Goal: Task Accomplishment & Management: Use online tool/utility

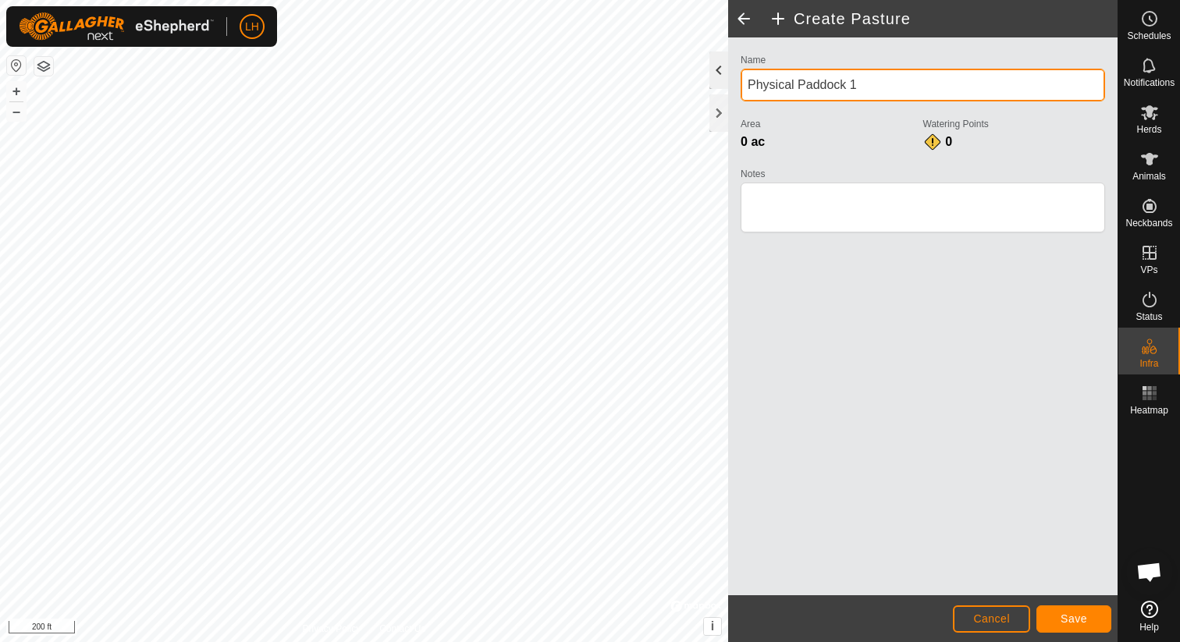
drag, startPoint x: 852, startPoint y: 84, endPoint x: 718, endPoint y: 78, distance: 133.6
click at [728, 78] on div "Create Pasture Name Physical Paddock 1 Area 0 ac Watering Points 0 Notes Cancel…" at bounding box center [922, 321] width 389 height 642
type input "Gardner Spring Pasture"
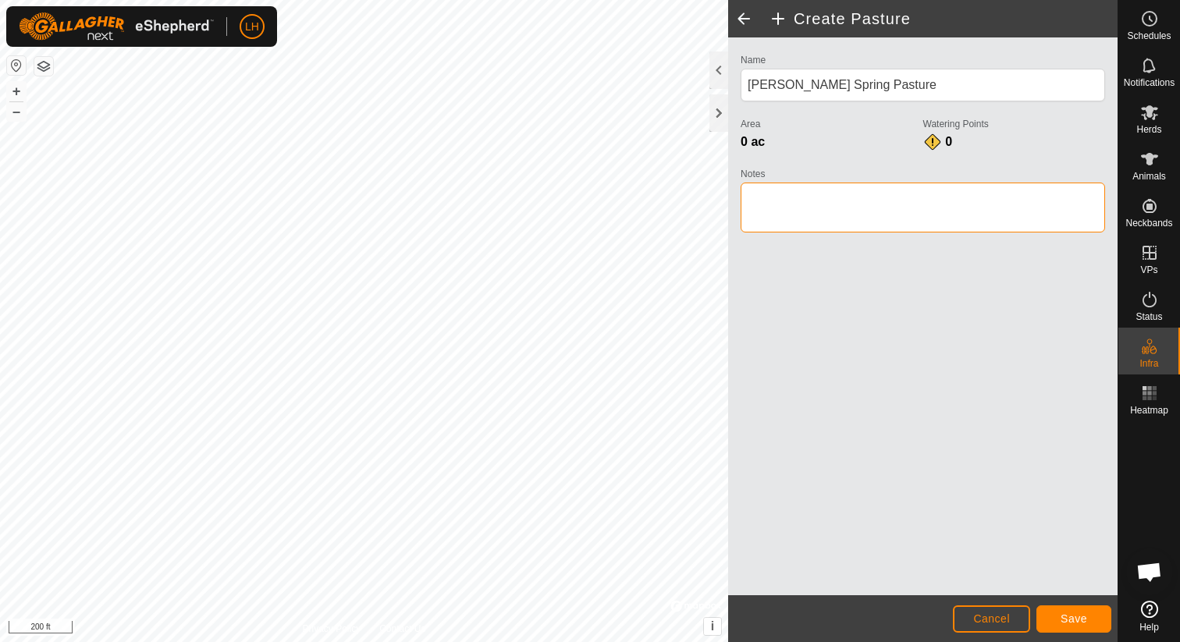
click at [796, 192] on textarea "Notes" at bounding box center [923, 208] width 365 height 50
type textarea "Smith Valley"
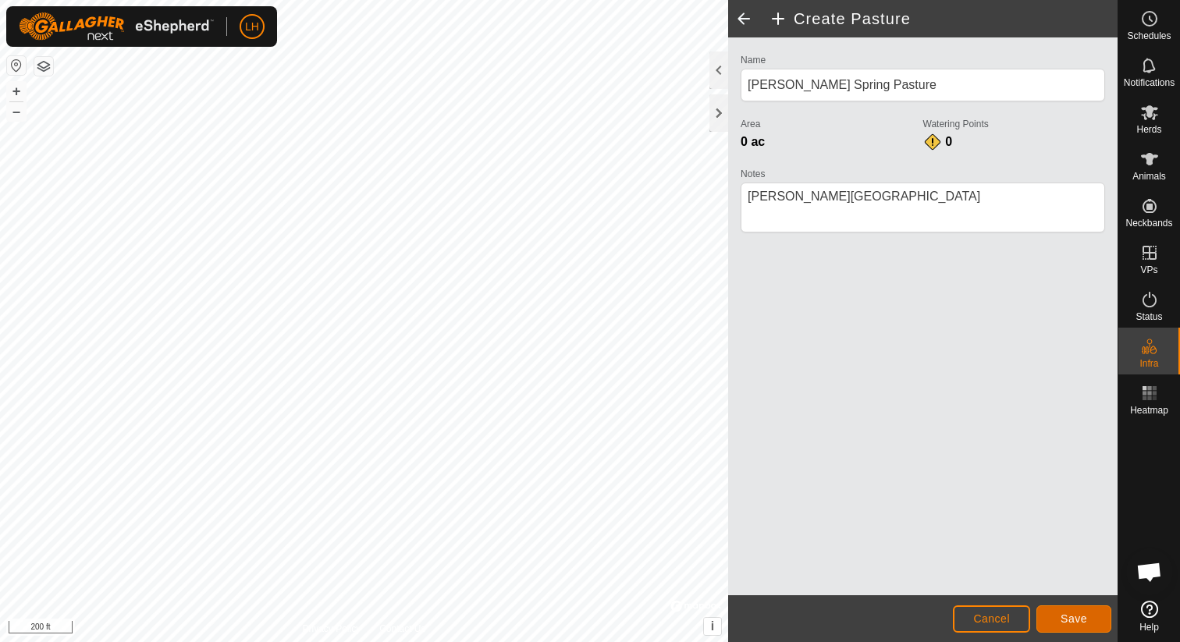
click at [1082, 623] on span "Save" at bounding box center [1074, 619] width 27 height 12
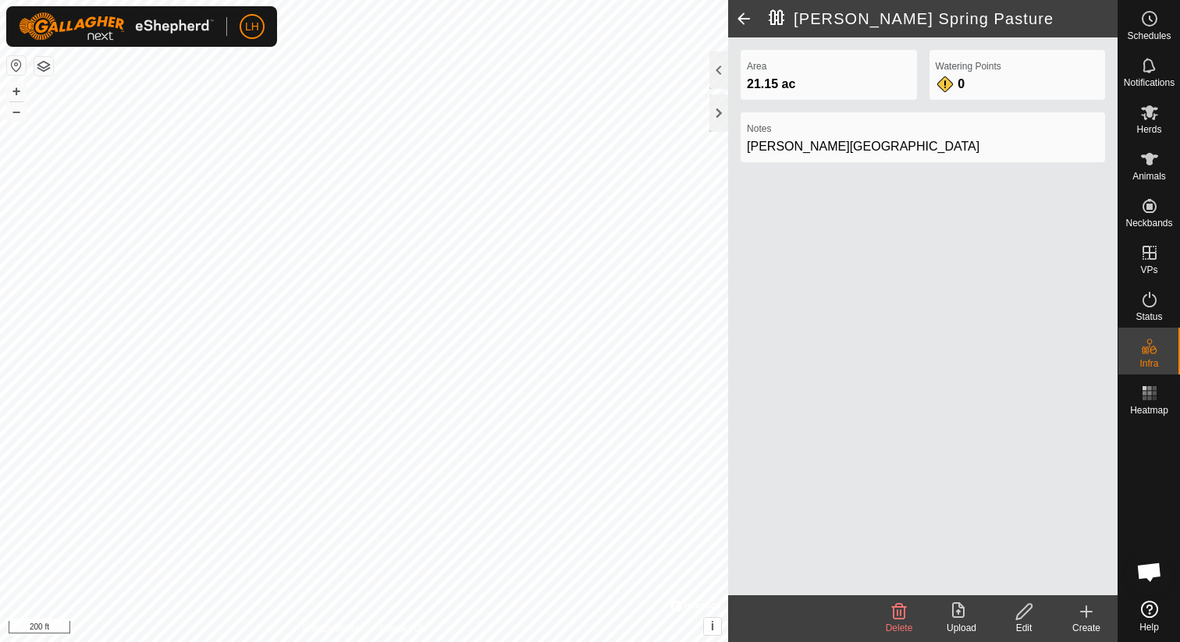
click at [1081, 613] on icon at bounding box center [1086, 612] width 19 height 19
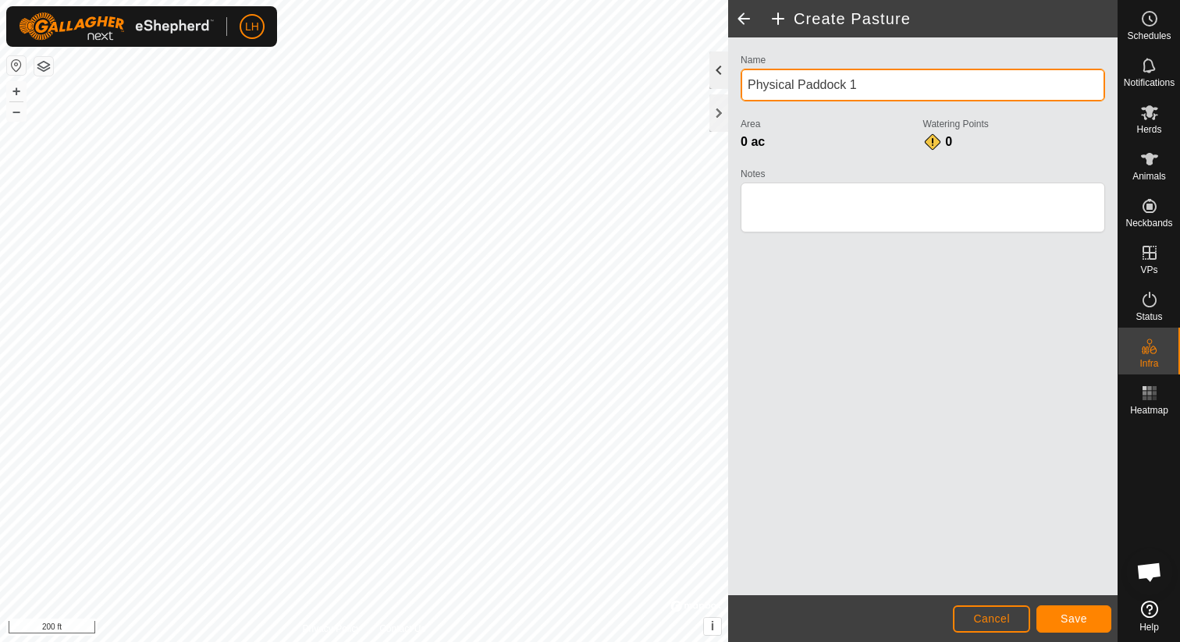
drag, startPoint x: 884, startPoint y: 88, endPoint x: 724, endPoint y: 87, distance: 160.0
click at [728, 87] on div "Create Pasture Name Physical Paddock 1 Area 0 ac Watering Points 0 Notes Cancel…" at bounding box center [922, 321] width 389 height 642
type input "Gardner"
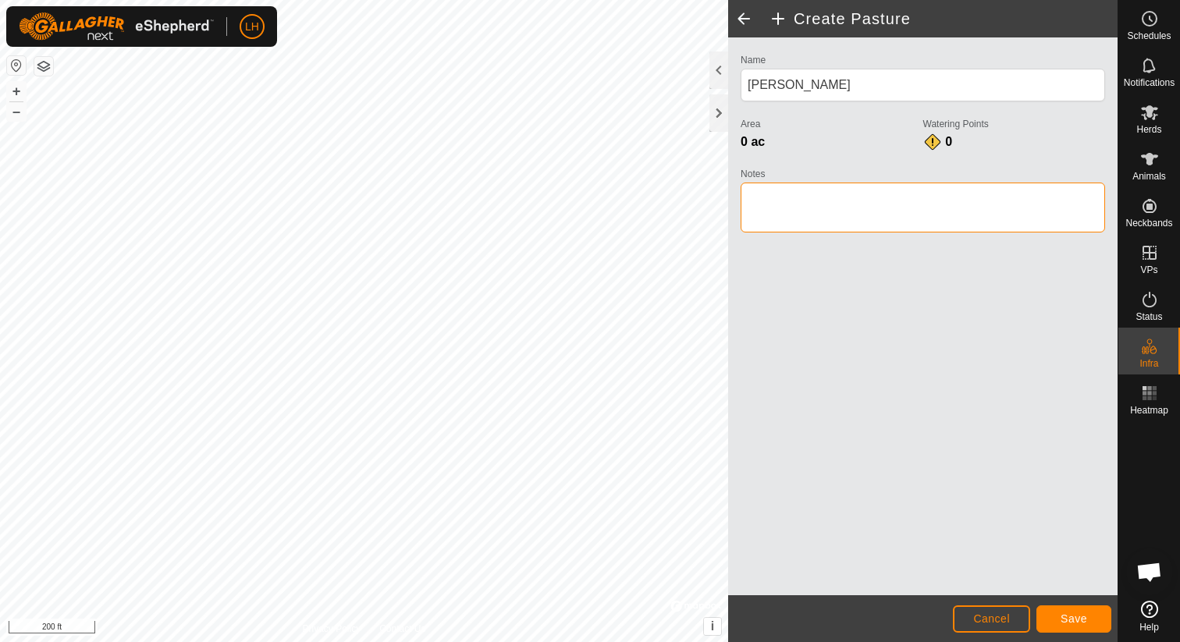
click at [817, 202] on textarea "Notes" at bounding box center [923, 208] width 365 height 50
type textarea "Smith Valley"
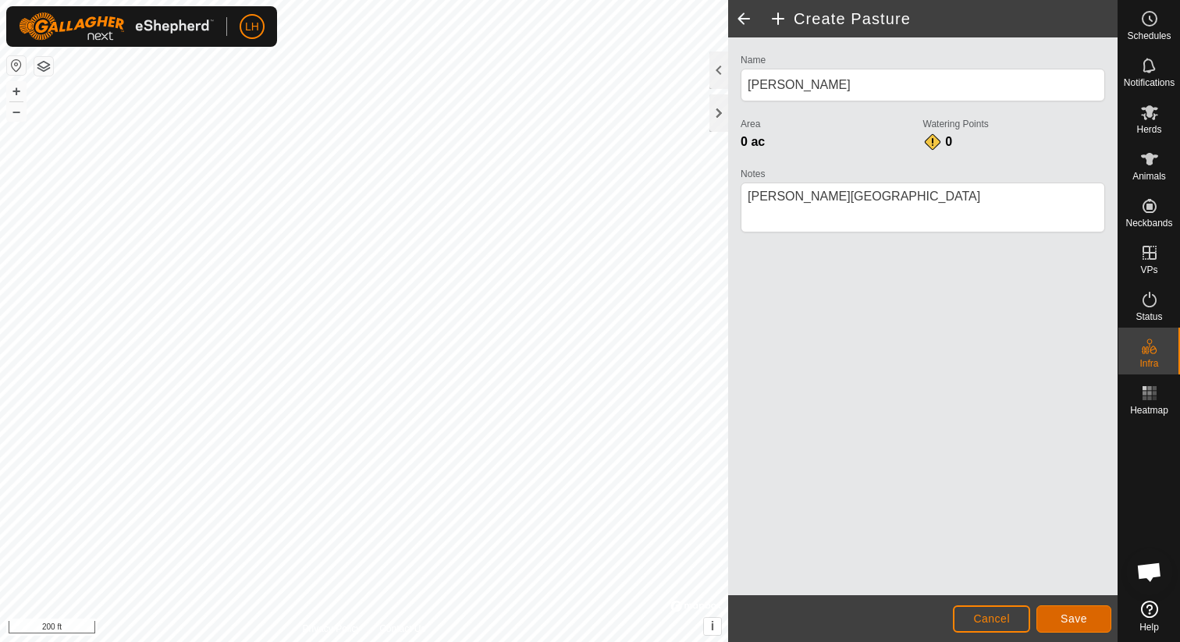
click at [1061, 622] on span "Save" at bounding box center [1074, 619] width 27 height 12
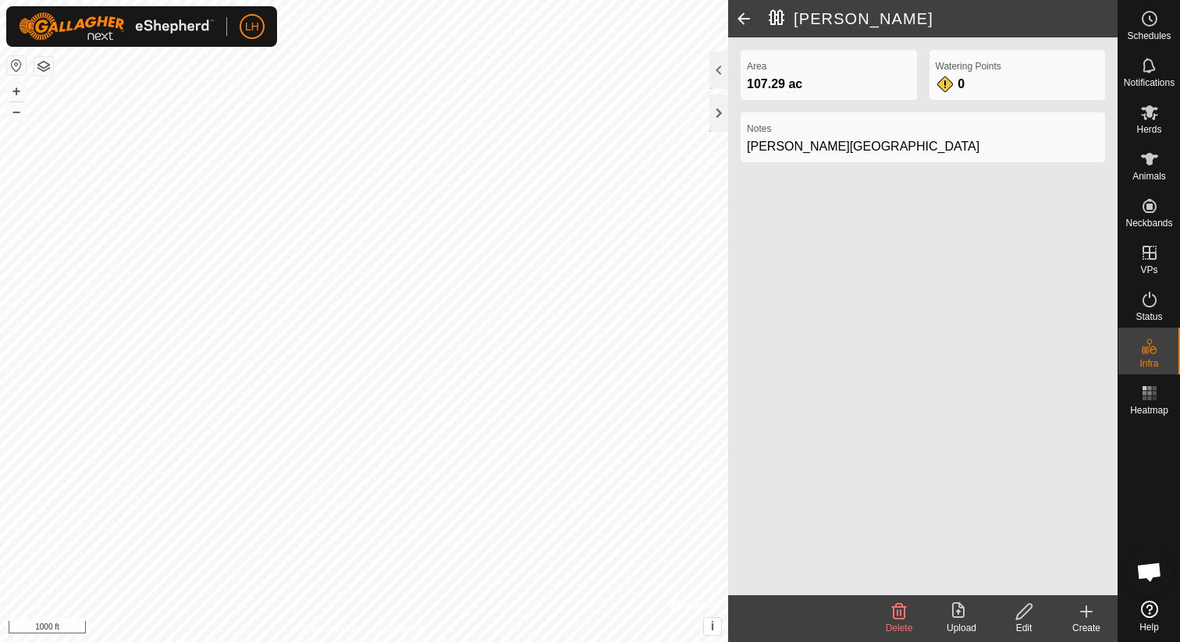
click at [1029, 607] on icon at bounding box center [1025, 612] width 20 height 19
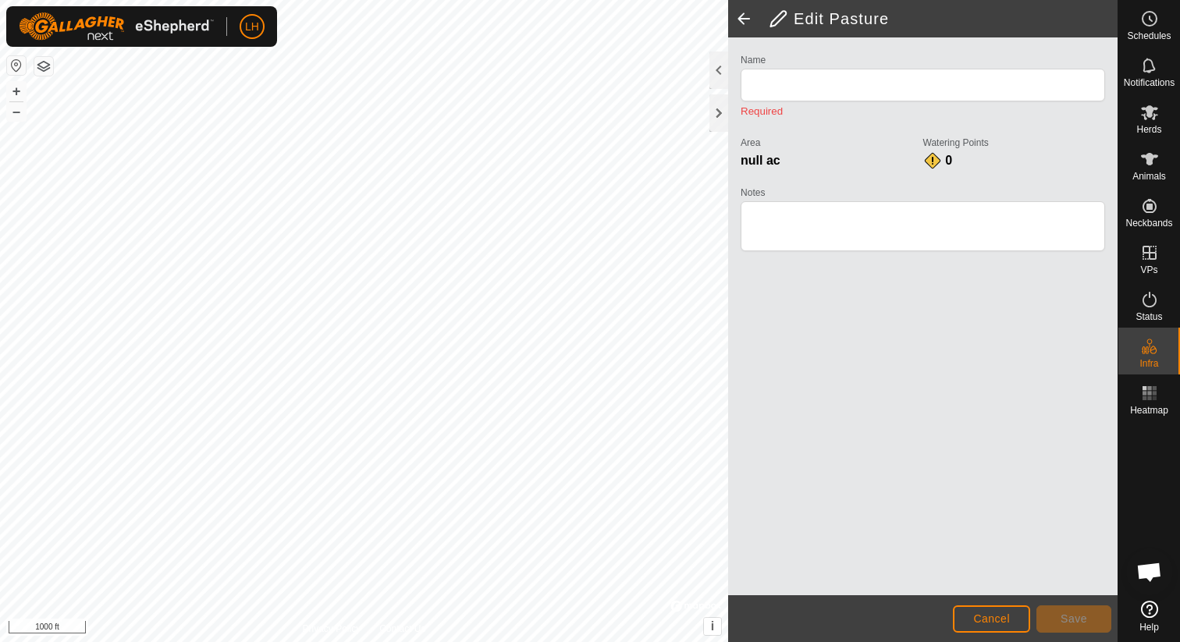
type input "Simpson"
type textarea "Smith Valley"
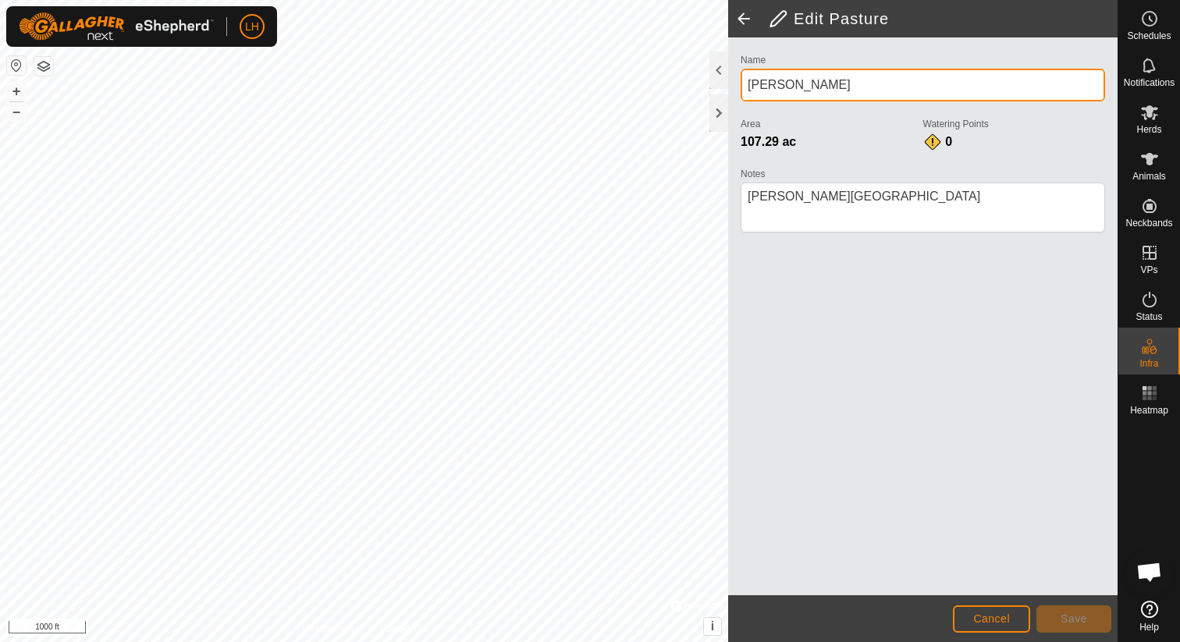
drag, startPoint x: 830, startPoint y: 89, endPoint x: 743, endPoint y: 85, distance: 87.5
click at [743, 85] on input "Simpson" at bounding box center [923, 85] width 365 height 33
type input "Cottonwood"
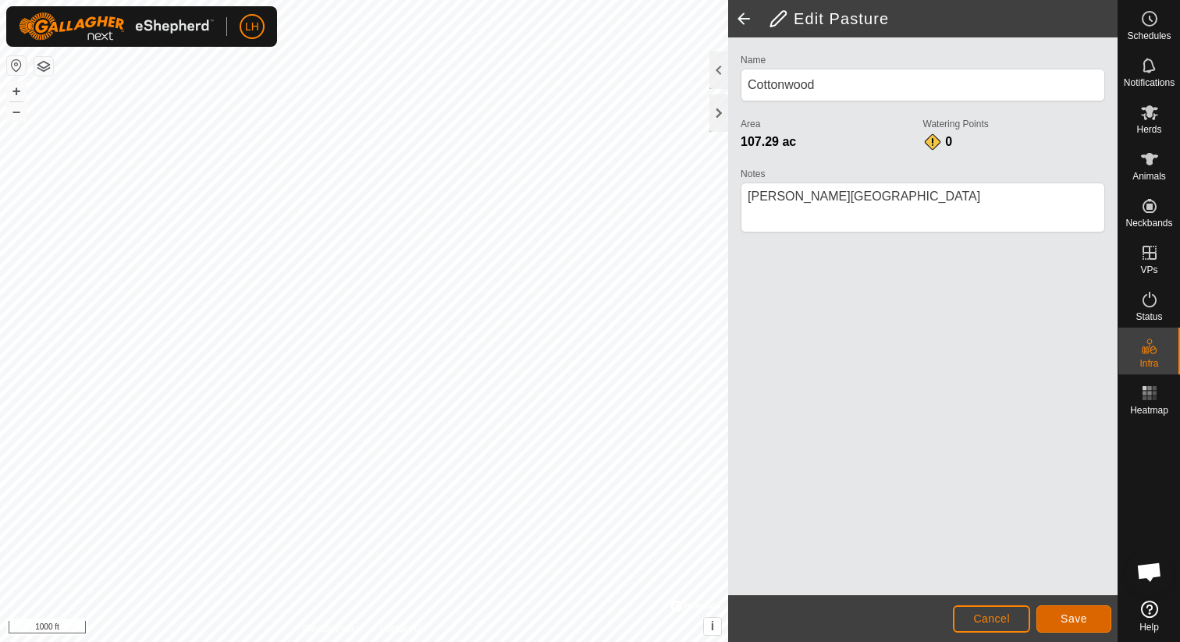
click at [1086, 622] on span "Save" at bounding box center [1074, 619] width 27 height 12
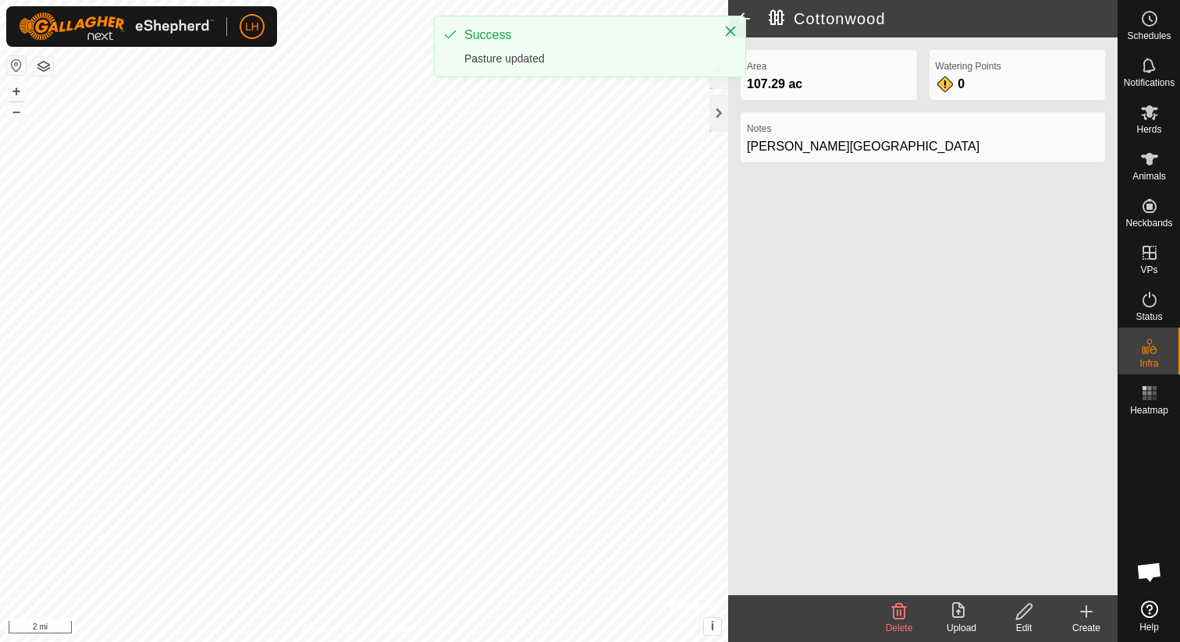
click at [753, 642] on div "Cottonwood Area 107.29 ac Watering Points 0 Notes Smith Valley Delete Upload Ed…" at bounding box center [559, 321] width 1118 height 642
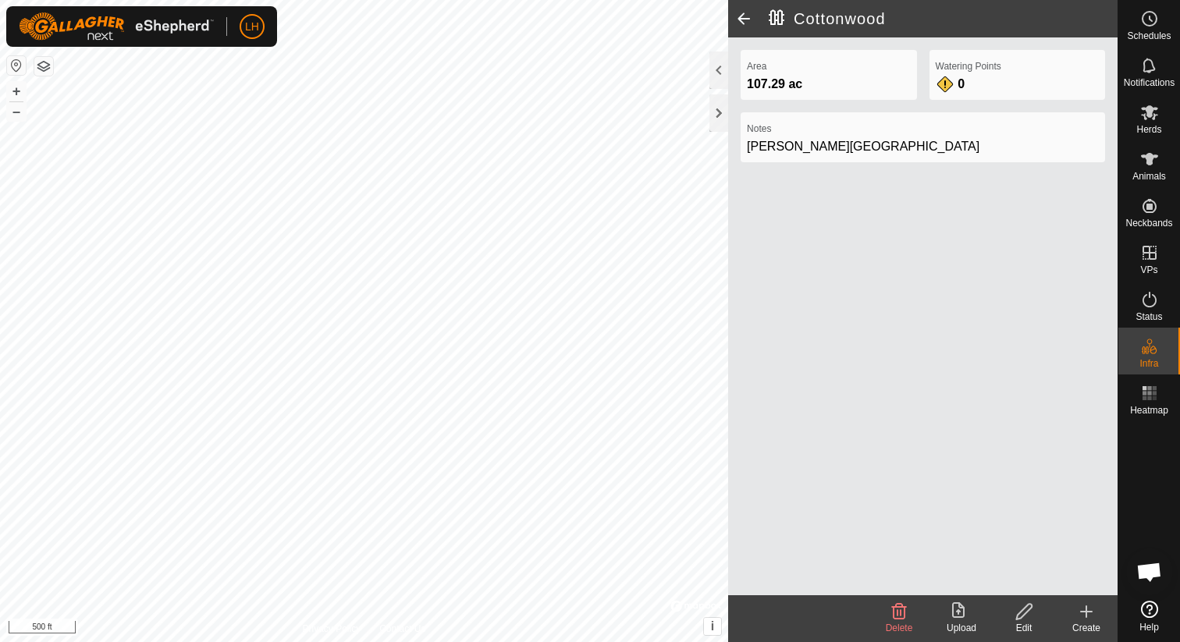
click at [1088, 607] on icon at bounding box center [1086, 612] width 19 height 19
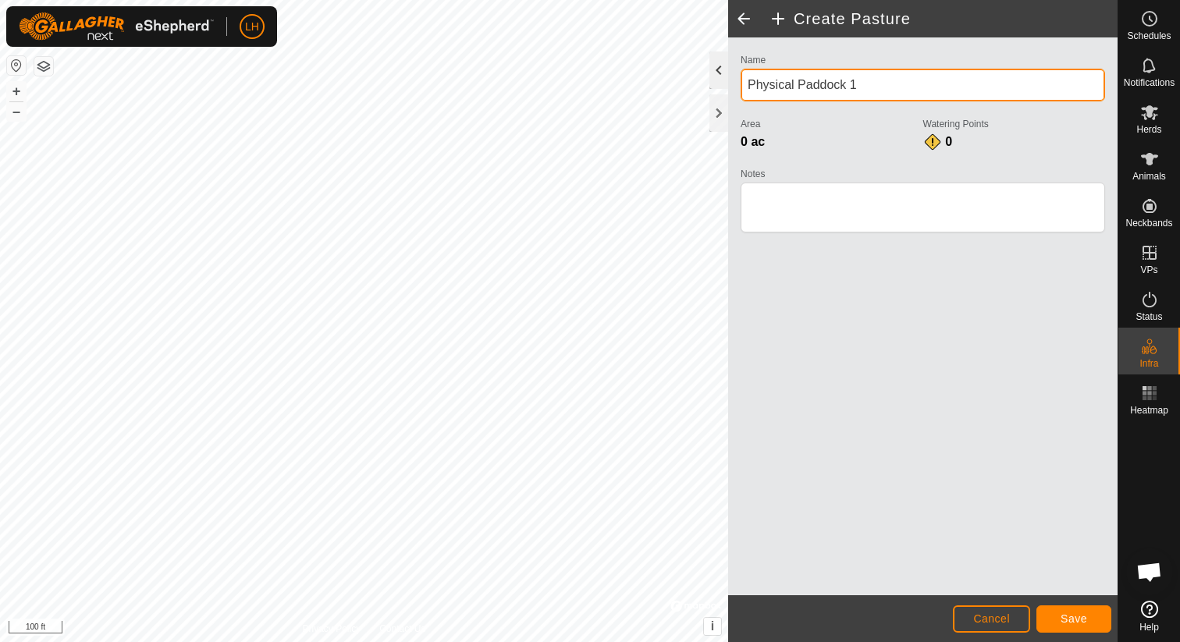
drag, startPoint x: 879, startPoint y: 82, endPoint x: 719, endPoint y: 85, distance: 160.0
click at [728, 85] on div "Create Pasture Name Physical Paddock 1 Area 0 ac Watering Points 0 Notes Cancel…" at bounding box center [922, 321] width 389 height 642
type input "Simpson"
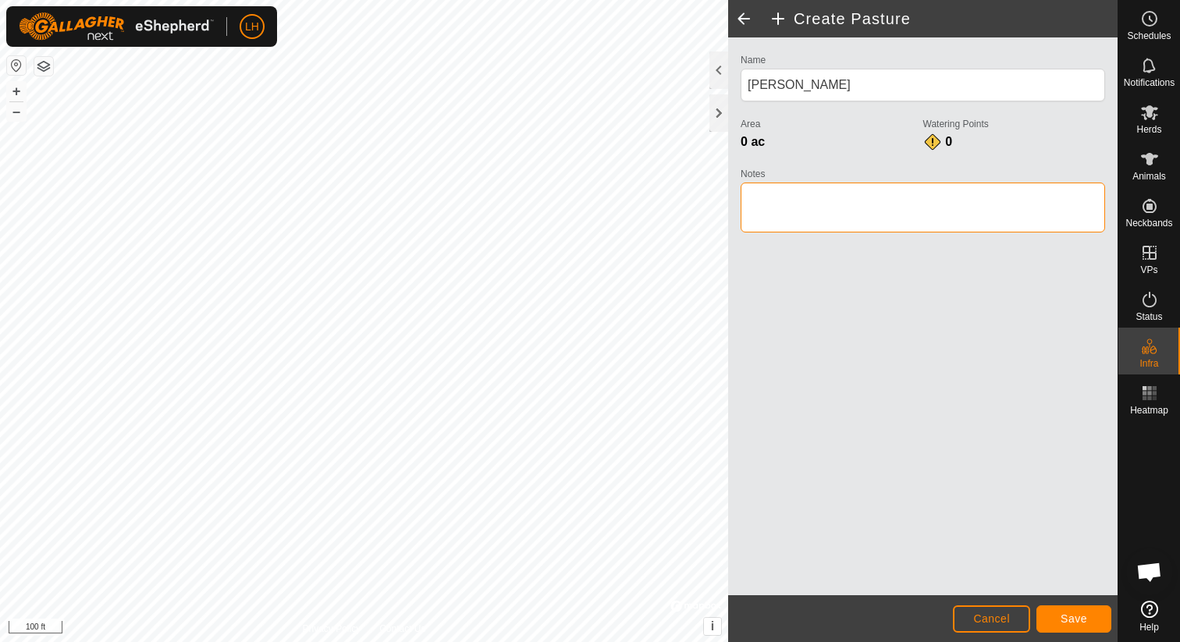
click at [784, 212] on textarea "Notes" at bounding box center [923, 208] width 365 height 50
type textarea "Smith Valley"
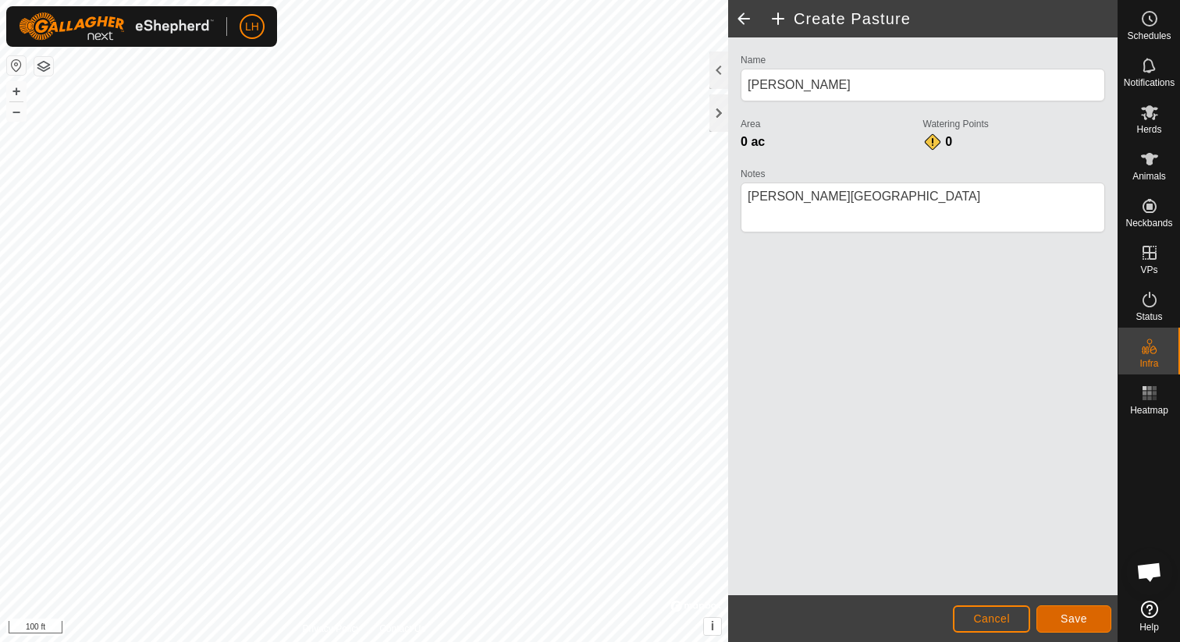
click at [1075, 615] on span "Save" at bounding box center [1074, 619] width 27 height 12
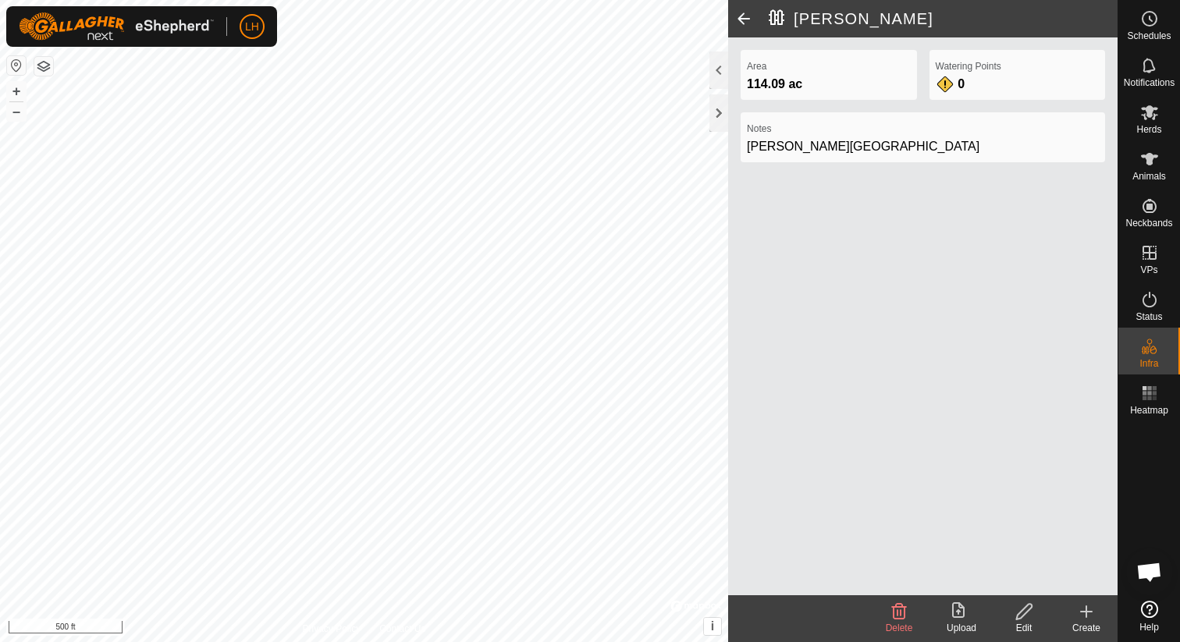
click at [1085, 612] on icon at bounding box center [1086, 612] width 11 height 0
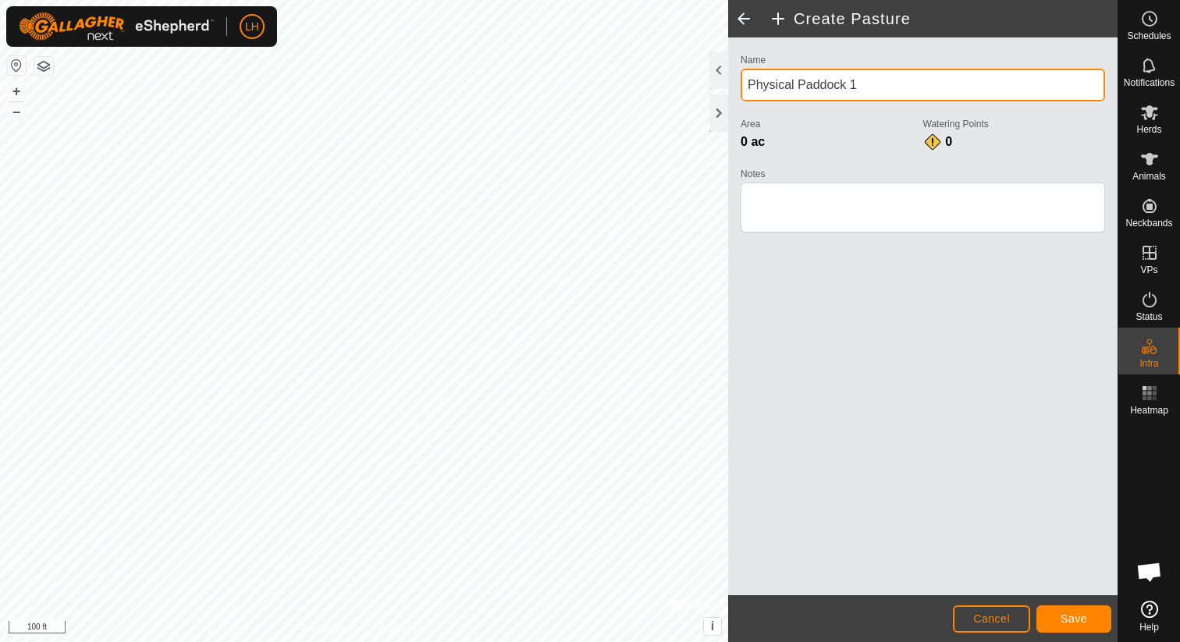
drag, startPoint x: 877, startPoint y: 91, endPoint x: 734, endPoint y: 90, distance: 142.1
click at [734, 90] on div "Name Physical Paddock 1 Area 0 ac Watering Points 0 Notes" at bounding box center [922, 150] width 377 height 201
type input "Clover"
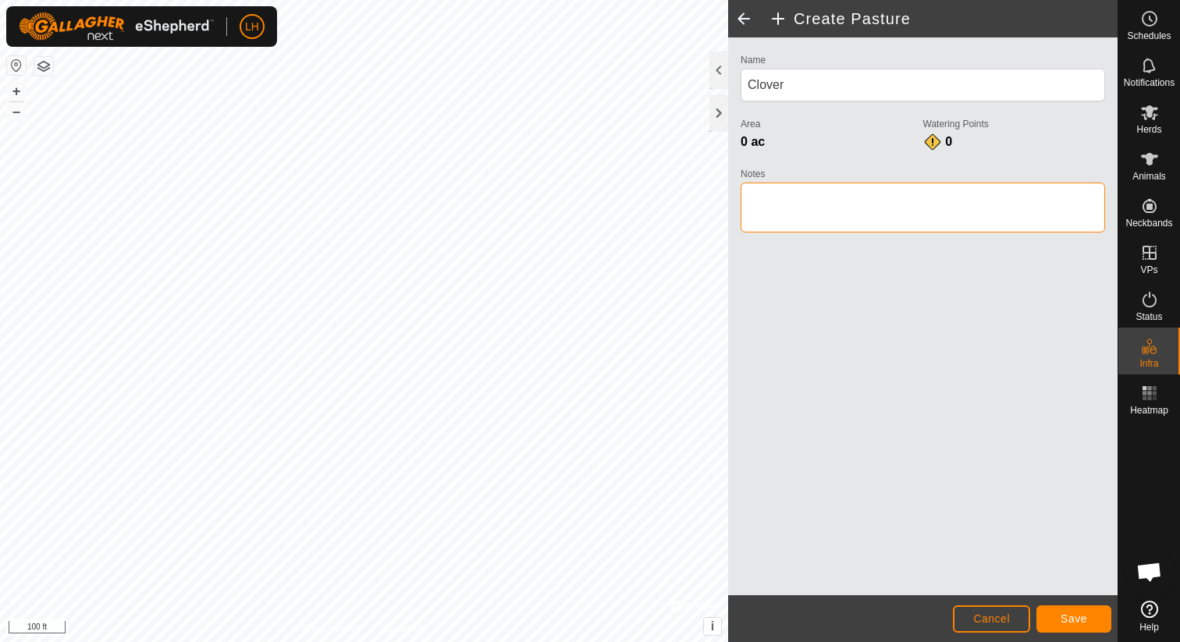
click at [825, 204] on textarea "Notes" at bounding box center [923, 208] width 365 height 50
type textarea "Smith Valley"
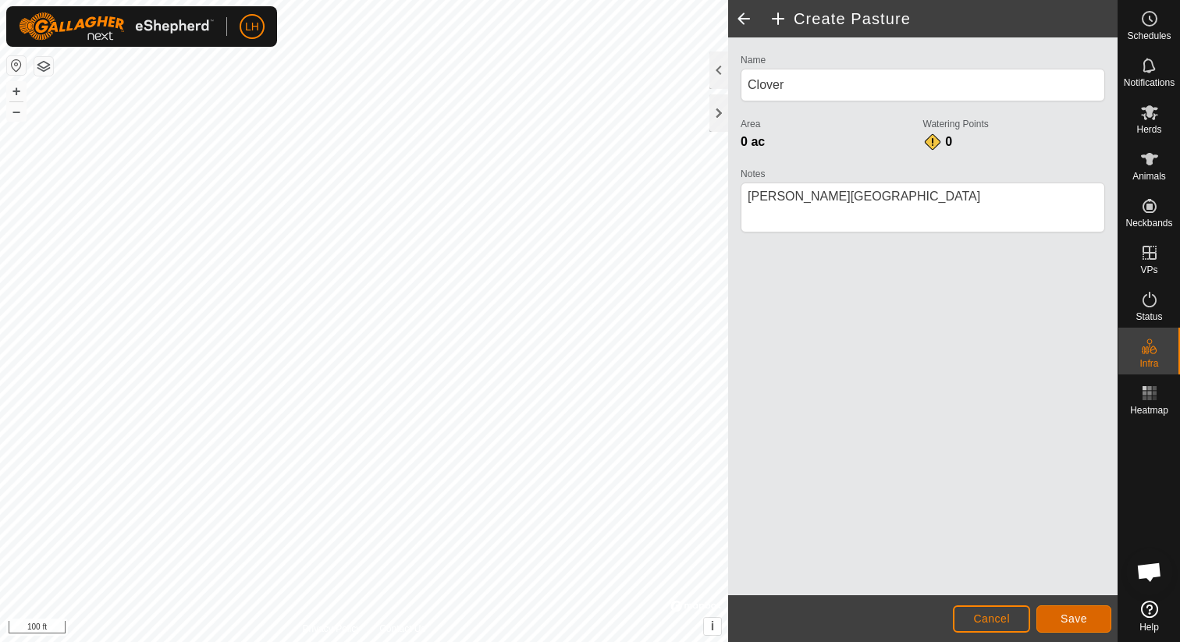
click at [1079, 623] on span "Save" at bounding box center [1074, 619] width 27 height 12
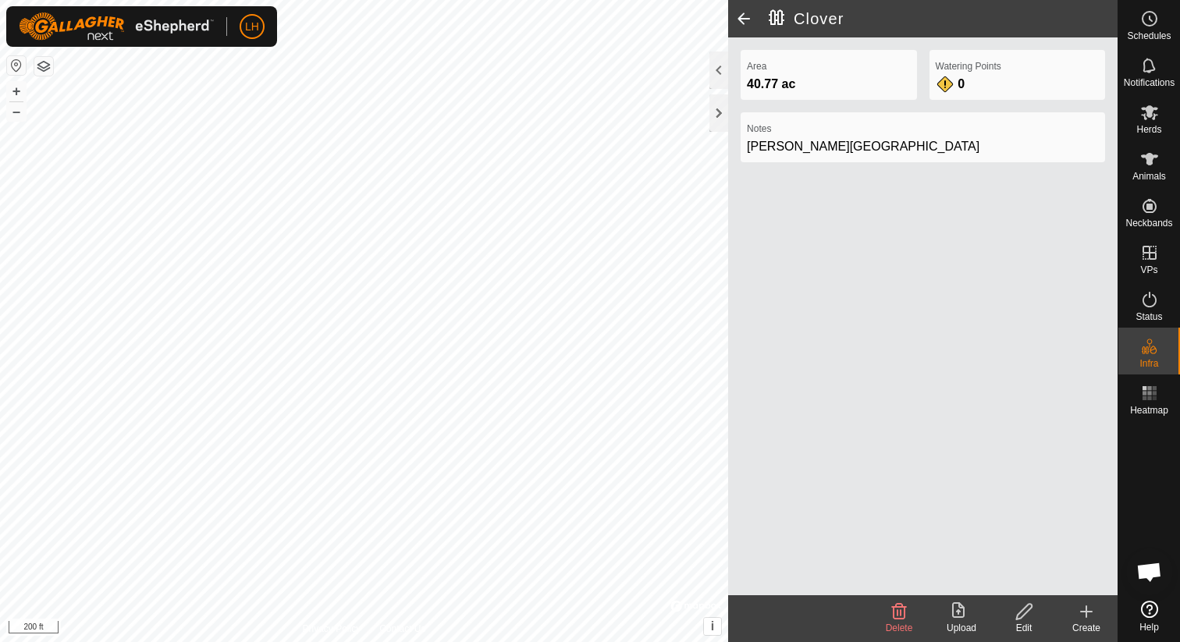
click at [1083, 615] on icon at bounding box center [1086, 612] width 19 height 19
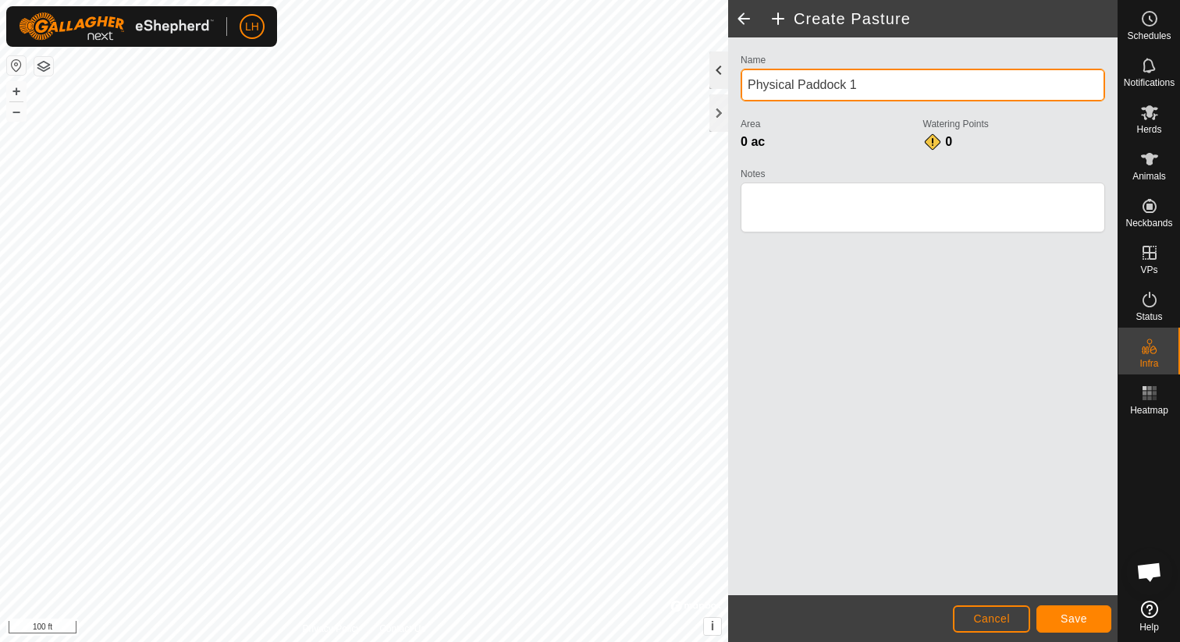
drag, startPoint x: 870, startPoint y: 84, endPoint x: 721, endPoint y: 77, distance: 149.2
click at [728, 77] on div "Create Pasture Name Physical Paddock 1 Area 0 ac Watering Points 0 Notes Cancel…" at bounding box center [922, 321] width 389 height 642
type input "Pheasant"
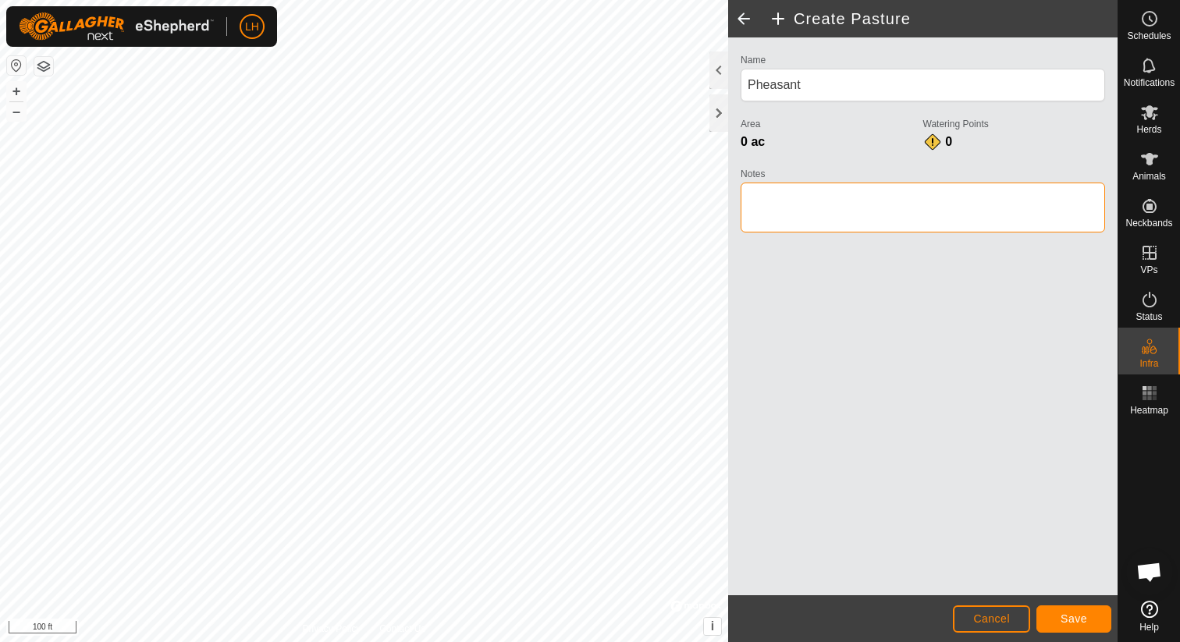
click at [777, 191] on textarea "Notes" at bounding box center [923, 208] width 365 height 50
type textarea "Smith Valley"
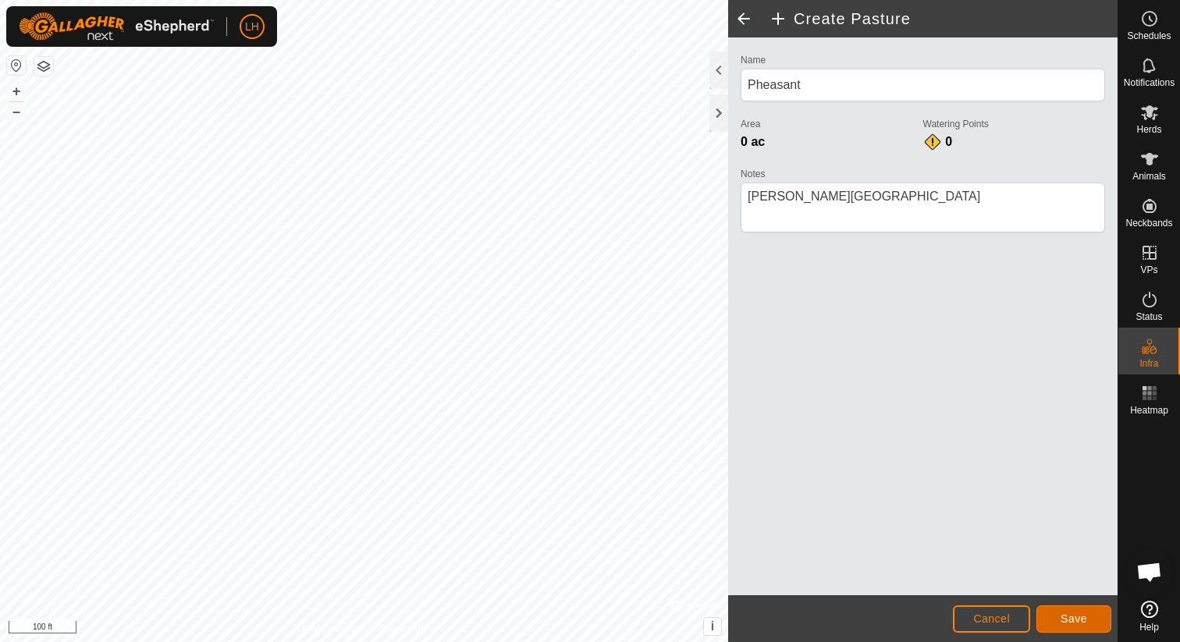
click at [1074, 611] on button "Save" at bounding box center [1074, 619] width 75 height 27
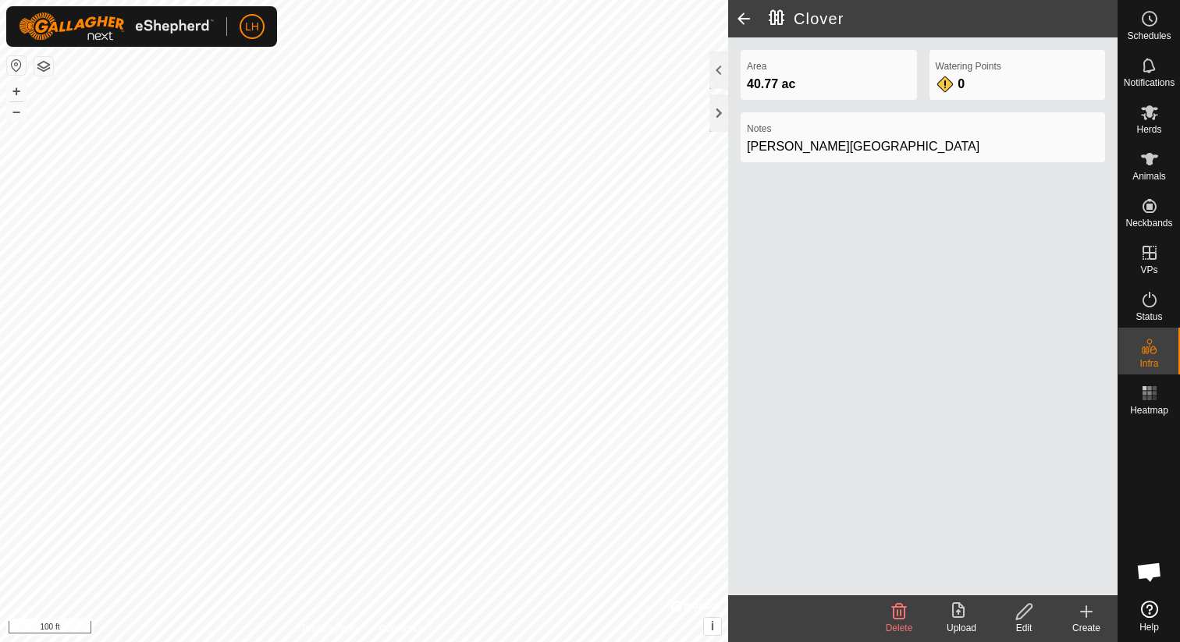
click at [1028, 617] on icon at bounding box center [1025, 612] width 20 height 19
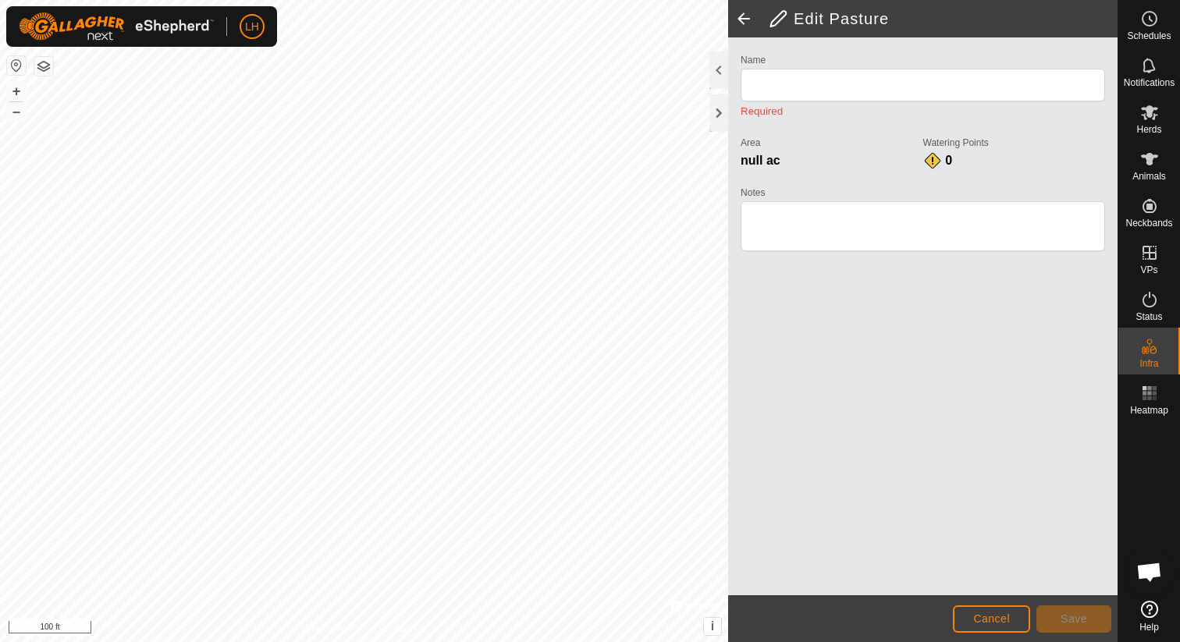
type input "Clover"
type textarea "Smith Valley"
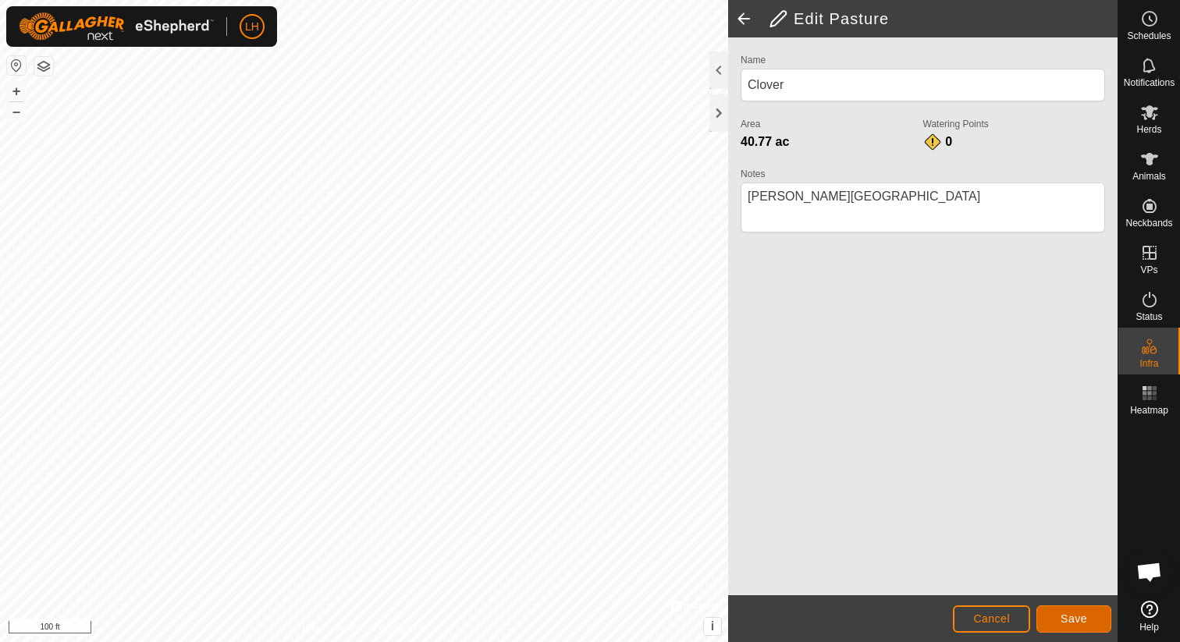
click at [1066, 613] on span "Save" at bounding box center [1074, 619] width 27 height 12
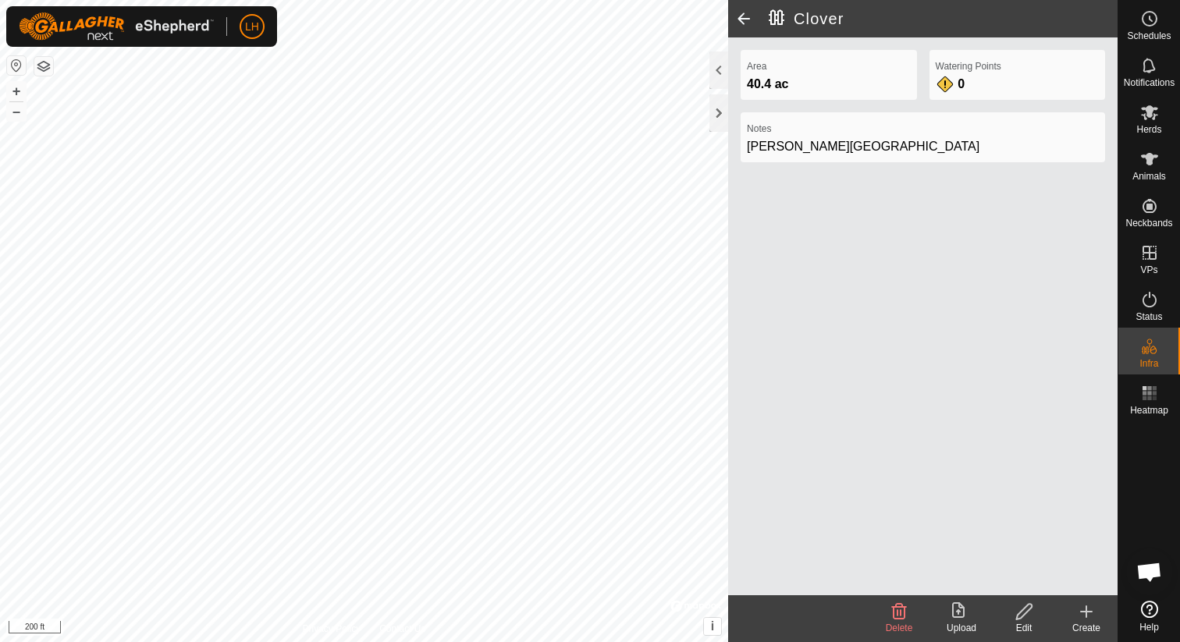
click at [1090, 618] on icon at bounding box center [1086, 612] width 19 height 19
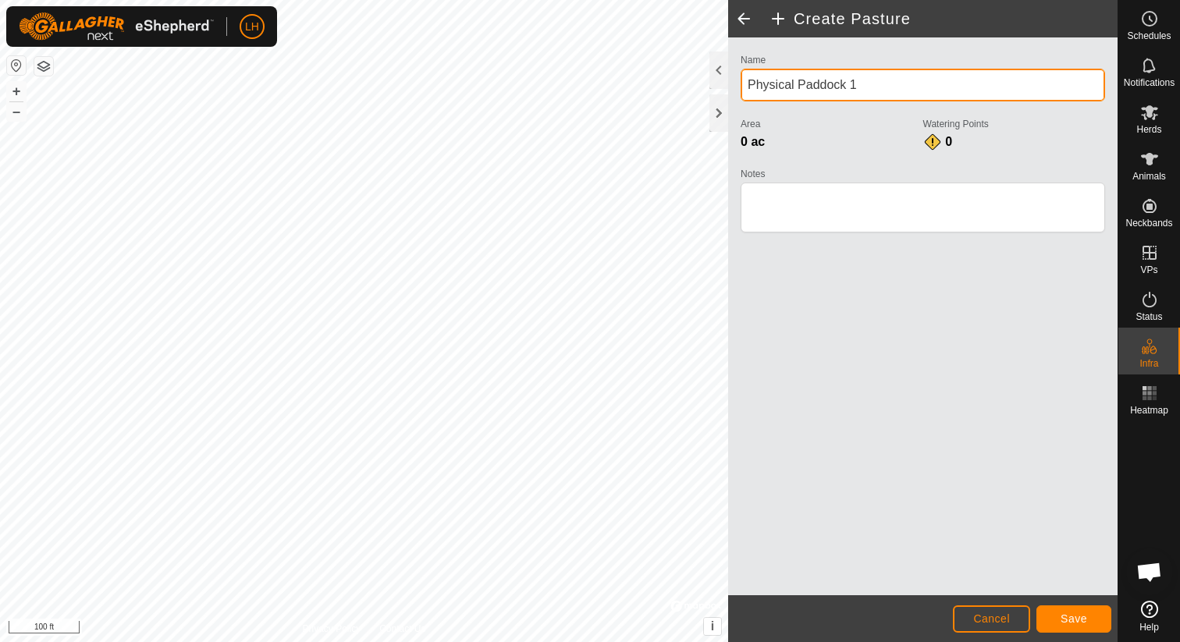
click at [871, 90] on input "Physical Paddock 1" at bounding box center [923, 85] width 365 height 33
type input "Harvey's Lawn"
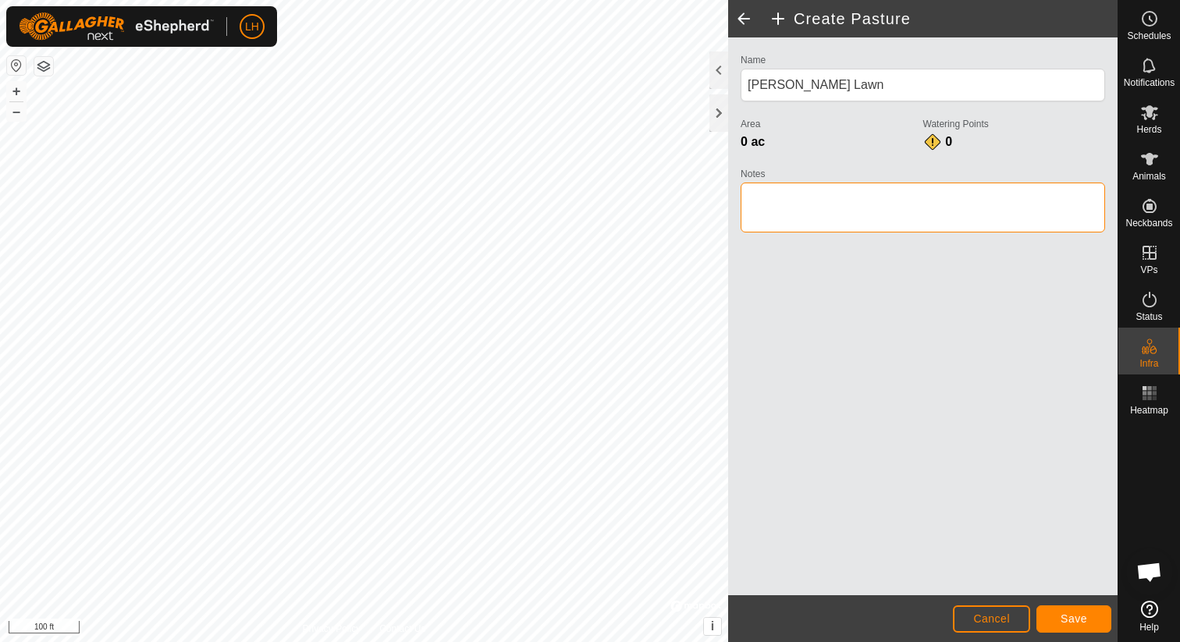
click at [898, 199] on textarea "Notes" at bounding box center [923, 208] width 365 height 50
type textarea "Smith Valley"
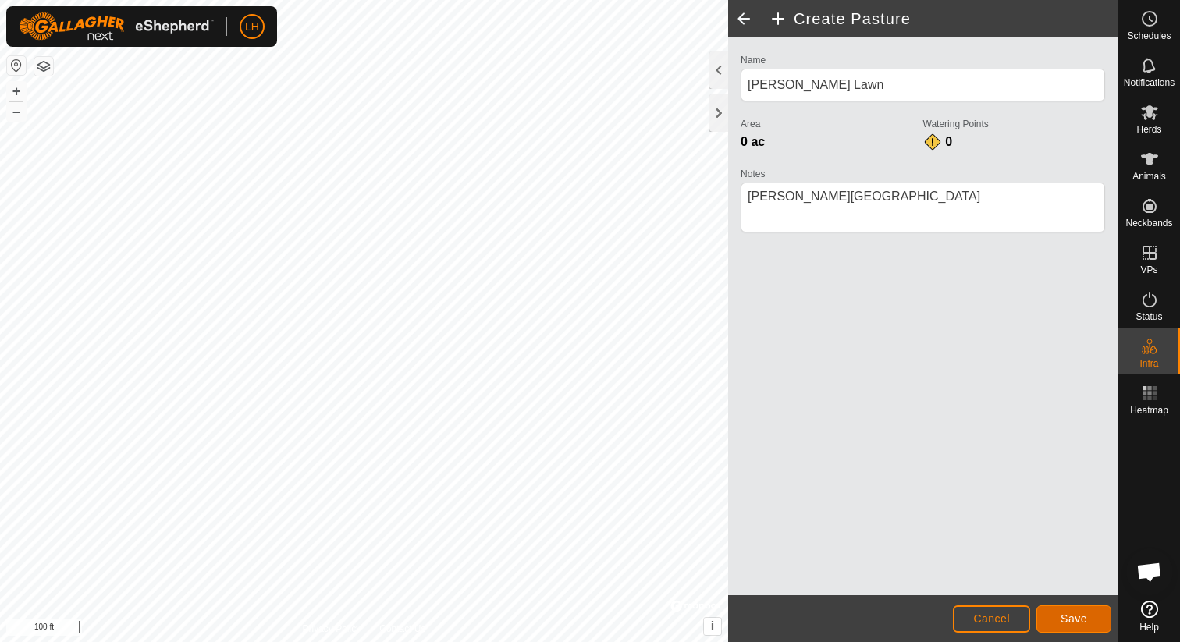
click at [1079, 613] on span "Save" at bounding box center [1074, 619] width 27 height 12
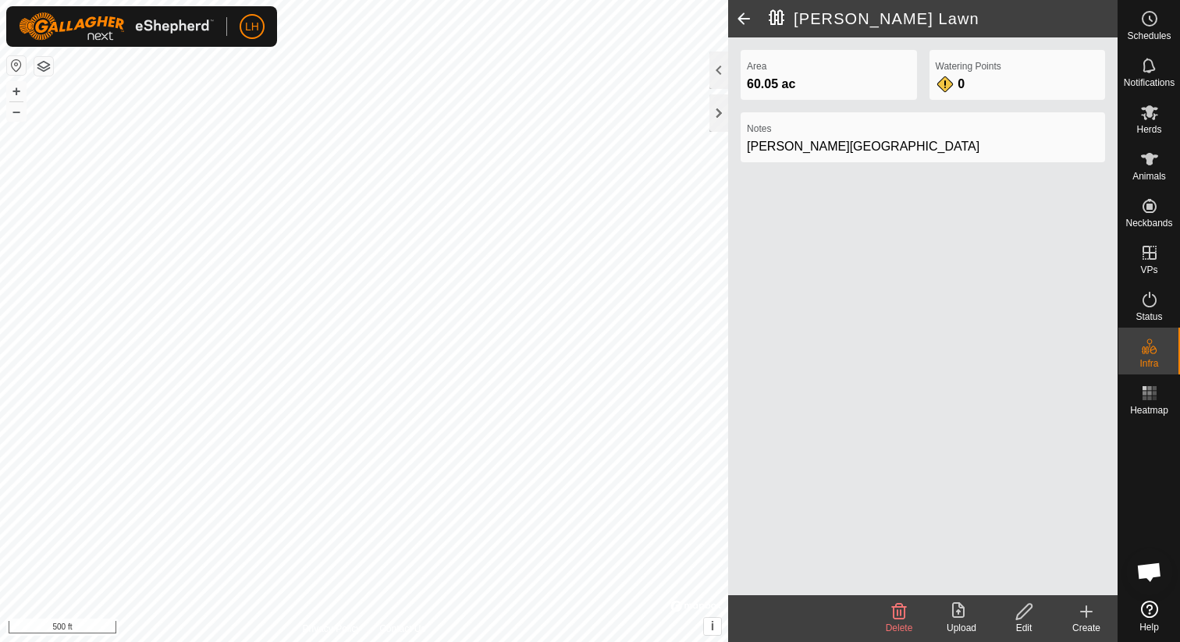
click at [1091, 609] on icon at bounding box center [1086, 612] width 19 height 19
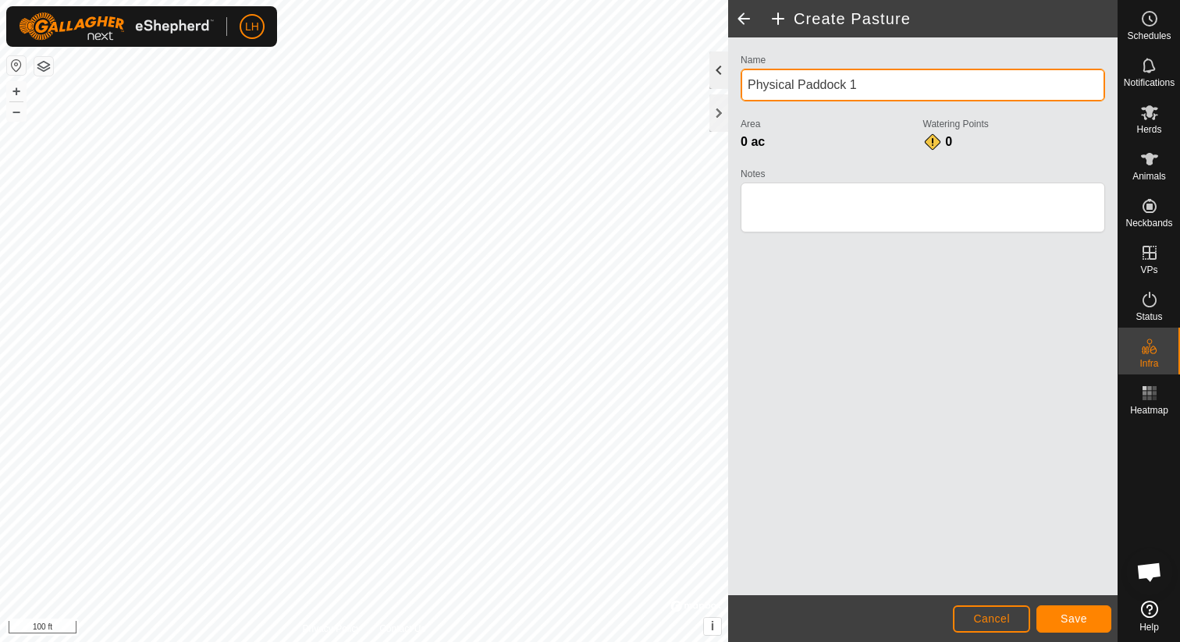
drag, startPoint x: 880, startPoint y: 87, endPoint x: 727, endPoint y: 77, distance: 154.1
click at [728, 77] on div "Create Pasture Name Physical Paddock 1 Area 0 ac Watering Points 0 Notes Cancel…" at bounding box center [922, 321] width 389 height 642
type input "Asparagus"
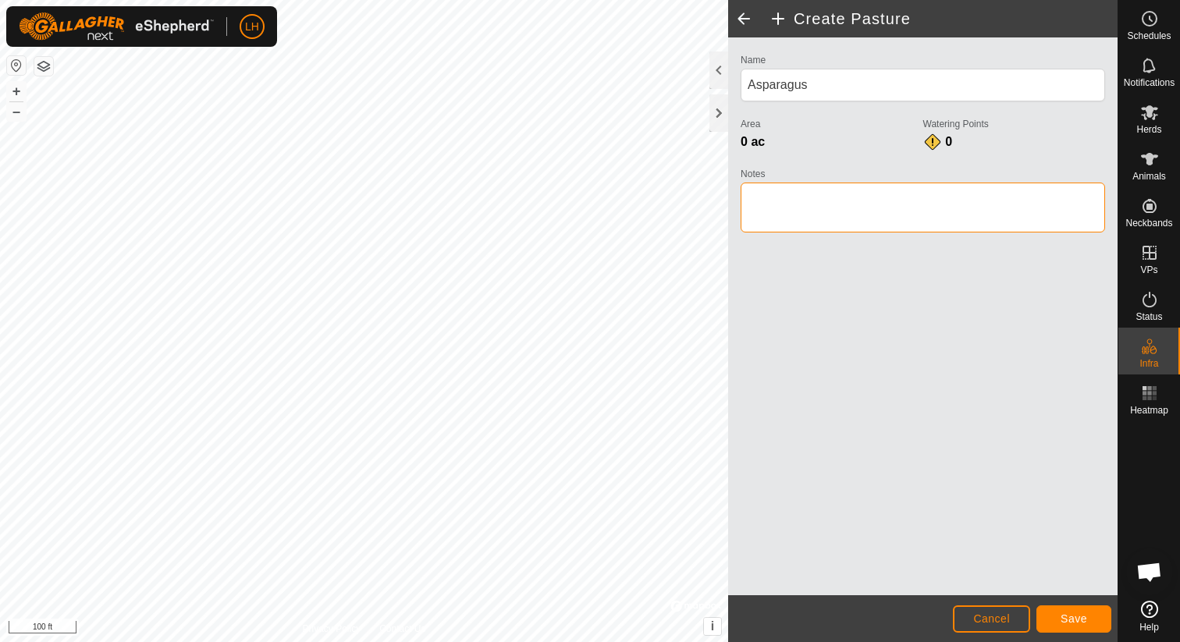
click at [780, 195] on textarea "Notes" at bounding box center [923, 208] width 365 height 50
type textarea "Smith Valley"
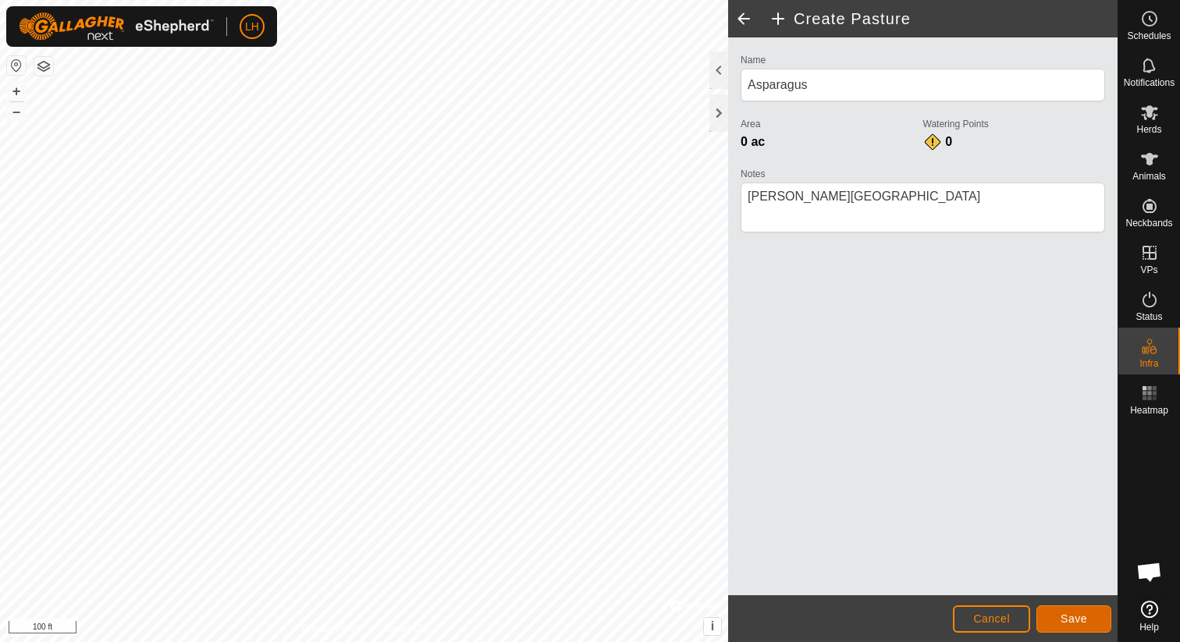
click at [1089, 620] on button "Save" at bounding box center [1074, 619] width 75 height 27
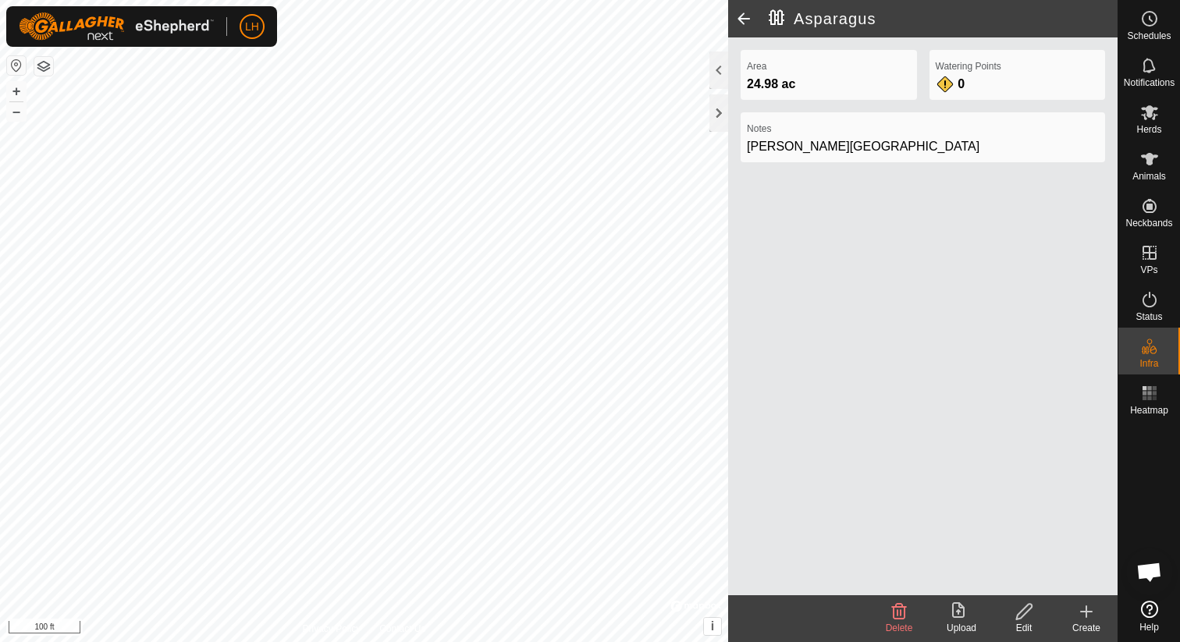
click at [1083, 609] on icon at bounding box center [1086, 612] width 19 height 19
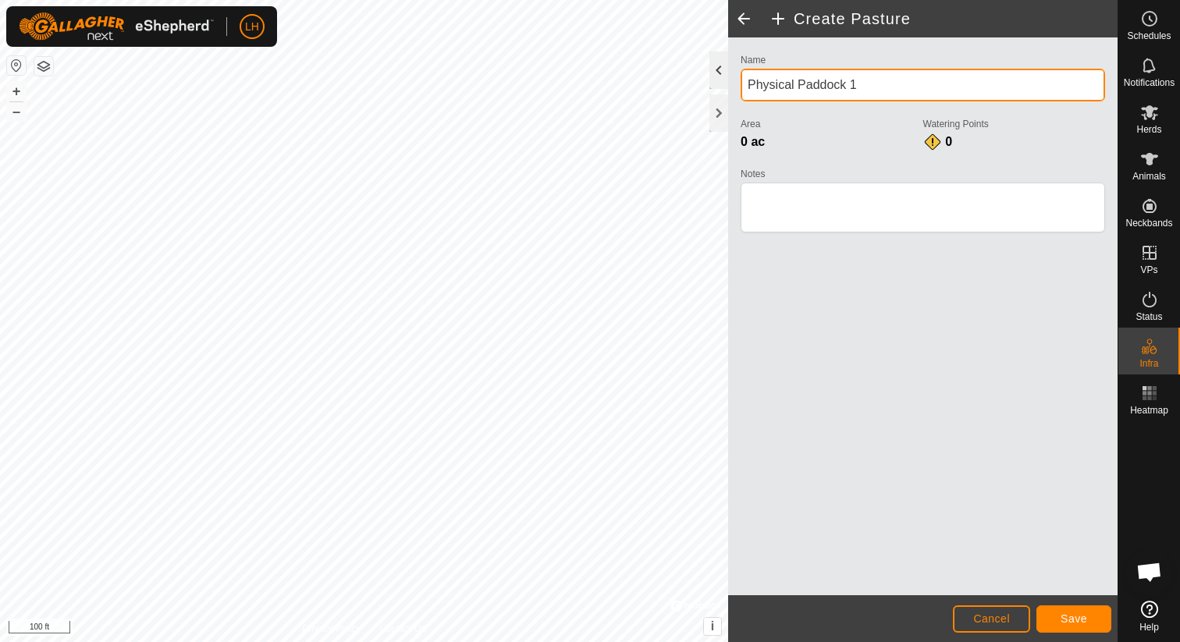
drag, startPoint x: 775, startPoint y: 84, endPoint x: 723, endPoint y: 84, distance: 52.3
click at [728, 84] on div "Create Pasture Name Physical Paddock 1 Area 0 ac Watering Points 0 Notes Cancel…" at bounding box center [922, 321] width 389 height 642
type input "South Hot Springs"
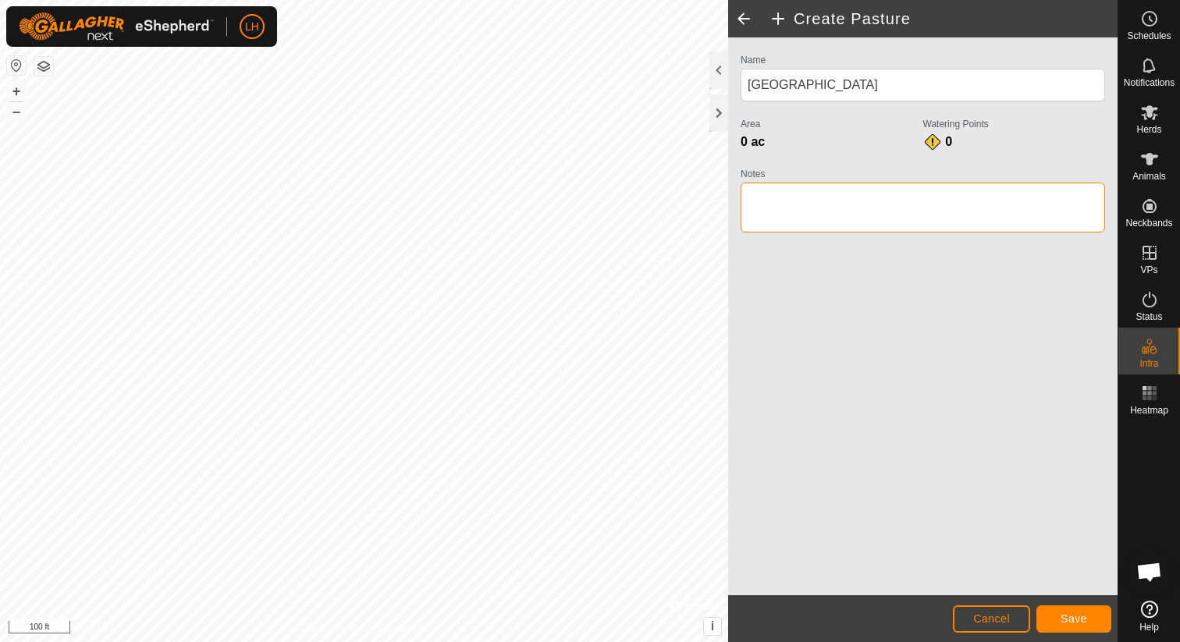
click at [780, 201] on textarea "Notes" at bounding box center [923, 208] width 365 height 50
type textarea "Smith Valley"
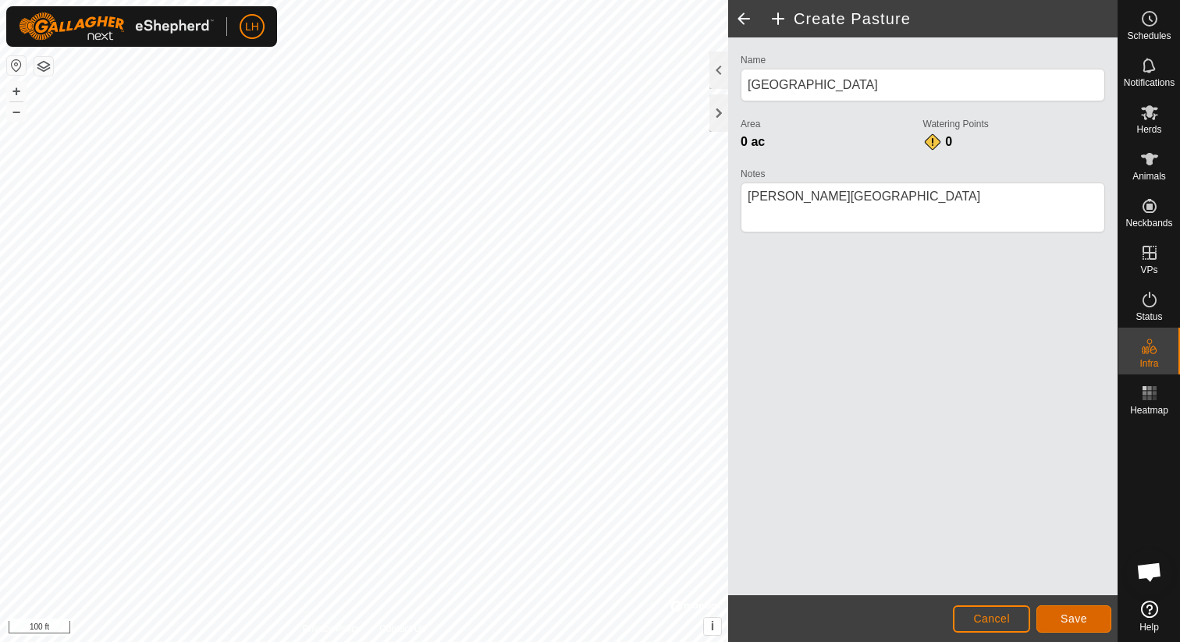
click at [1064, 625] on button "Save" at bounding box center [1074, 619] width 75 height 27
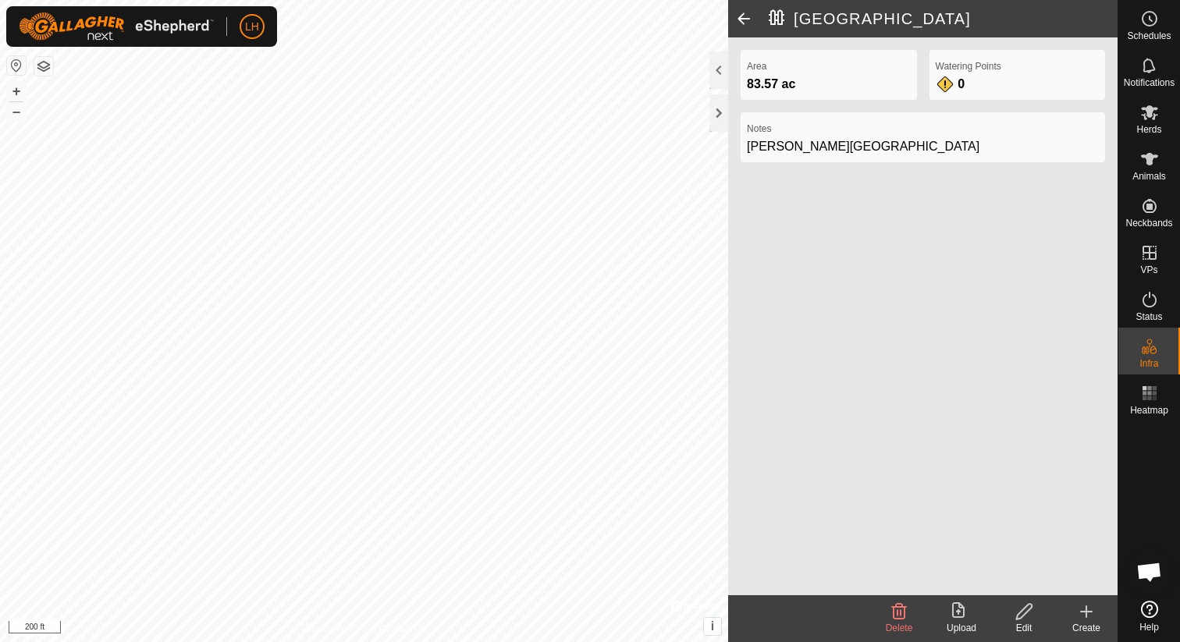
click at [1083, 612] on icon at bounding box center [1086, 612] width 11 height 0
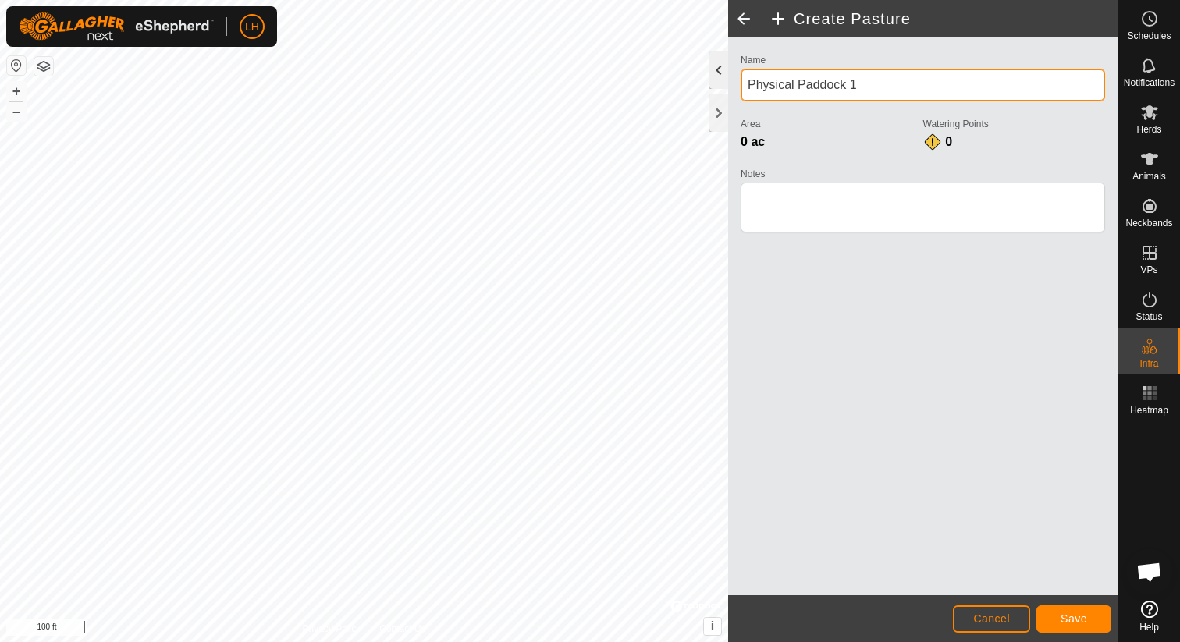
click at [687, 82] on div "Create Pasture Name Physical Paddock 1 Area 0 ac Watering Points 0 Notes Cancel…" at bounding box center [559, 321] width 1118 height 642
drag, startPoint x: 923, startPoint y: 92, endPoint x: 745, endPoint y: 85, distance: 178.1
click at [745, 85] on input "Physical Paddock 1" at bounding box center [923, 85] width 365 height 33
type input "North Hot Springs"
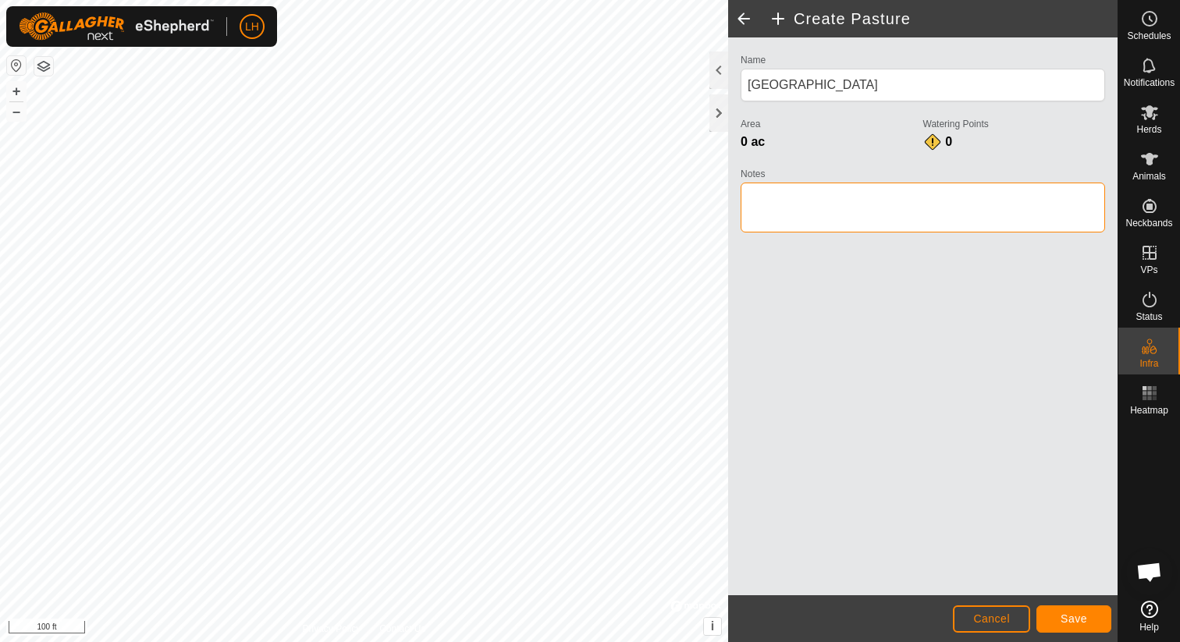
click at [779, 198] on textarea "Notes" at bounding box center [923, 208] width 365 height 50
type textarea "Smith Valley"
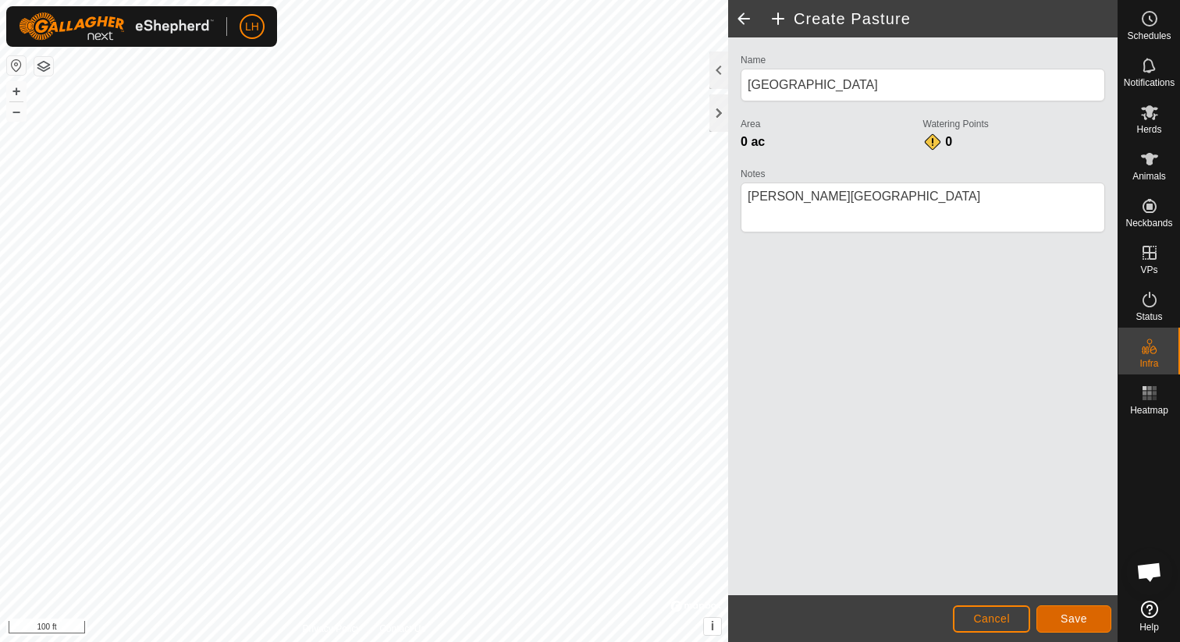
click at [1066, 618] on span "Save" at bounding box center [1074, 619] width 27 height 12
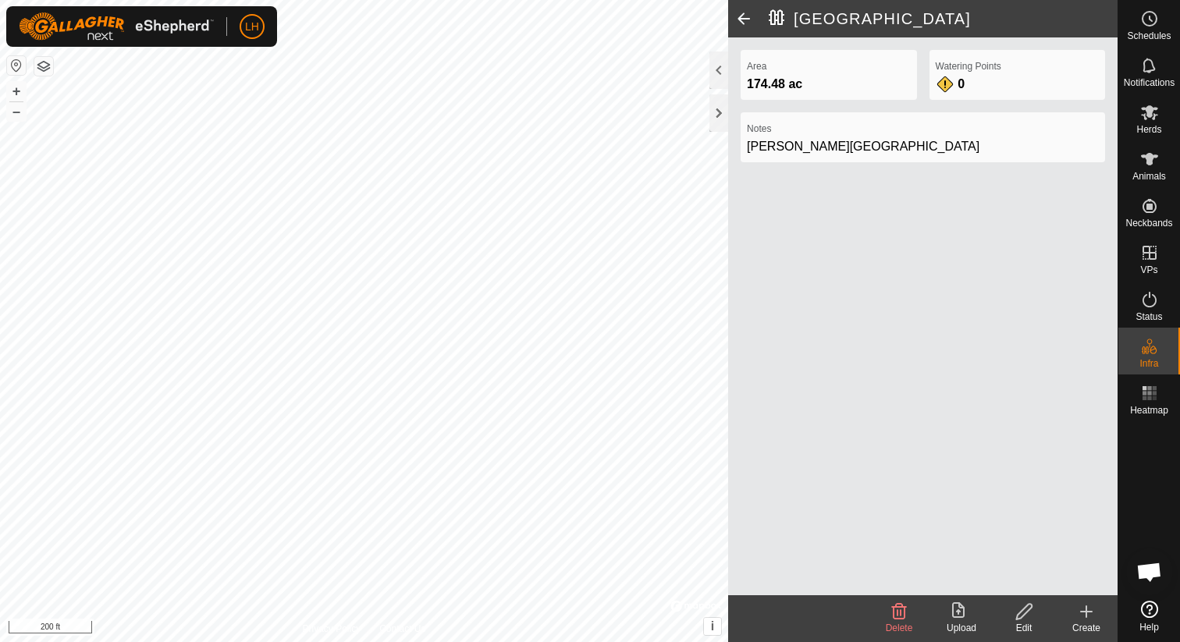
drag, startPoint x: 1087, startPoint y: 609, endPoint x: 1054, endPoint y: 596, distance: 35.8
click at [1087, 609] on icon at bounding box center [1086, 612] width 19 height 19
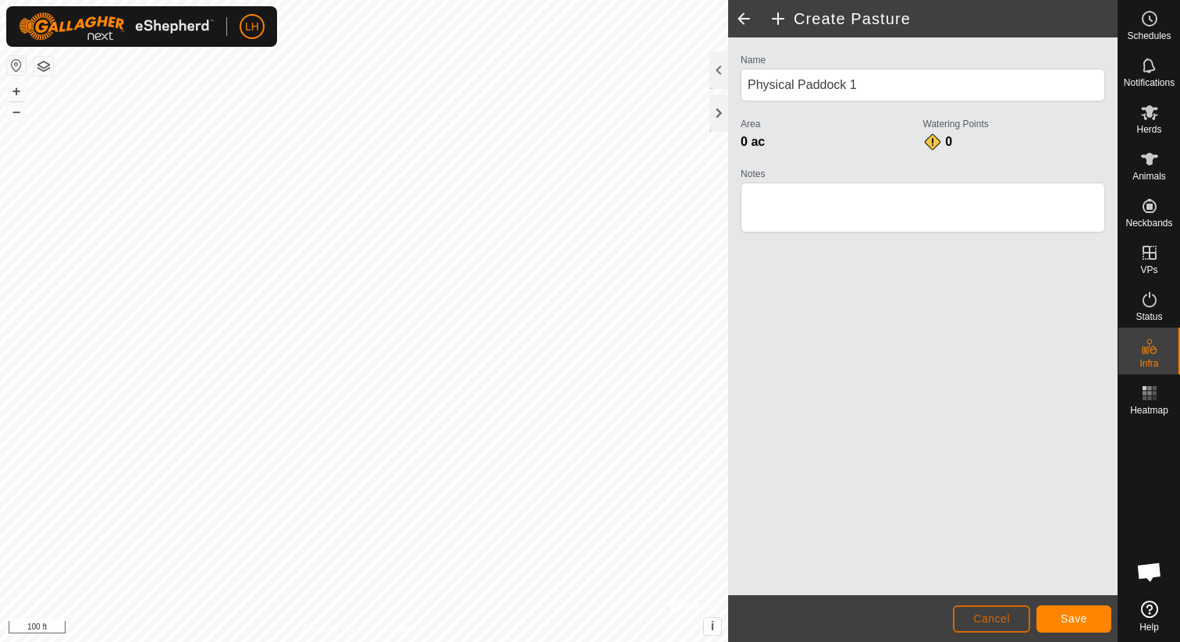
click at [980, 612] on button "Cancel" at bounding box center [991, 619] width 77 height 27
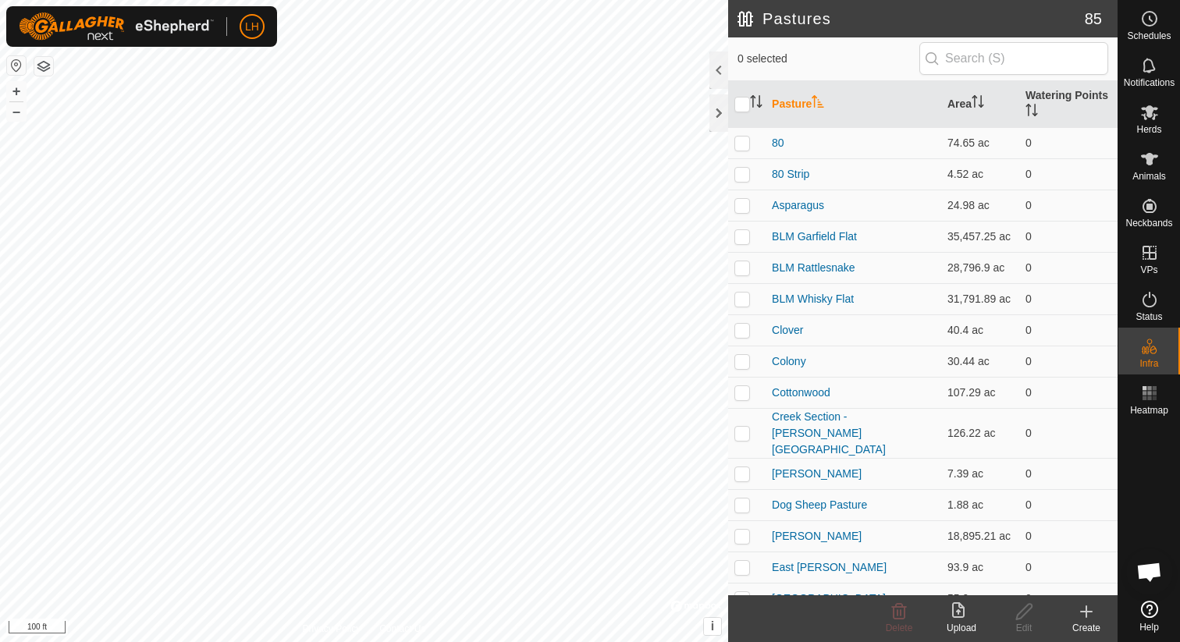
click at [1084, 612] on icon at bounding box center [1086, 612] width 11 height 0
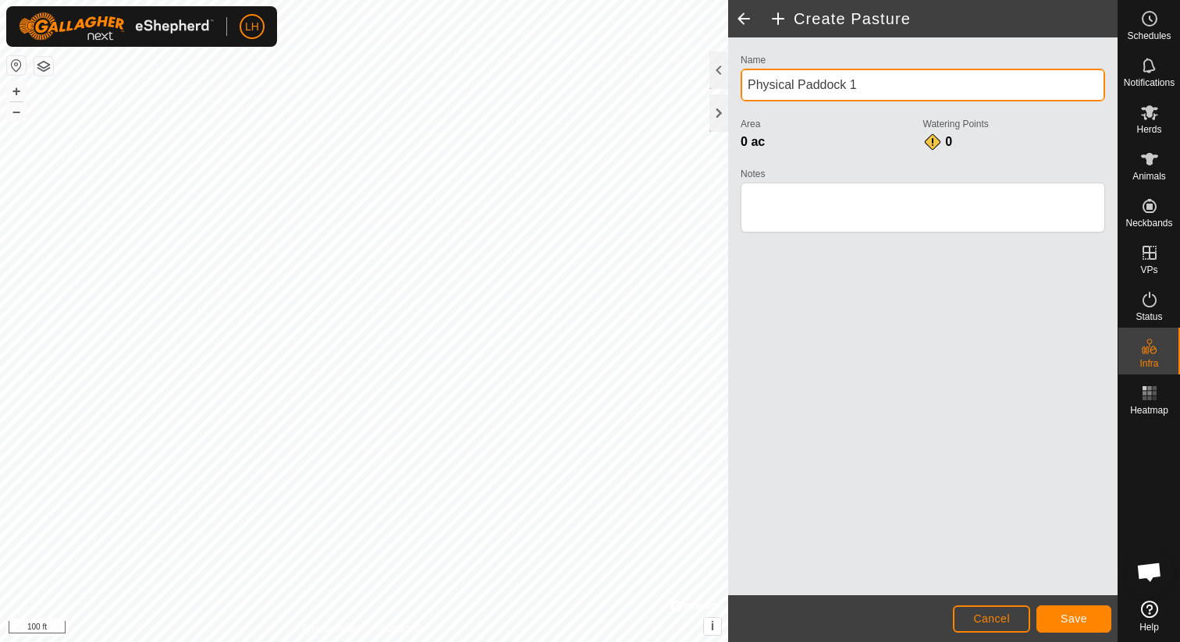
drag, startPoint x: 866, startPoint y: 86, endPoint x: 719, endPoint y: 90, distance: 147.6
click at [728, 90] on div "Create Pasture Name Physical Paddock 1 Area 0 ac Watering Points 0 Notes Cancel…" at bounding box center [922, 321] width 389 height 642
type input "Frog Pond"
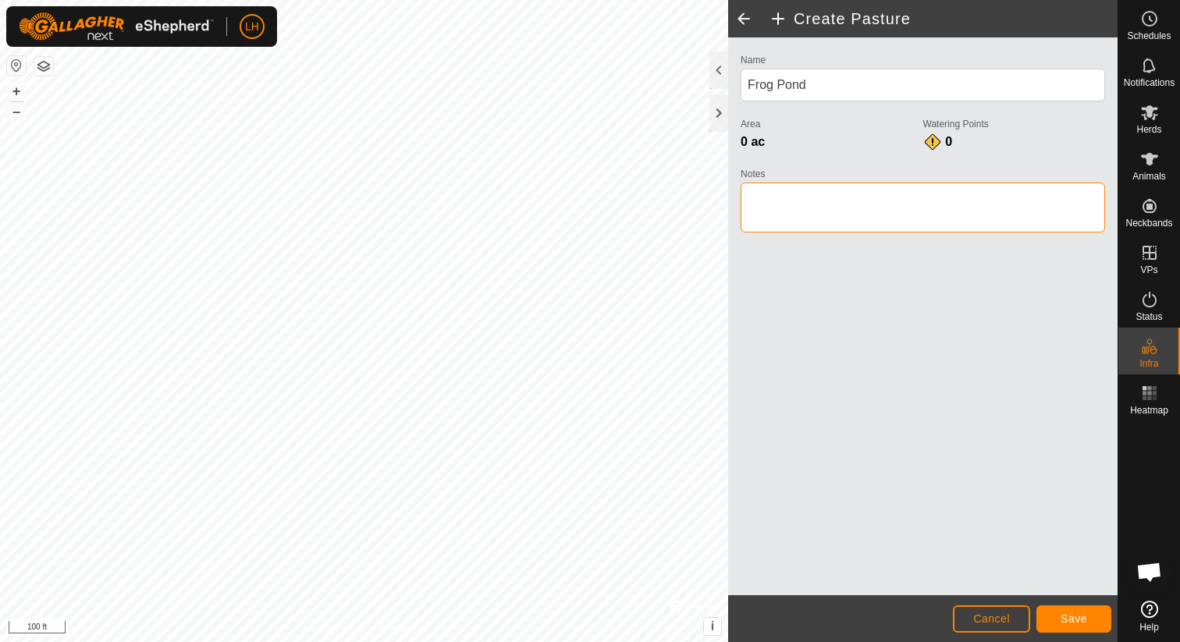
click at [786, 210] on textarea "Notes" at bounding box center [923, 208] width 365 height 50
type textarea "Smith Valley"
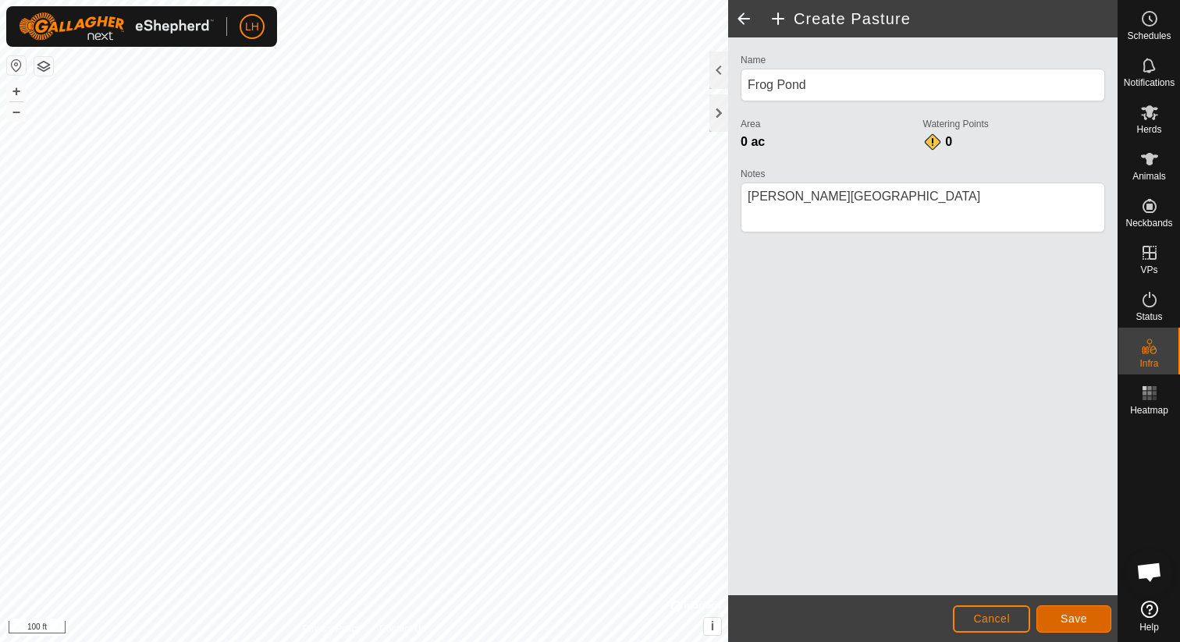
click at [1058, 610] on button "Save" at bounding box center [1074, 619] width 75 height 27
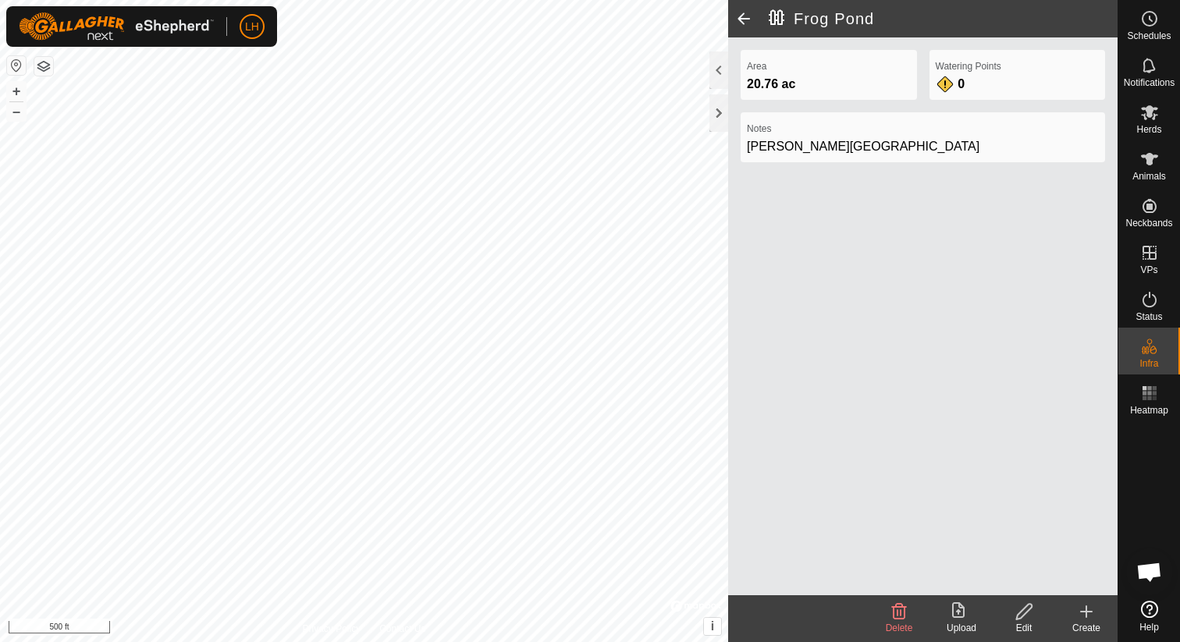
click at [1086, 607] on icon at bounding box center [1086, 611] width 0 height 11
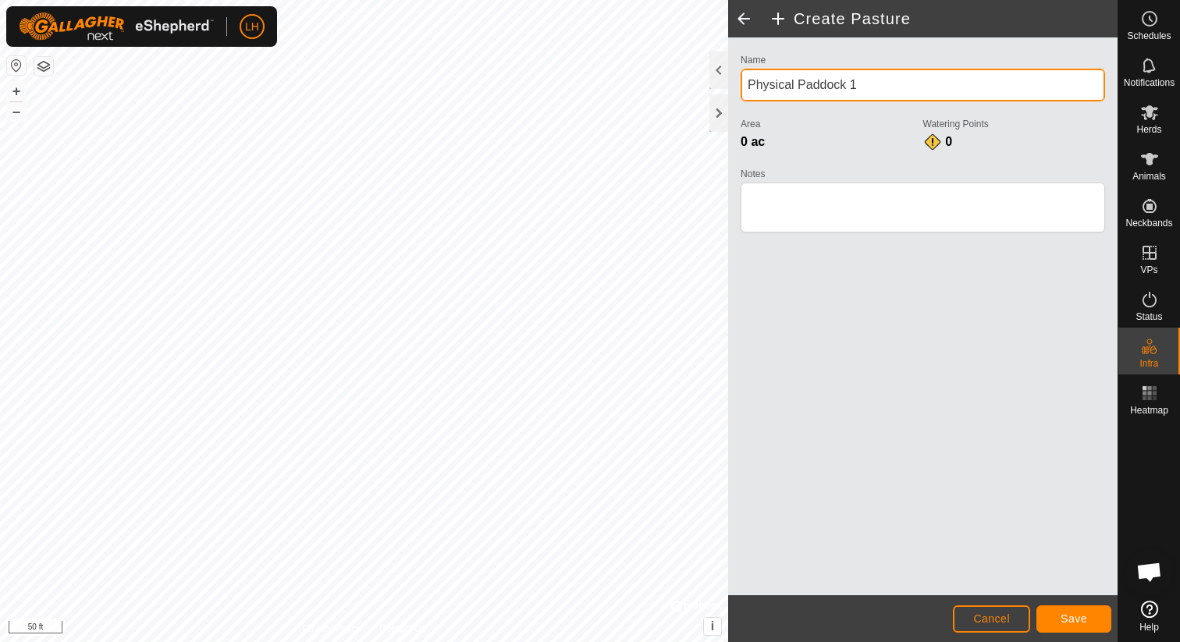
drag, startPoint x: 880, startPoint y: 84, endPoint x: 720, endPoint y: 93, distance: 160.2
click at [728, 93] on div "Create Pasture Name Physical Paddock 1 Area 0 ac Watering Points 0 Notes Cancel…" at bounding box center [922, 321] width 389 height 642
type input "Cow Hide"
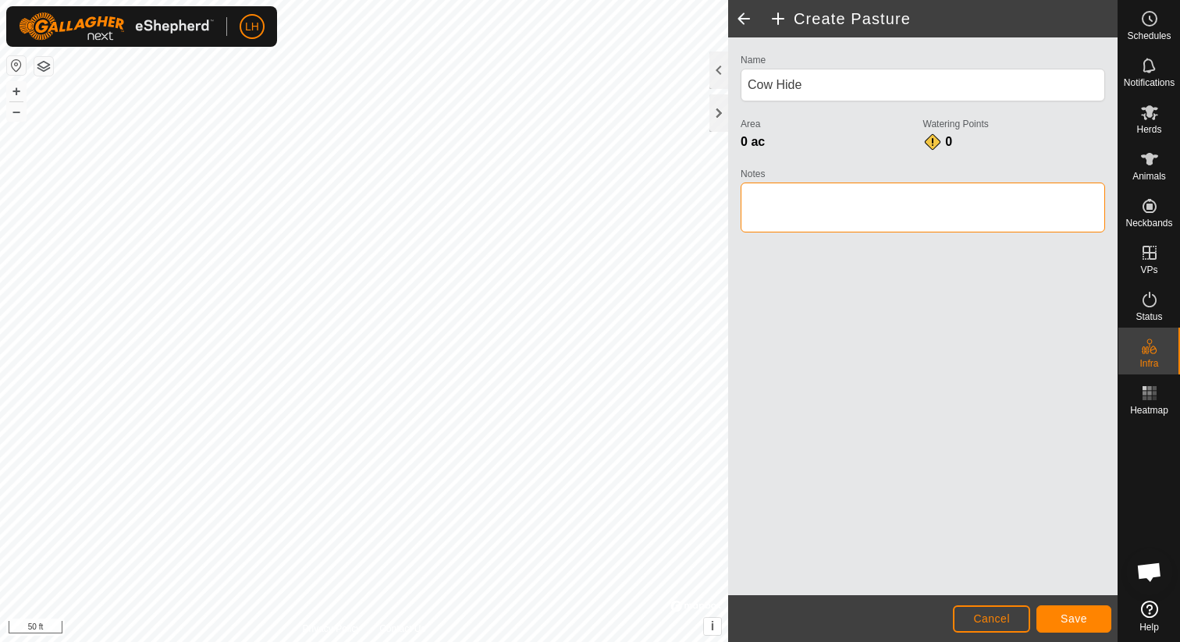
click at [813, 208] on textarea "Notes" at bounding box center [923, 208] width 365 height 50
type textarea "Smith Valley"
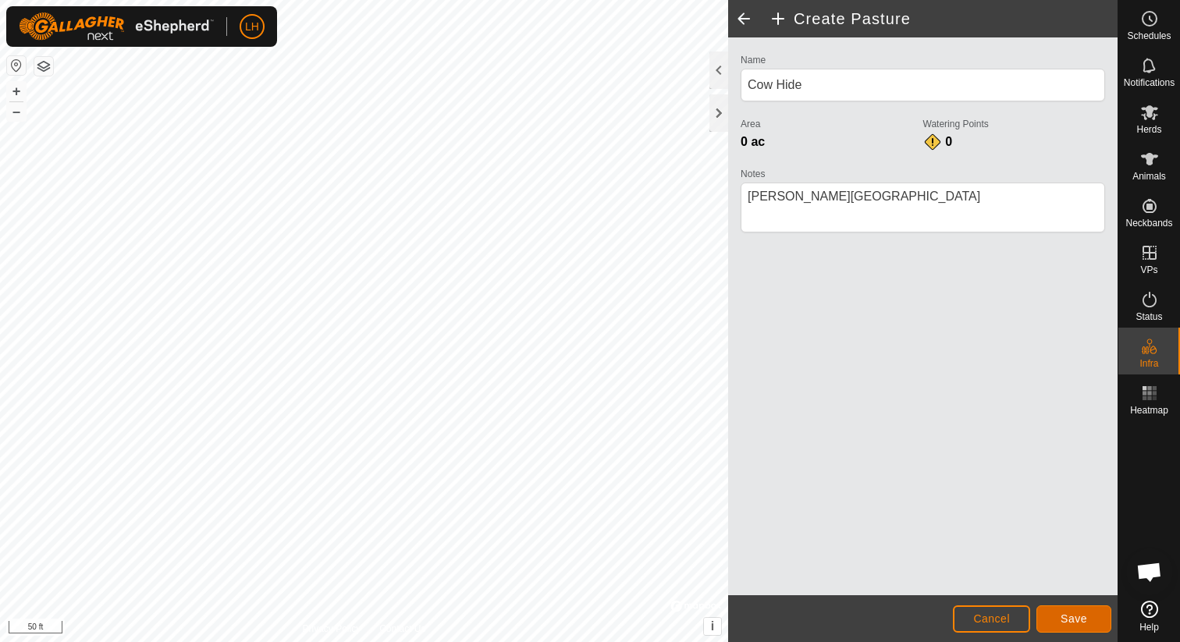
click at [1066, 610] on button "Save" at bounding box center [1074, 619] width 75 height 27
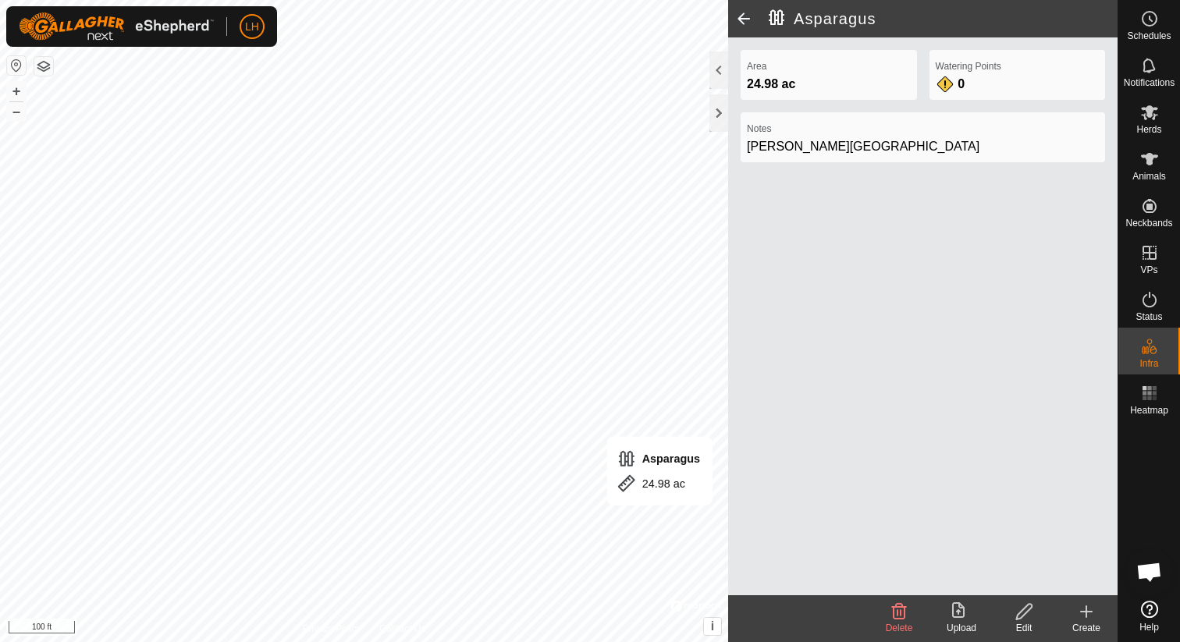
click at [1030, 612] on icon at bounding box center [1025, 612] width 20 height 19
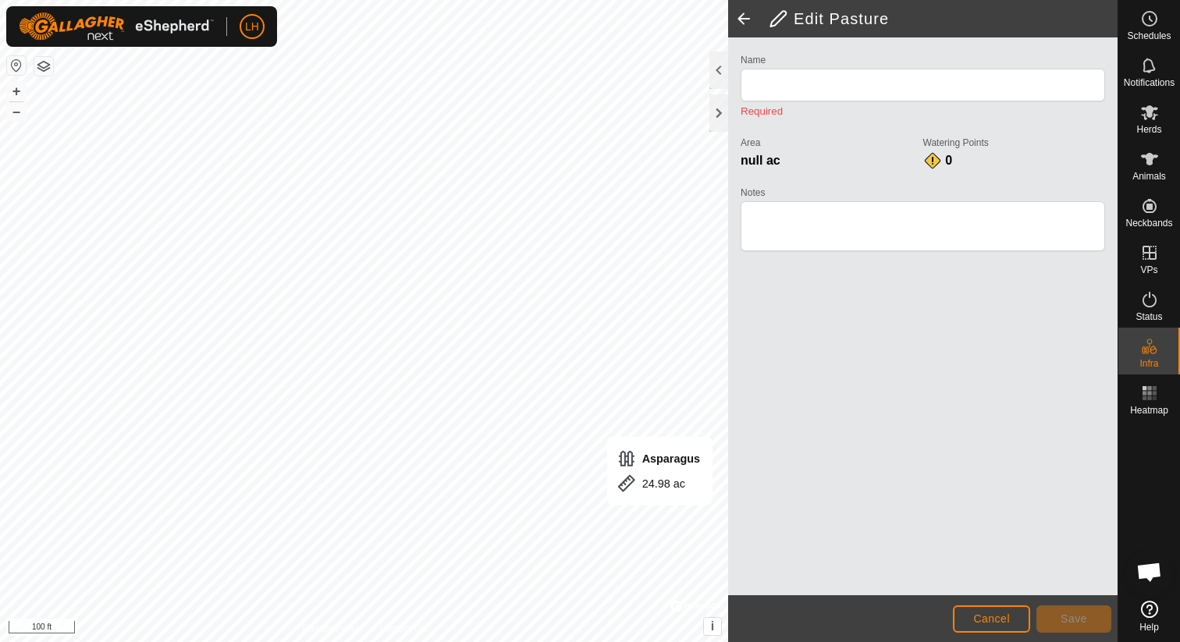
type input "Asparagus"
type textarea "Smith Valley"
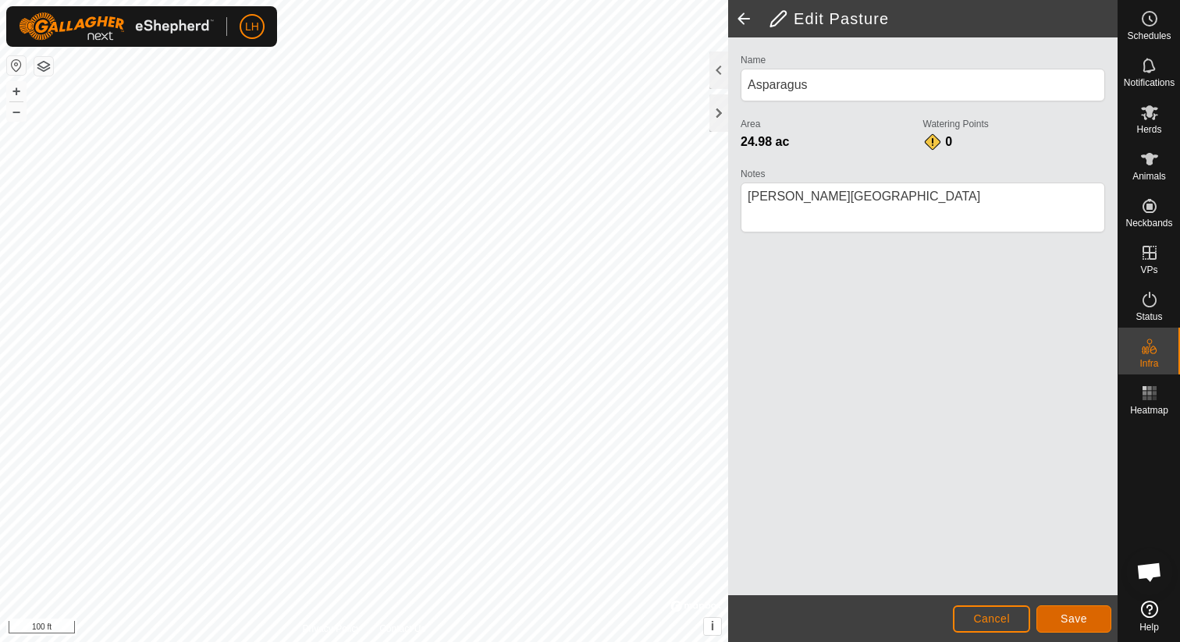
click at [1089, 621] on button "Save" at bounding box center [1074, 619] width 75 height 27
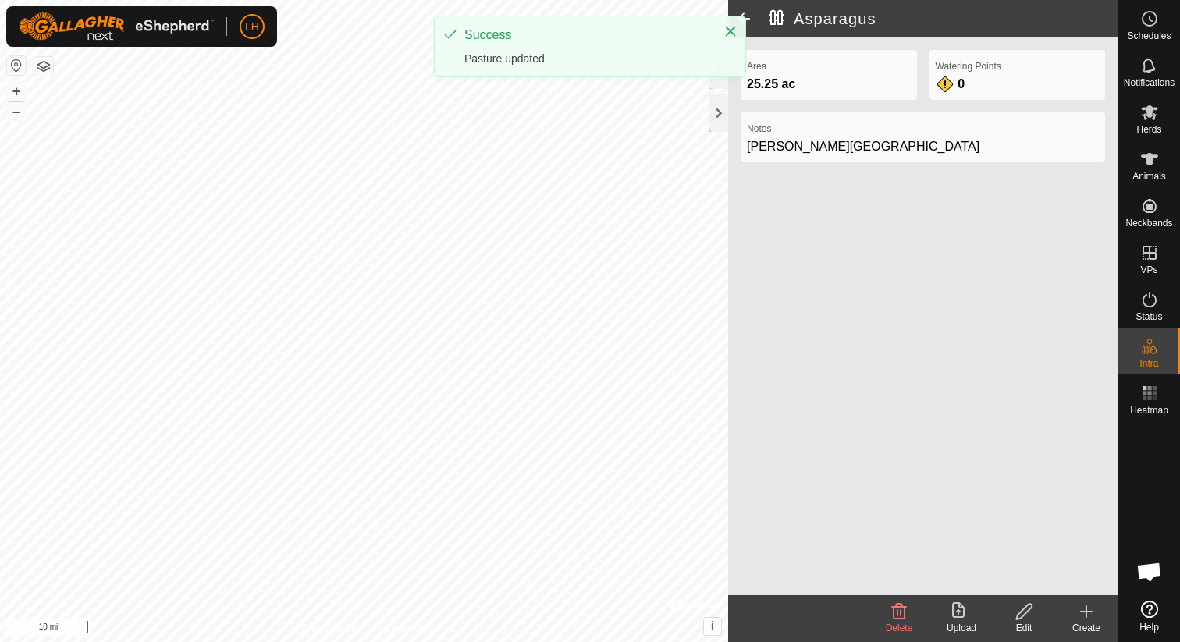
click at [776, 474] on div "Asparagus Area 25.25 ac Watering Points 0 Notes Smith Valley Delete Upload Edit…" at bounding box center [559, 321] width 1118 height 642
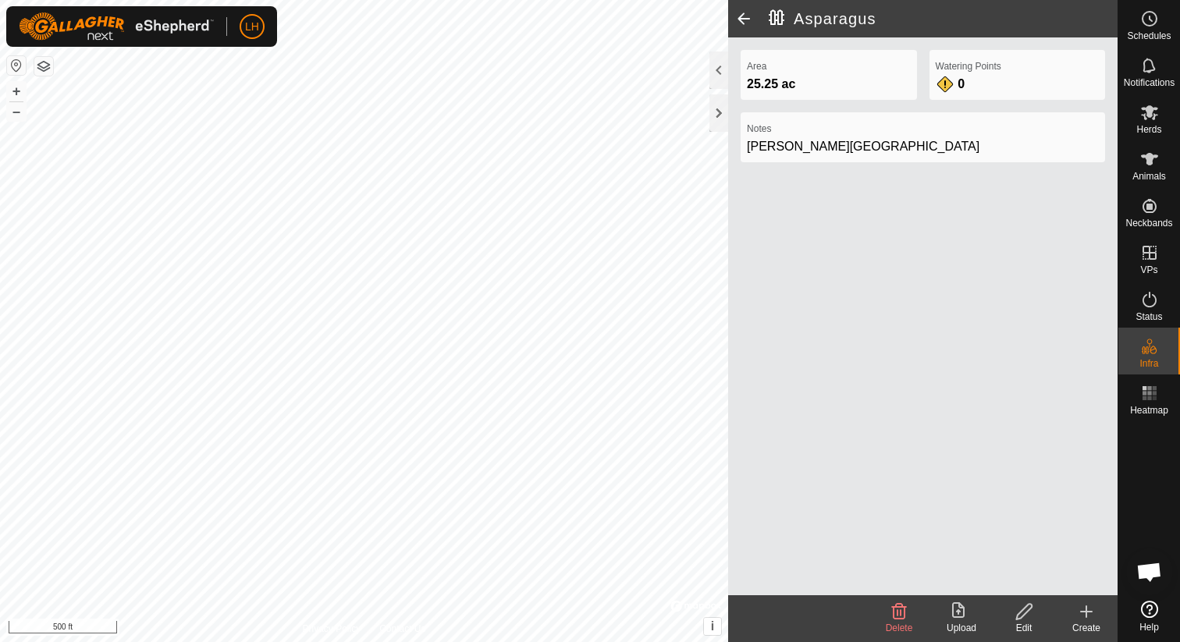
drag, startPoint x: 1090, startPoint y: 614, endPoint x: 975, endPoint y: 535, distance: 140.3
click at [1090, 612] on icon at bounding box center [1086, 612] width 19 height 19
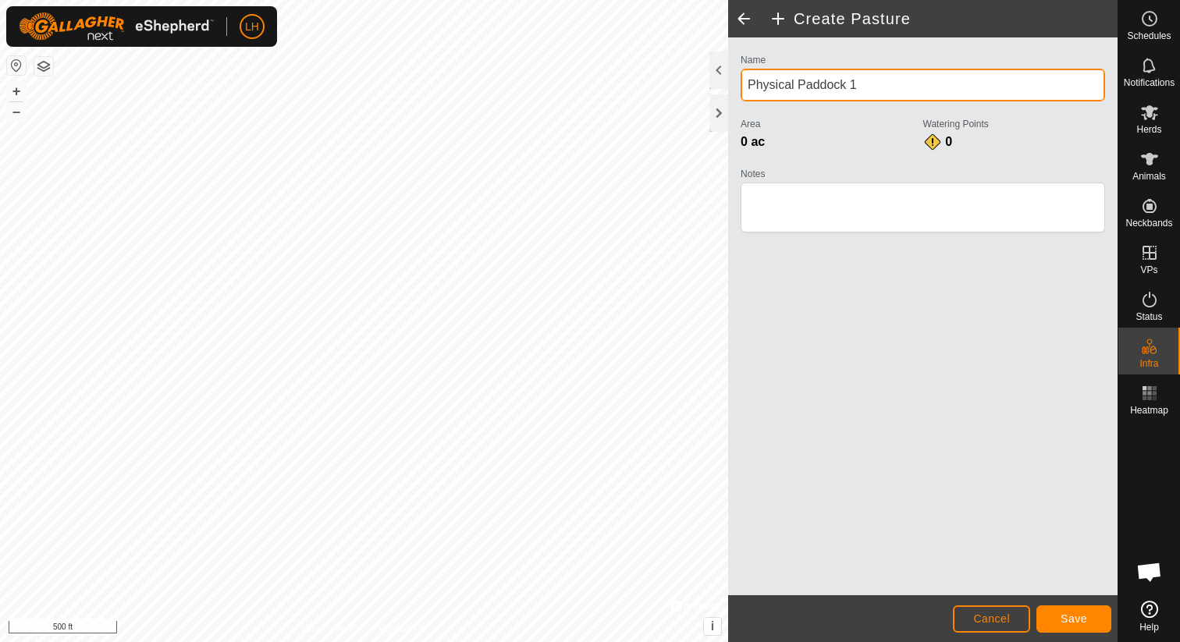
drag, startPoint x: 866, startPoint y: 84, endPoint x: 744, endPoint y: 81, distance: 121.8
click at [744, 81] on input "Physical Paddock 1" at bounding box center [923, 85] width 365 height 33
type input "Winston"
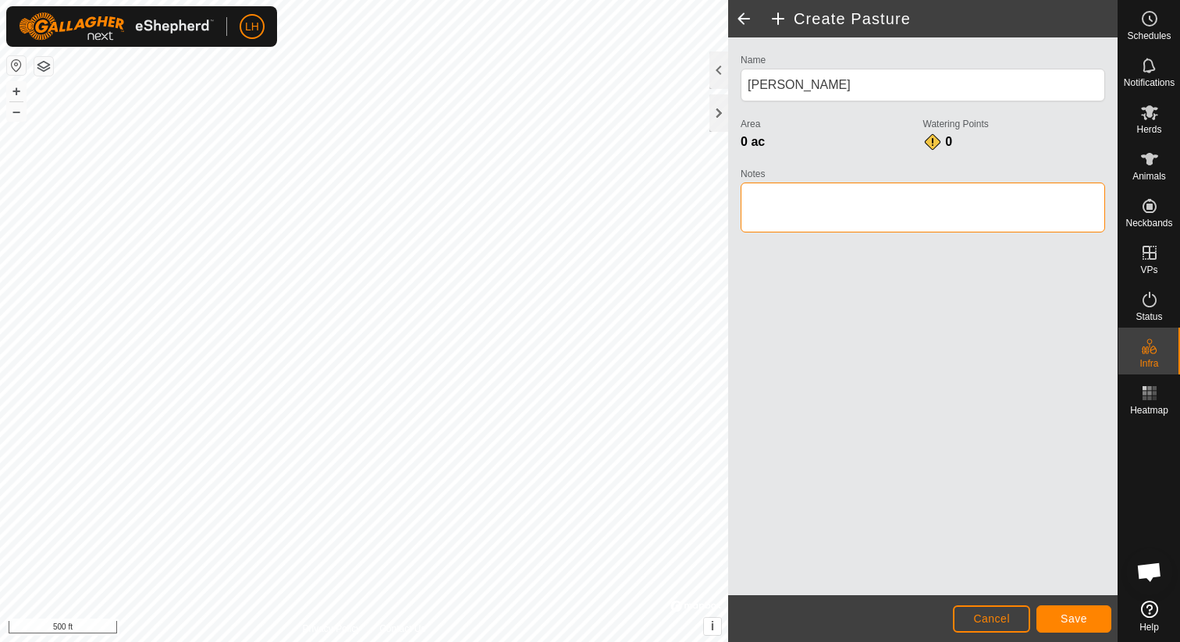
click at [785, 193] on textarea "Notes" at bounding box center [923, 208] width 365 height 50
type textarea "C"
type textarea "Smith Valley"
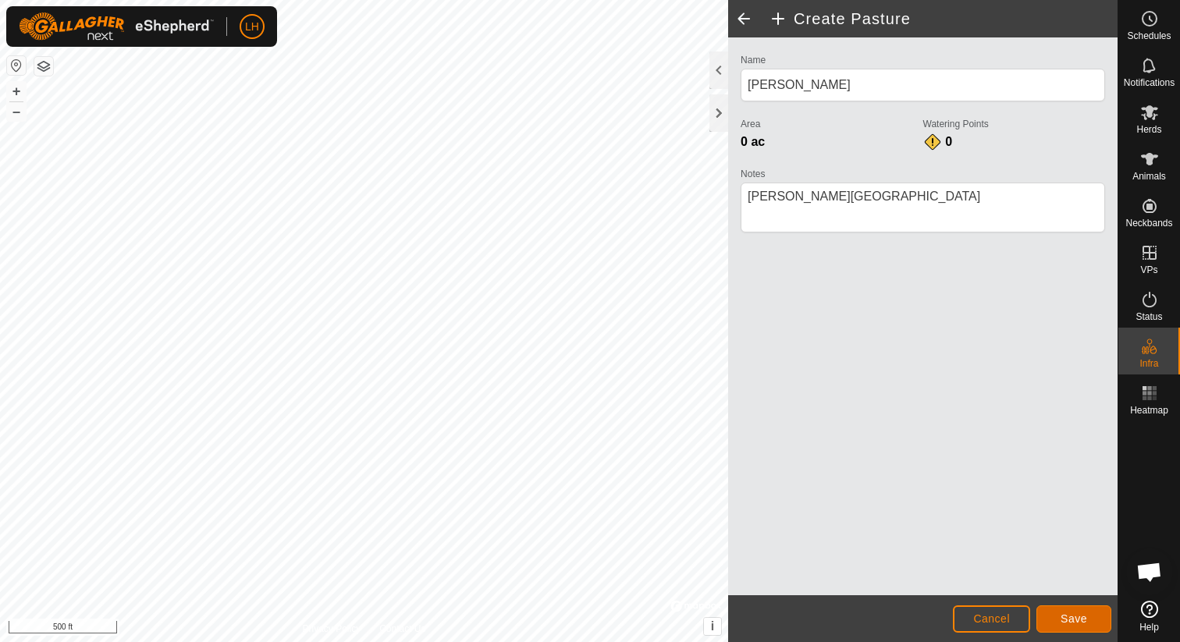
click at [1075, 614] on span "Save" at bounding box center [1074, 619] width 27 height 12
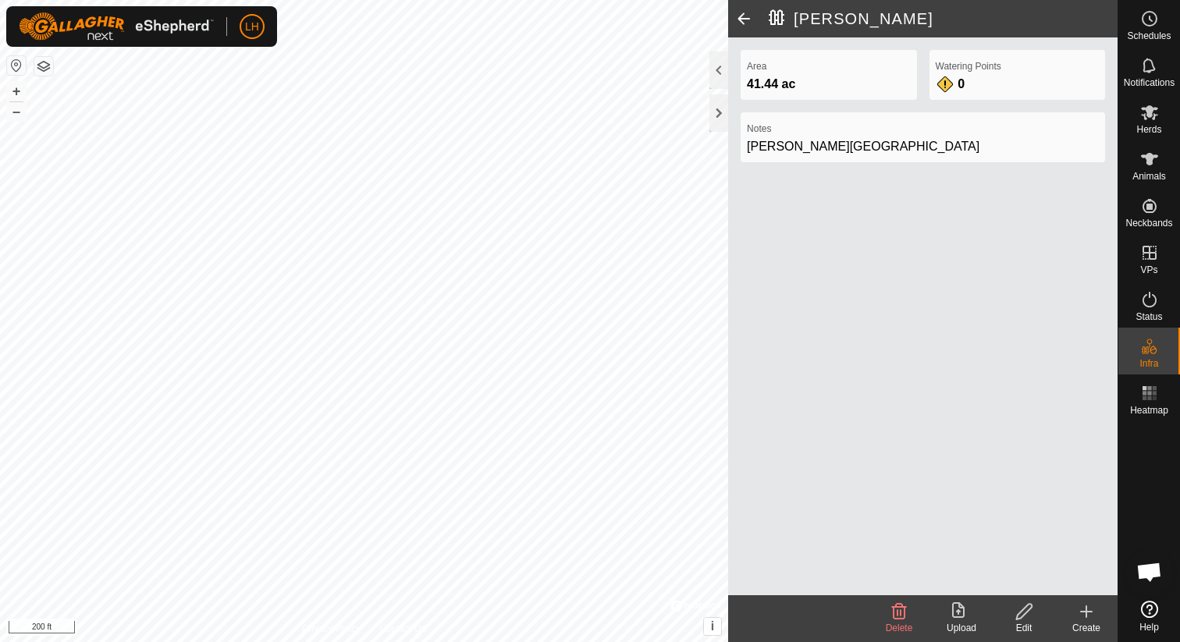
click at [1086, 608] on icon at bounding box center [1086, 611] width 0 height 11
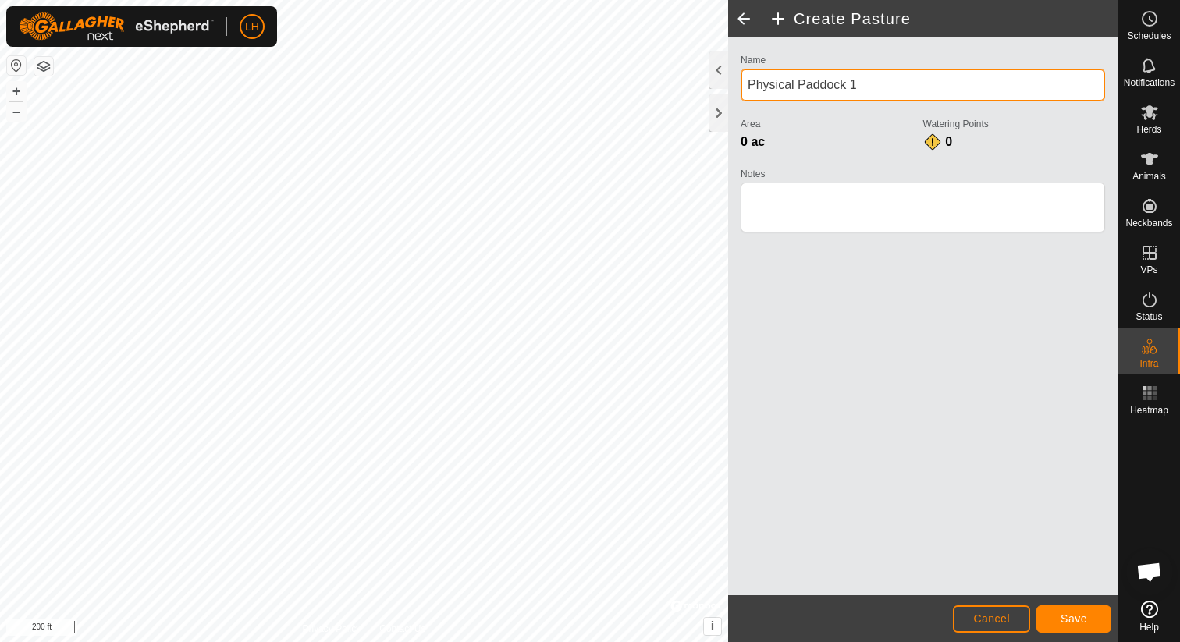
drag, startPoint x: 873, startPoint y: 79, endPoint x: 743, endPoint y: 82, distance: 130.4
click at [743, 82] on input "Physical Paddock 1" at bounding box center [923, 85] width 365 height 33
type input "Number 1"
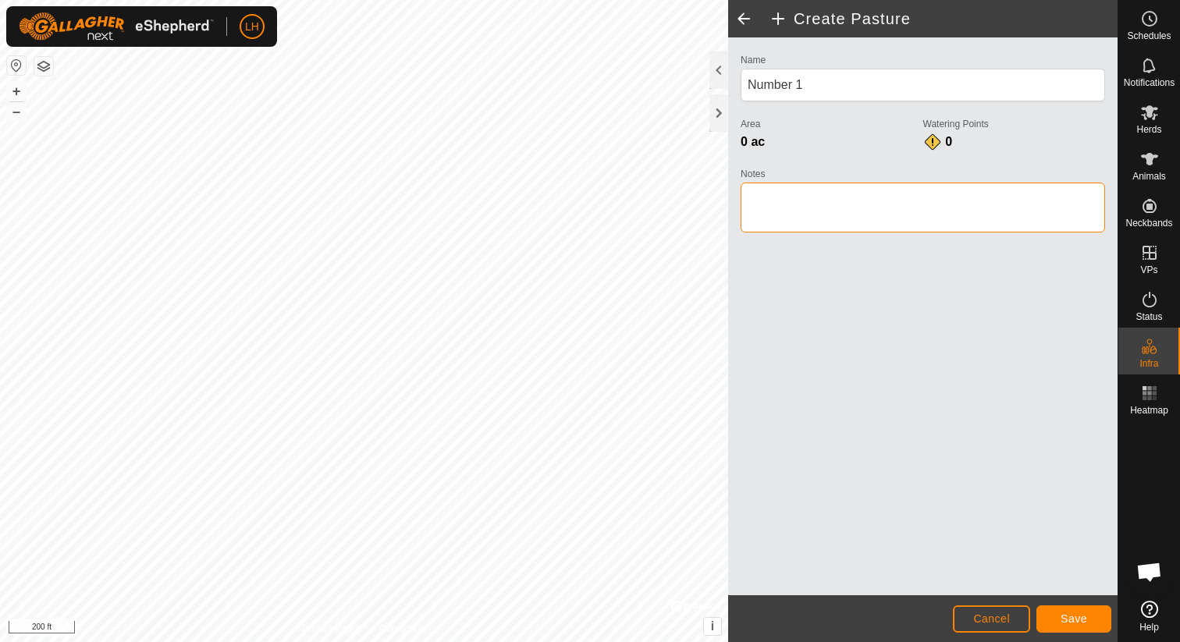
click at [771, 198] on textarea "Notes" at bounding box center [923, 208] width 365 height 50
type textarea "A"
type textarea "Smith Valley"
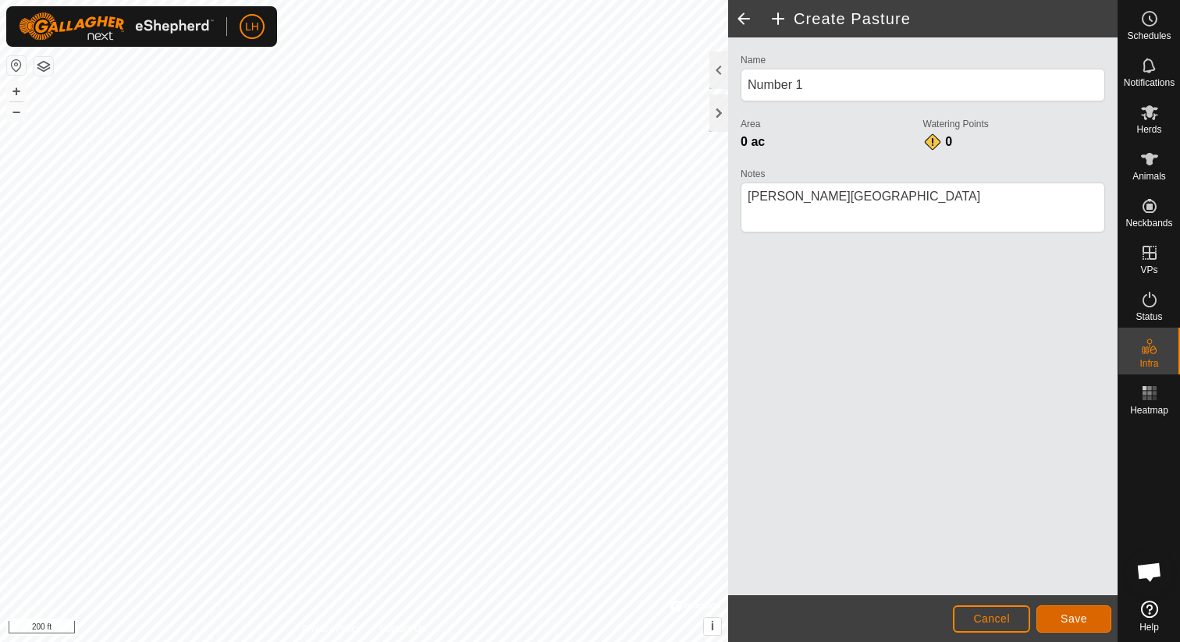
click at [1064, 612] on button "Save" at bounding box center [1074, 619] width 75 height 27
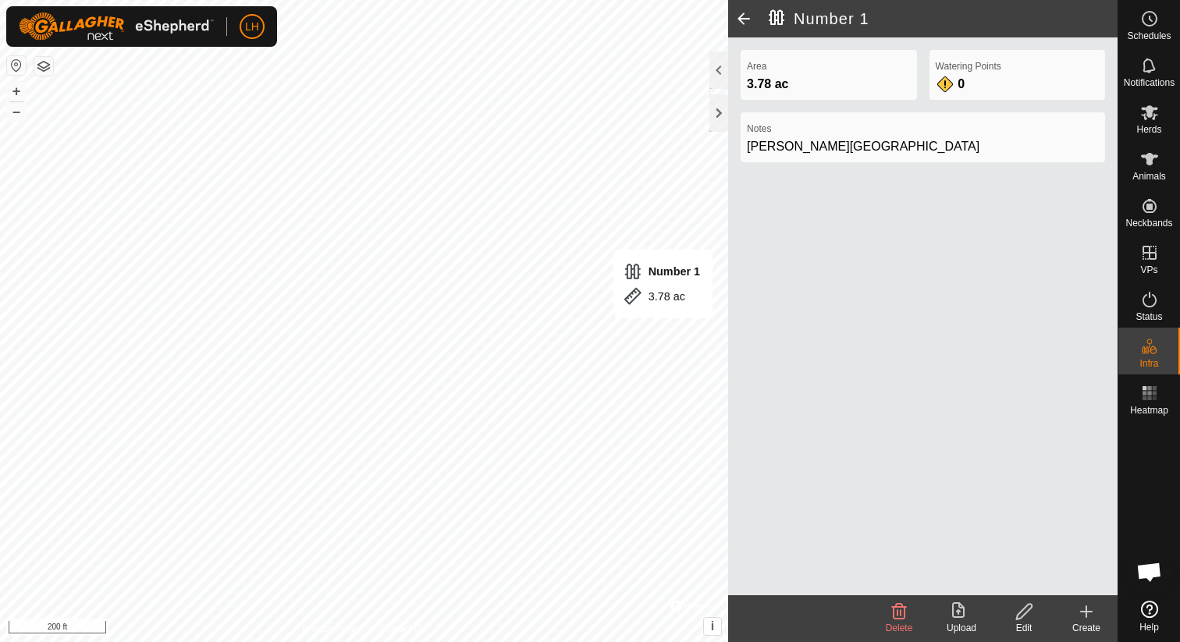
click at [1087, 606] on icon at bounding box center [1086, 612] width 19 height 19
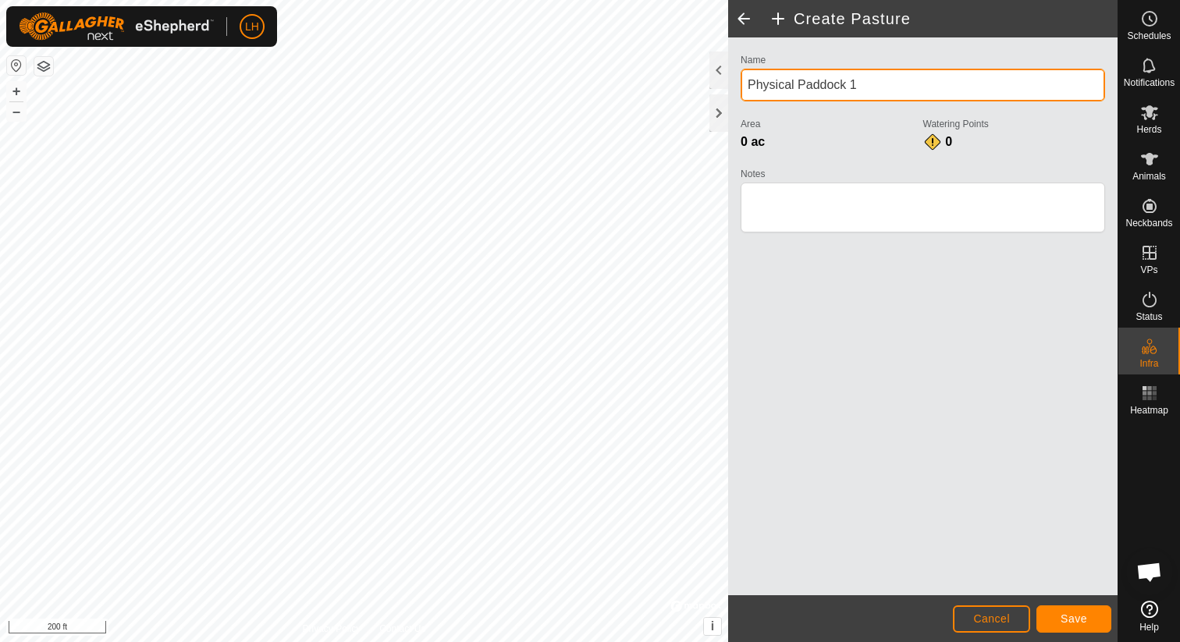
drag, startPoint x: 875, startPoint y: 84, endPoint x: 742, endPoint y: 84, distance: 132.7
click at [742, 84] on input "Physical Paddock 1" at bounding box center [923, 85] width 365 height 33
type input "Number 2"
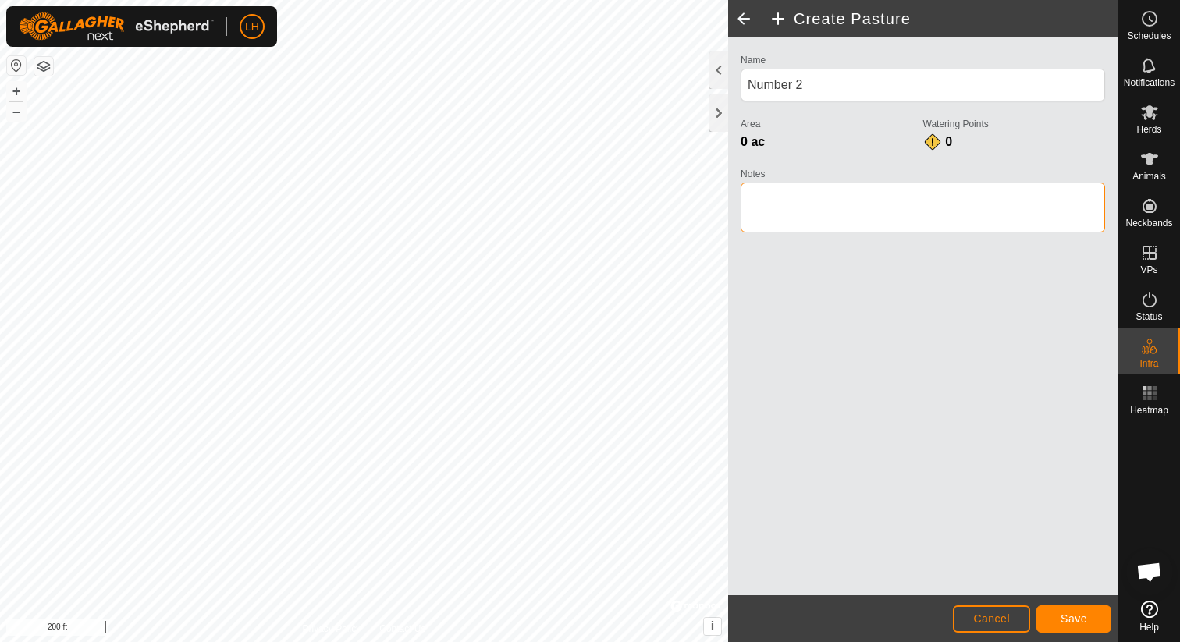
click at [805, 201] on textarea "Notes" at bounding box center [923, 208] width 365 height 50
type textarea "Smith Valley"
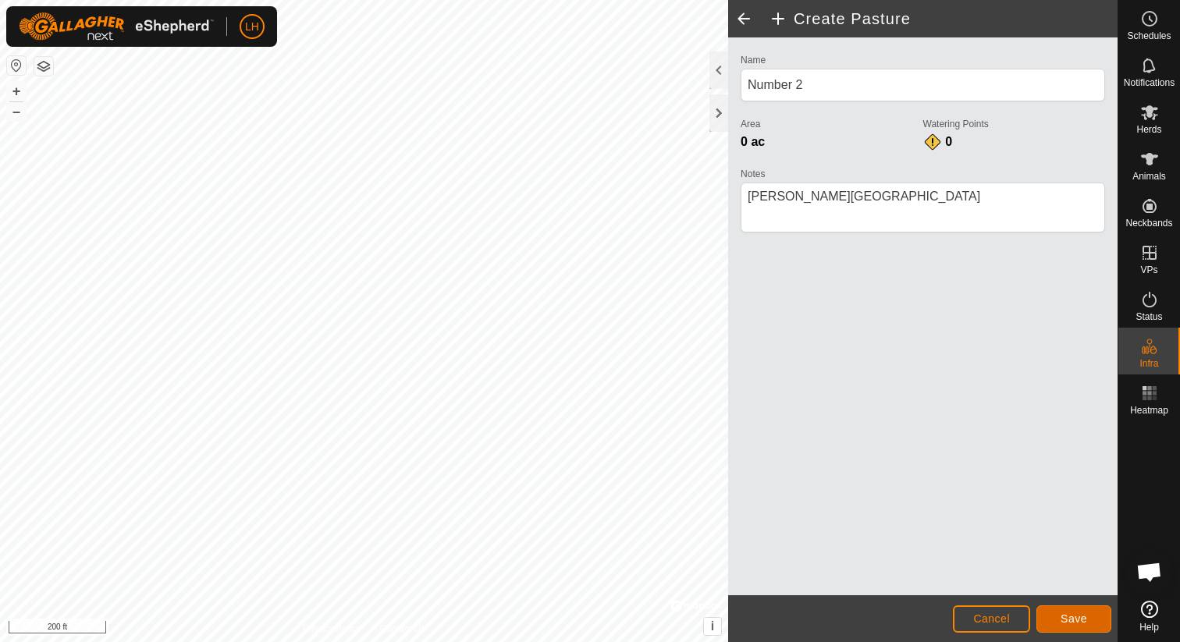
click at [1085, 618] on span "Save" at bounding box center [1074, 619] width 27 height 12
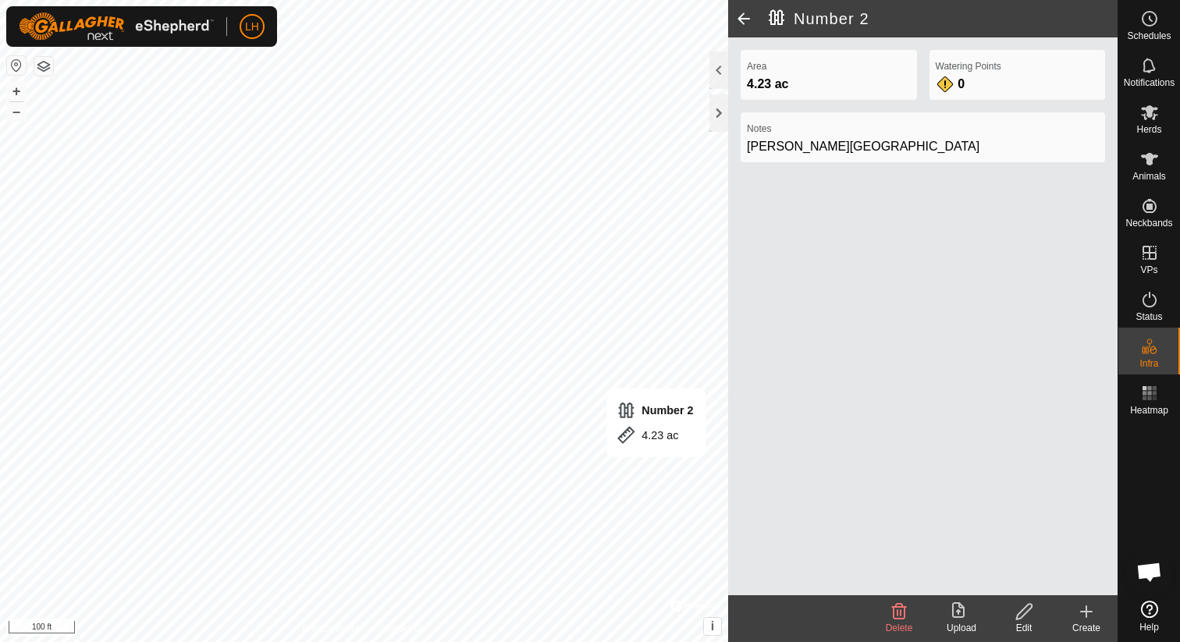
drag, startPoint x: 1088, startPoint y: 614, endPoint x: 916, endPoint y: 542, distance: 186.8
click at [1088, 613] on icon at bounding box center [1086, 612] width 19 height 19
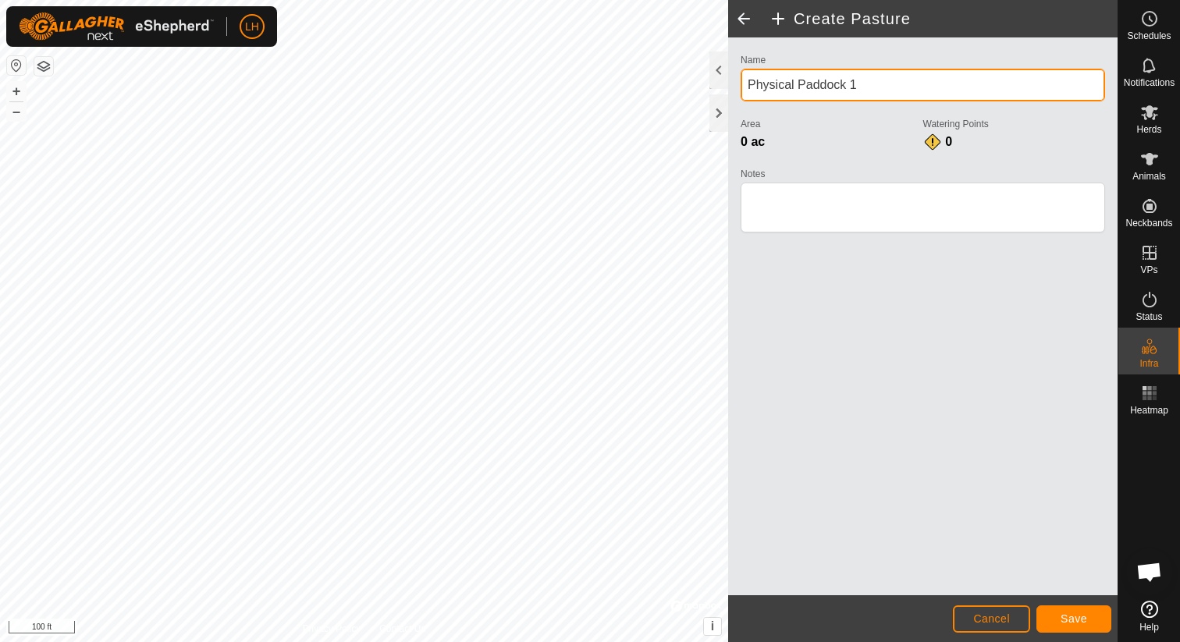
click at [674, 83] on div "Create Pasture Name Physical Paddock 1 Area 0 ac Watering Points 0 Notes Cancel…" at bounding box center [559, 321] width 1118 height 642
drag, startPoint x: 925, startPoint y: 90, endPoint x: 747, endPoint y: 87, distance: 178.0
click at [747, 87] on input "Physical Paddock 1" at bounding box center [923, 85] width 365 height 33
type input "Foaling Pasture"
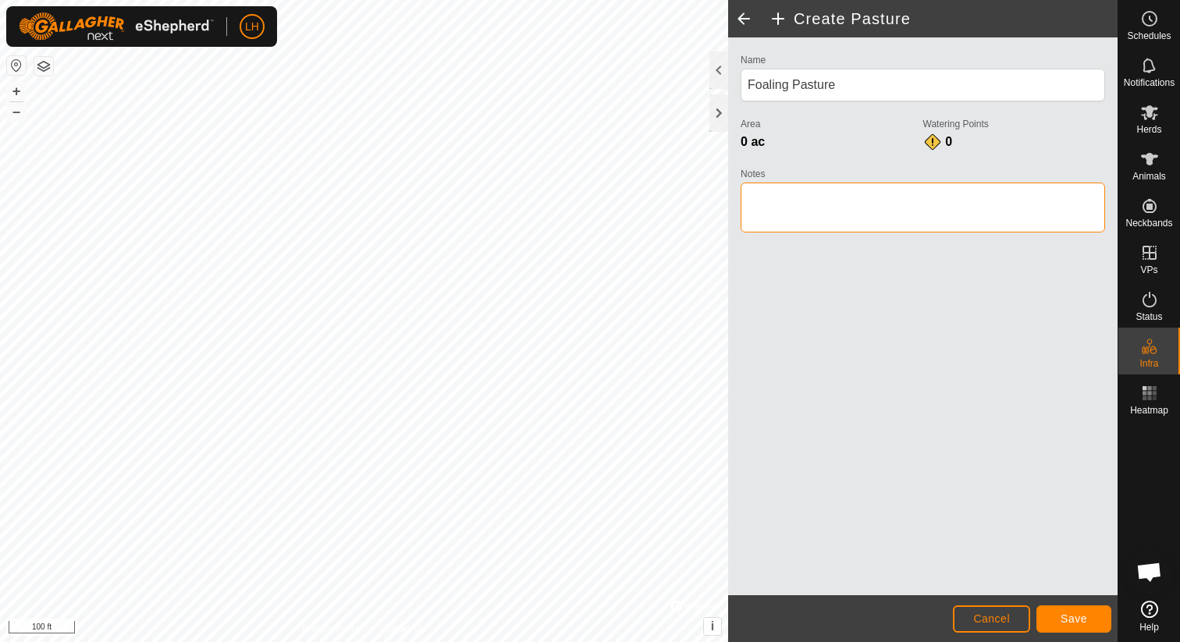
click at [805, 212] on textarea "Notes" at bounding box center [923, 208] width 365 height 50
type textarea "Smith Valley"
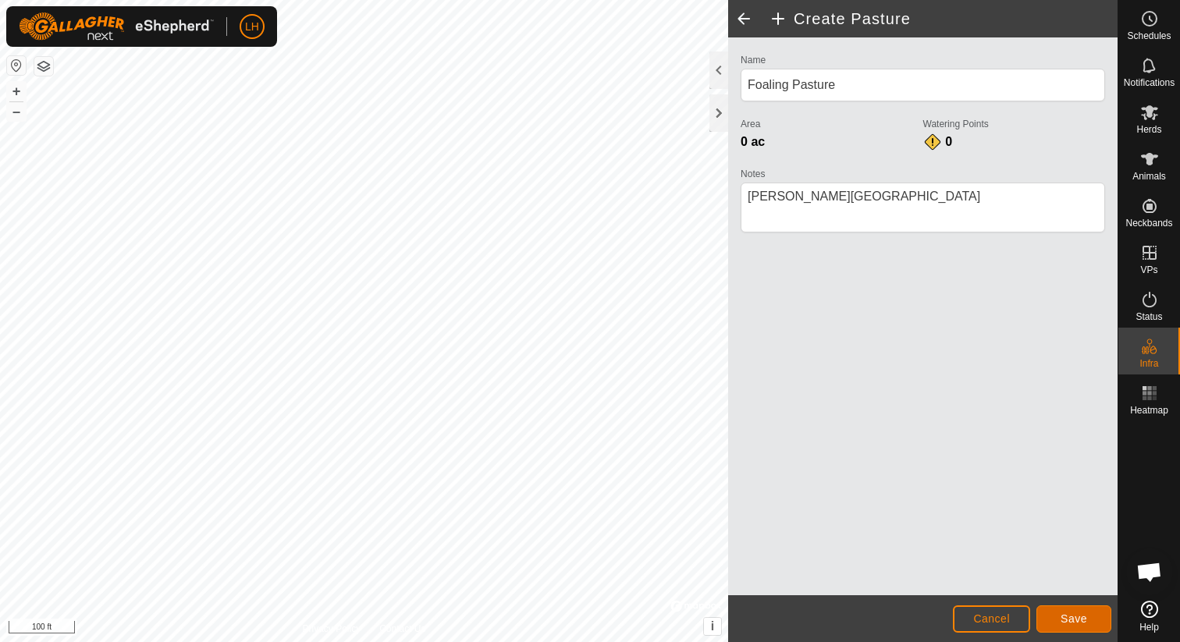
click at [1064, 607] on button "Save" at bounding box center [1074, 619] width 75 height 27
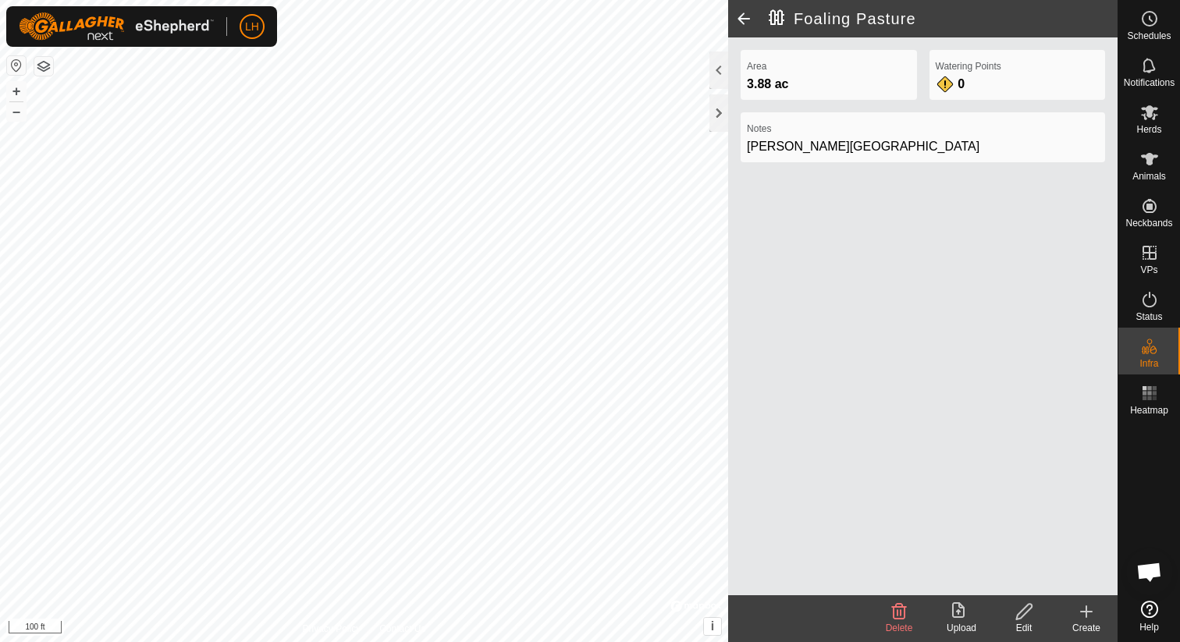
click at [1094, 613] on icon at bounding box center [1086, 612] width 19 height 19
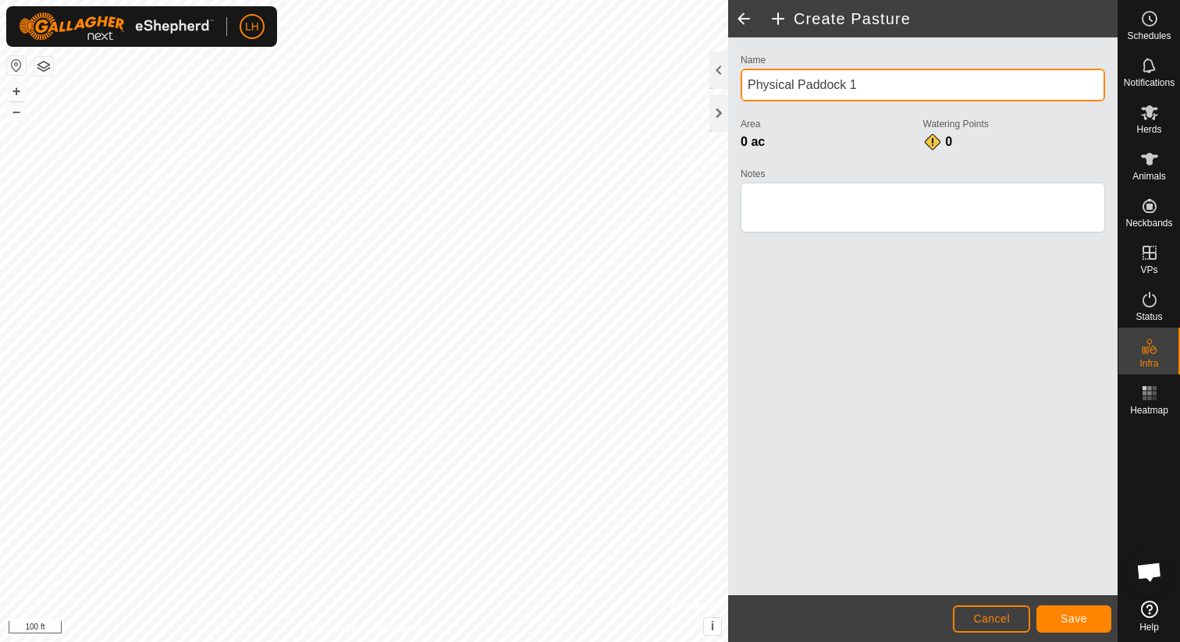
drag, startPoint x: 902, startPoint y: 87, endPoint x: 745, endPoint y: 84, distance: 156.9
click at [745, 84] on input "Physical Paddock 1" at bounding box center [923, 85] width 365 height 33
type input "Saddle Horse Pasture"
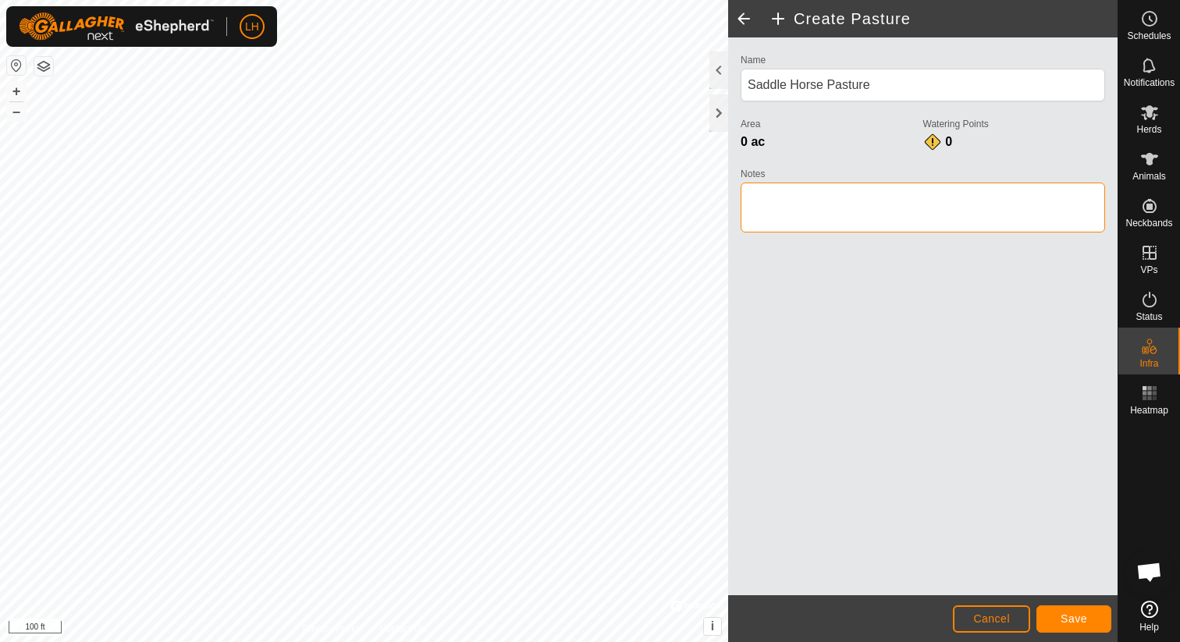
click at [884, 215] on textarea "Notes" at bounding box center [923, 208] width 365 height 50
type textarea "Smith Valley"
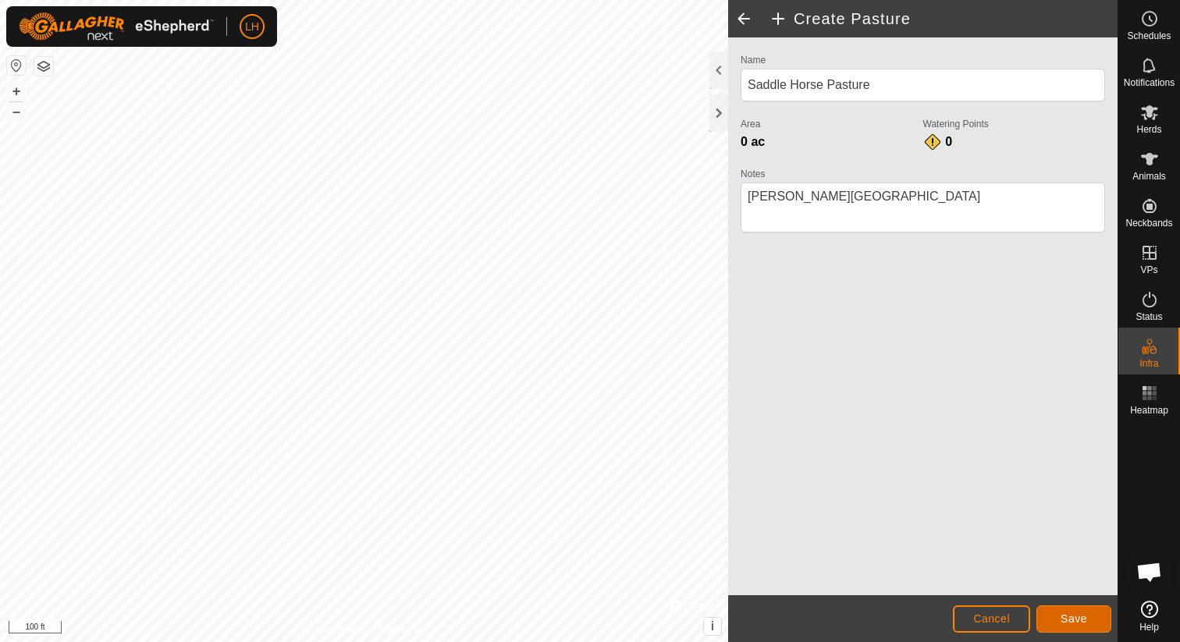
click at [1097, 617] on button "Save" at bounding box center [1074, 619] width 75 height 27
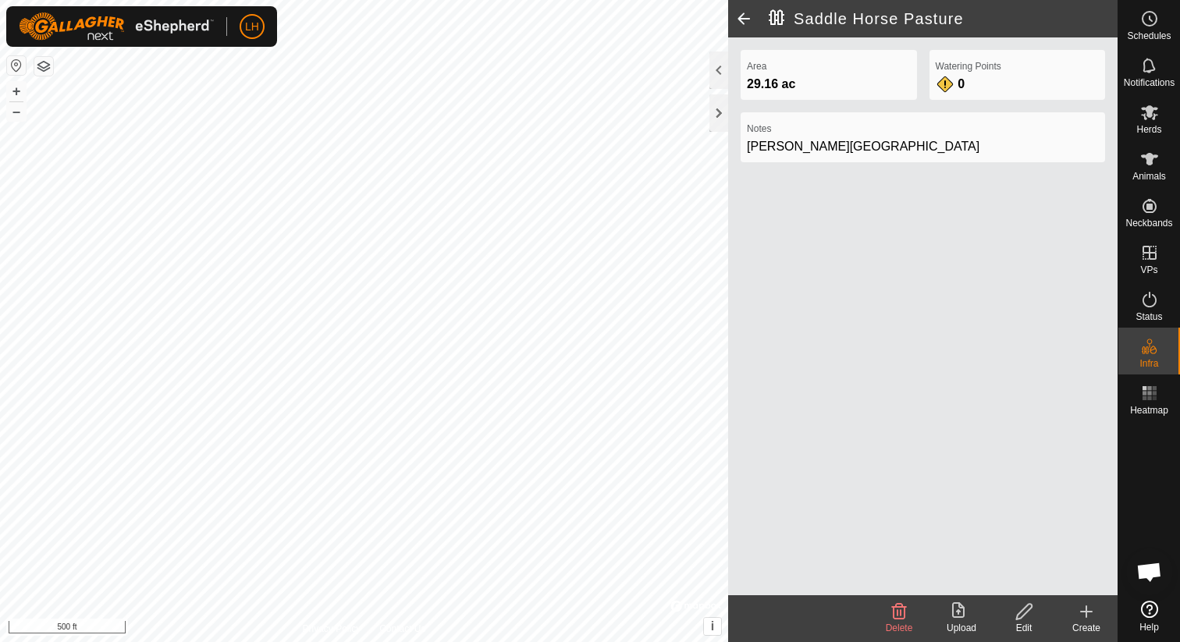
click at [1086, 615] on icon at bounding box center [1086, 611] width 0 height 11
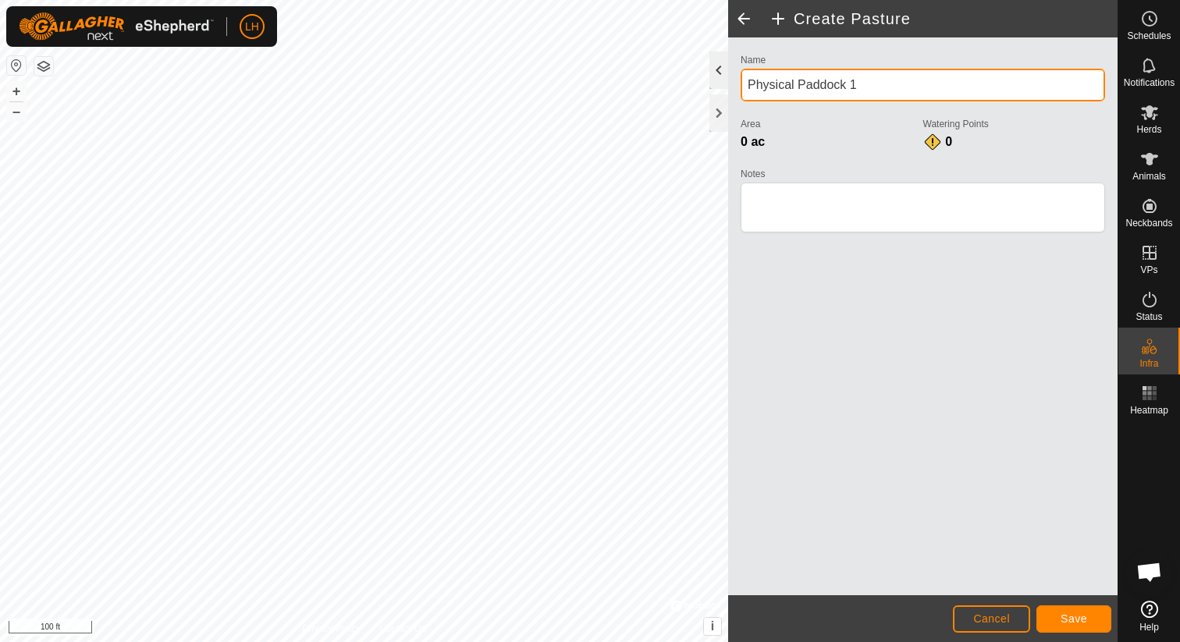
click at [706, 84] on div "Create Pasture Name Physical Paddock 1 Area 0 ac Watering Points 0 Notes Cancel…" at bounding box center [559, 321] width 1118 height 642
drag, startPoint x: 873, startPoint y: 84, endPoint x: 751, endPoint y: 82, distance: 121.8
click at [751, 82] on input "Physical Paddock 1" at bounding box center [923, 85] width 365 height 33
type input "Peach Orchard"
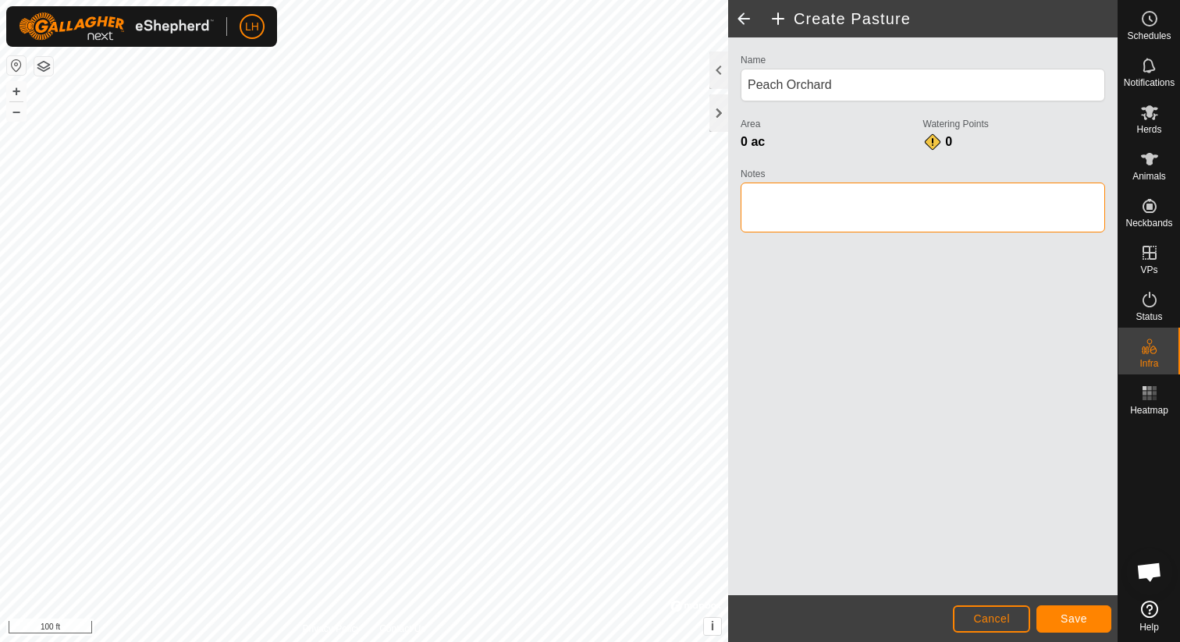
click at [823, 221] on textarea "Notes" at bounding box center [923, 208] width 365 height 50
type textarea "Smith Valley"
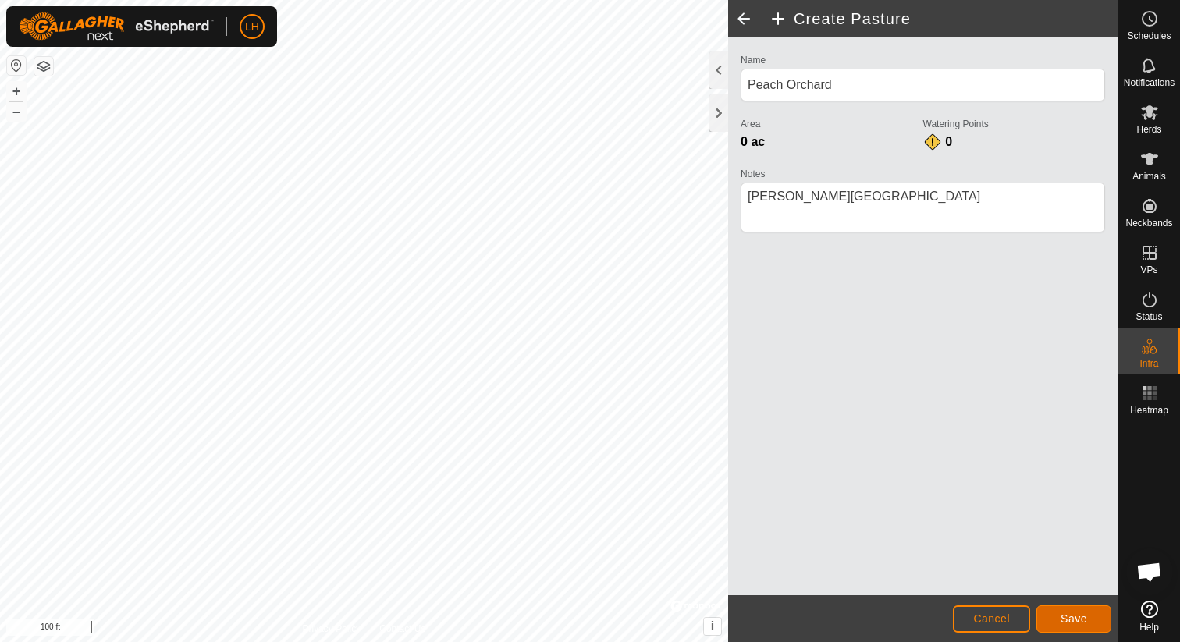
click at [1072, 617] on span "Save" at bounding box center [1074, 619] width 27 height 12
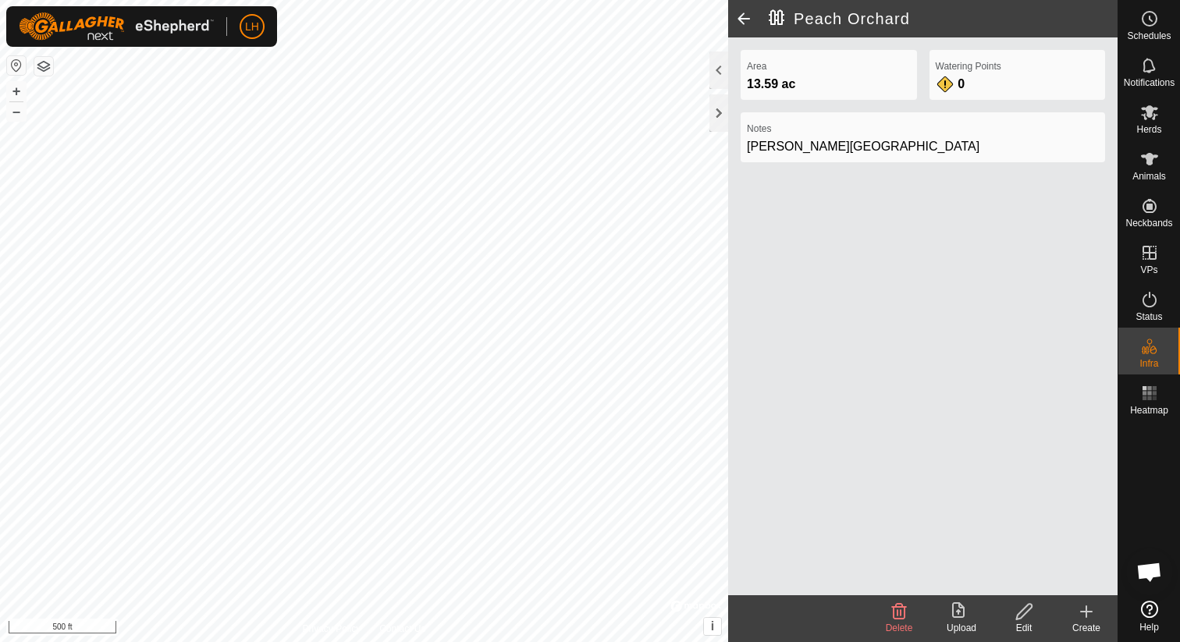
drag, startPoint x: 1087, startPoint y: 616, endPoint x: 1056, endPoint y: 596, distance: 36.8
click at [1087, 616] on icon at bounding box center [1086, 612] width 19 height 19
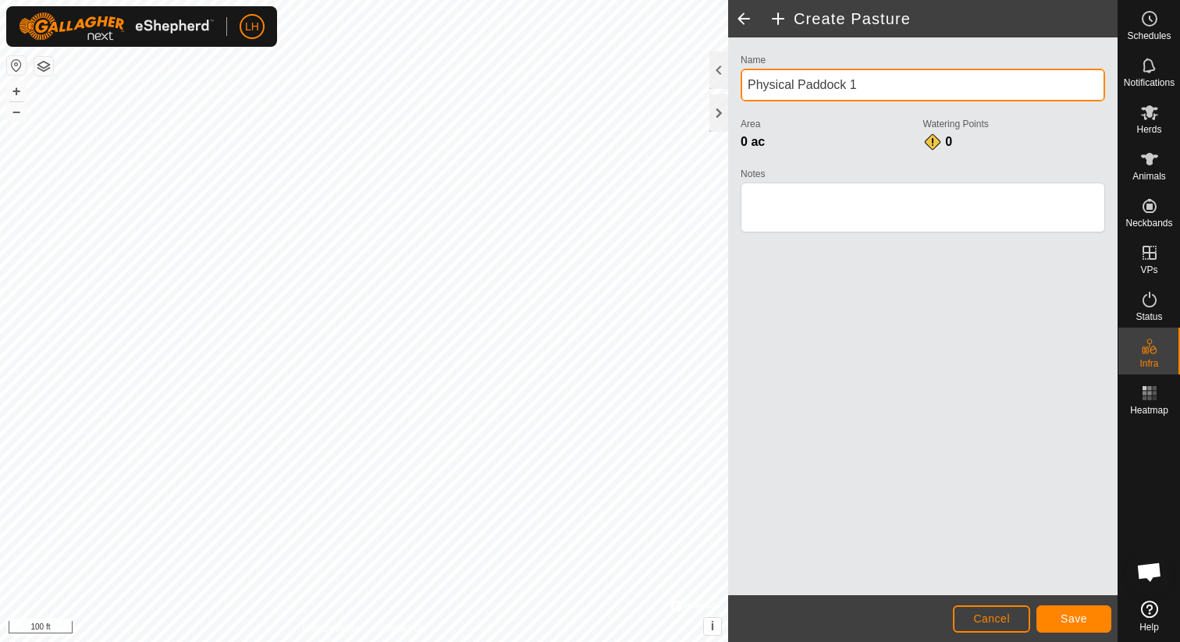
drag, startPoint x: 877, startPoint y: 85, endPoint x: 748, endPoint y: 84, distance: 128.8
click at [748, 84] on input "Physical Paddock 1" at bounding box center [923, 85] width 365 height 33
type input "Pond, Corrals, Etc."
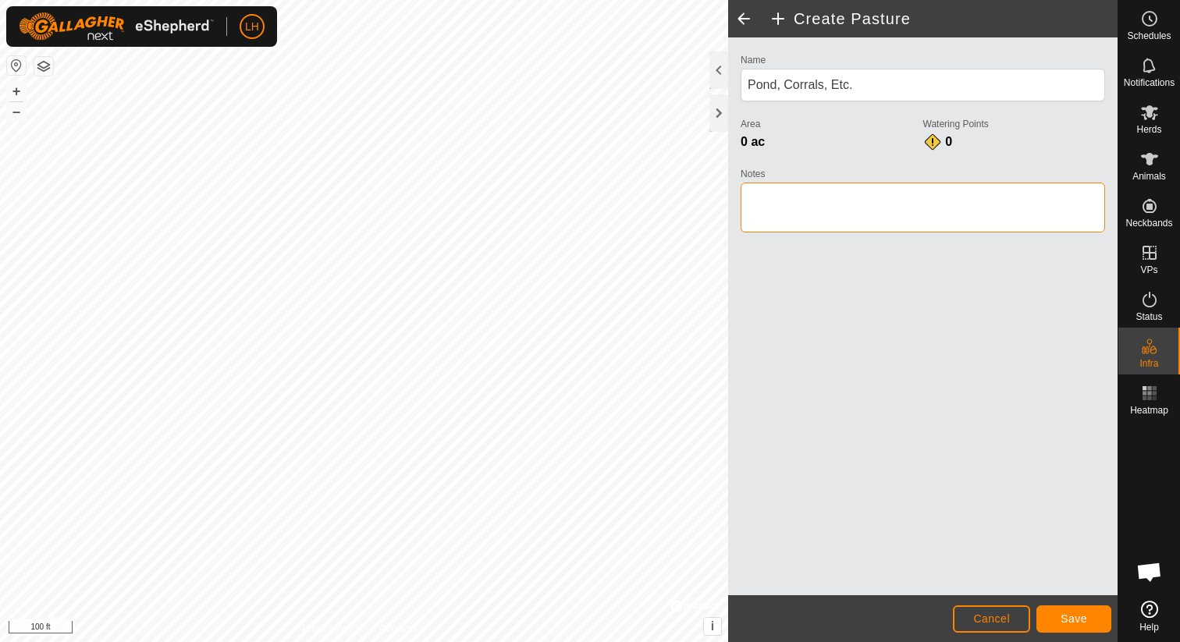
click at [786, 203] on textarea "Notes" at bounding box center [923, 208] width 365 height 50
type textarea "Smith Valley"
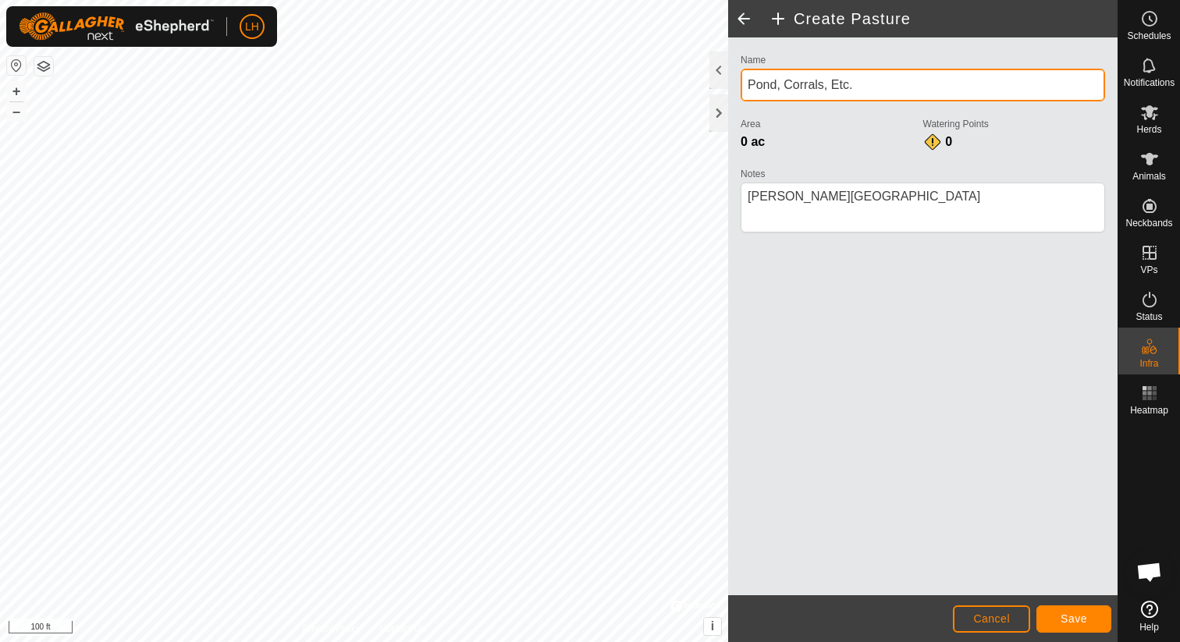
click at [748, 85] on input "Pond, Corrals, Etc." at bounding box center [923, 85] width 365 height 33
type input "SV Pond, Corrals, Etc."
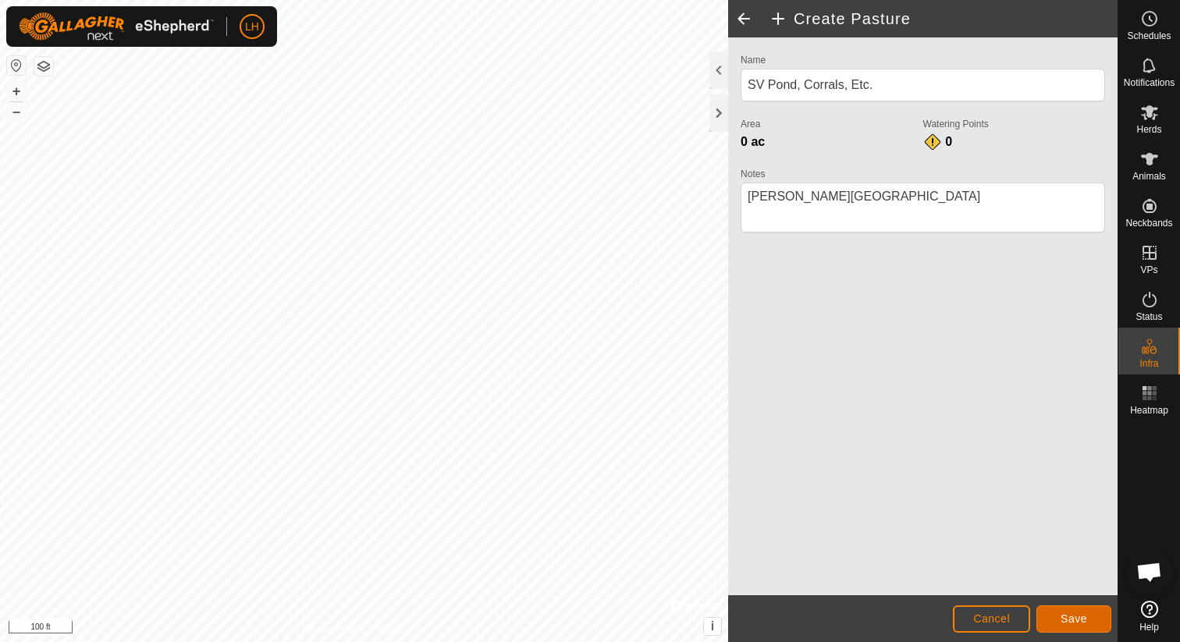
click at [1084, 621] on span "Save" at bounding box center [1074, 619] width 27 height 12
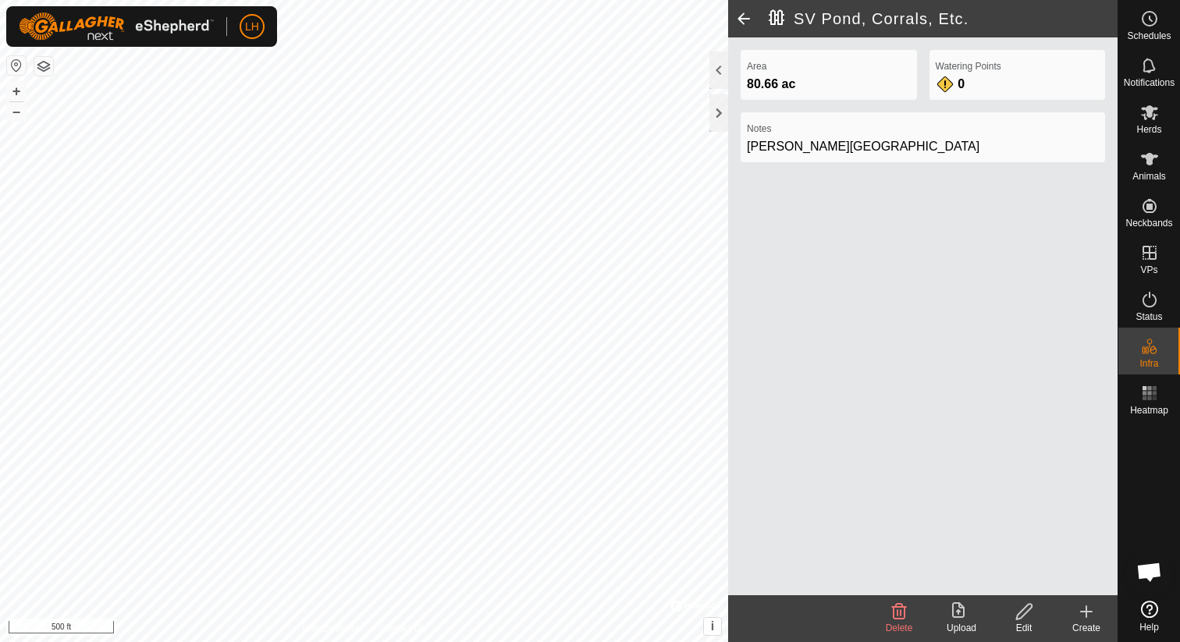
click at [1090, 614] on icon at bounding box center [1086, 612] width 19 height 19
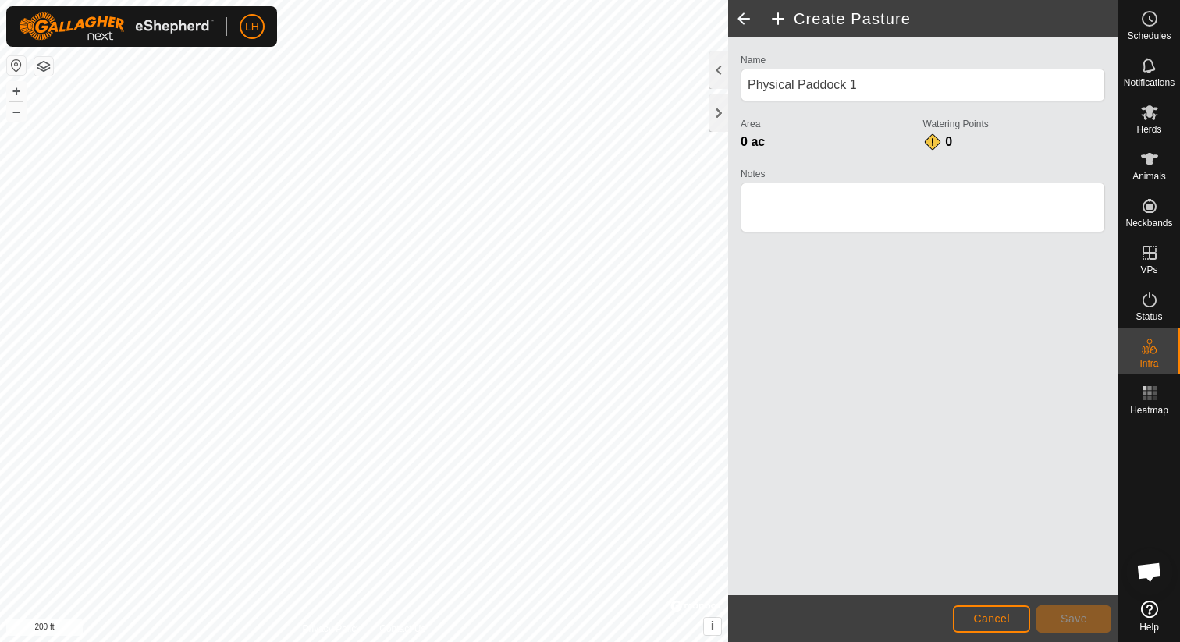
click at [569, 0] on html "LH Schedules Notifications Herds Animals Neckbands VPs Status Infra Heatmap Hel…" at bounding box center [590, 321] width 1180 height 642
click at [1022, 623] on button "Cancel" at bounding box center [991, 619] width 77 height 27
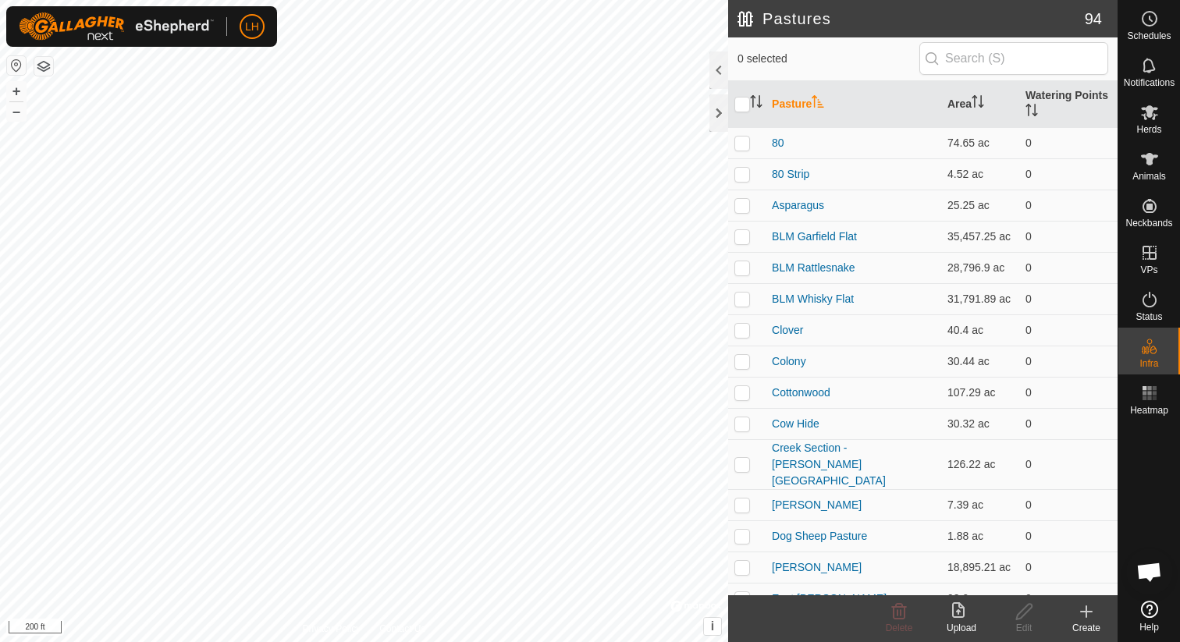
click at [1083, 609] on icon at bounding box center [1086, 612] width 19 height 19
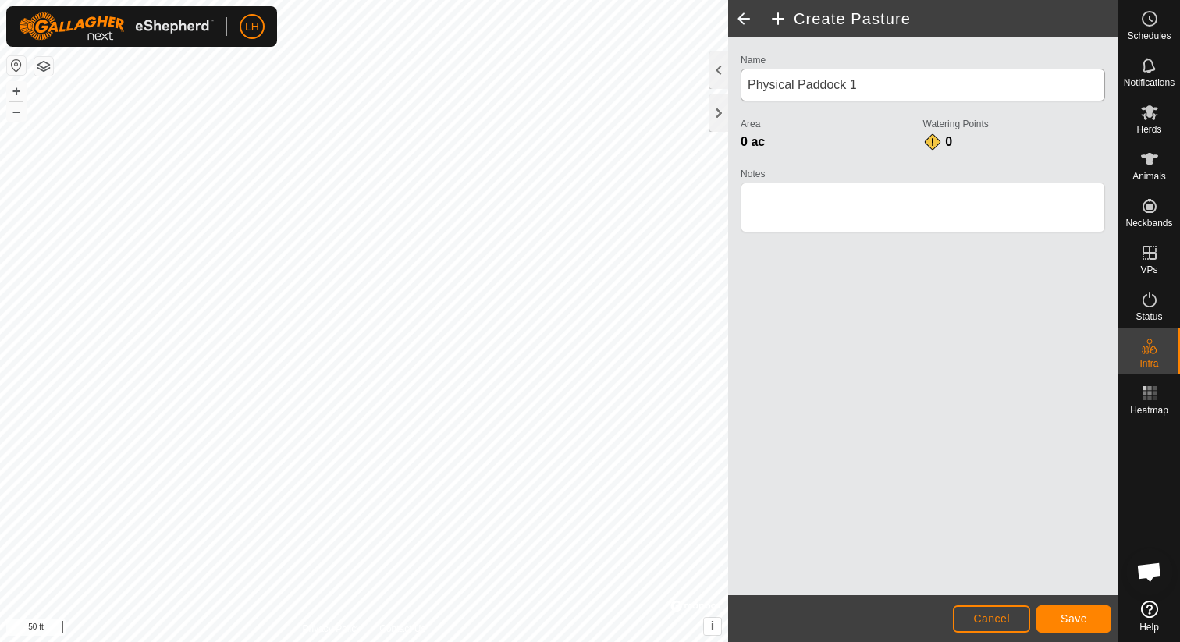
click at [882, 70] on div "Name Physical Paddock 1" at bounding box center [923, 76] width 365 height 52
drag, startPoint x: 885, startPoint y: 81, endPoint x: 741, endPoint y: 85, distance: 144.5
click at [741, 85] on input "Physical Paddock 1" at bounding box center [923, 85] width 365 height 33
type input "Horse Pasture"
click at [766, 203] on textarea "Notes" at bounding box center [923, 208] width 365 height 50
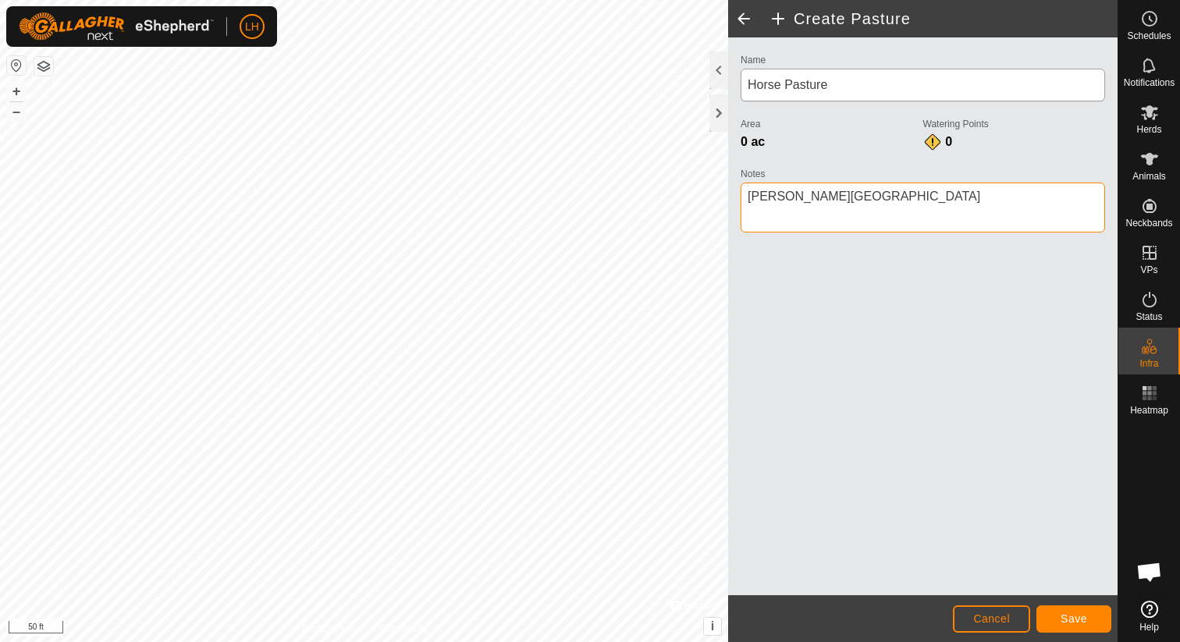
type textarea "Smith Valley"
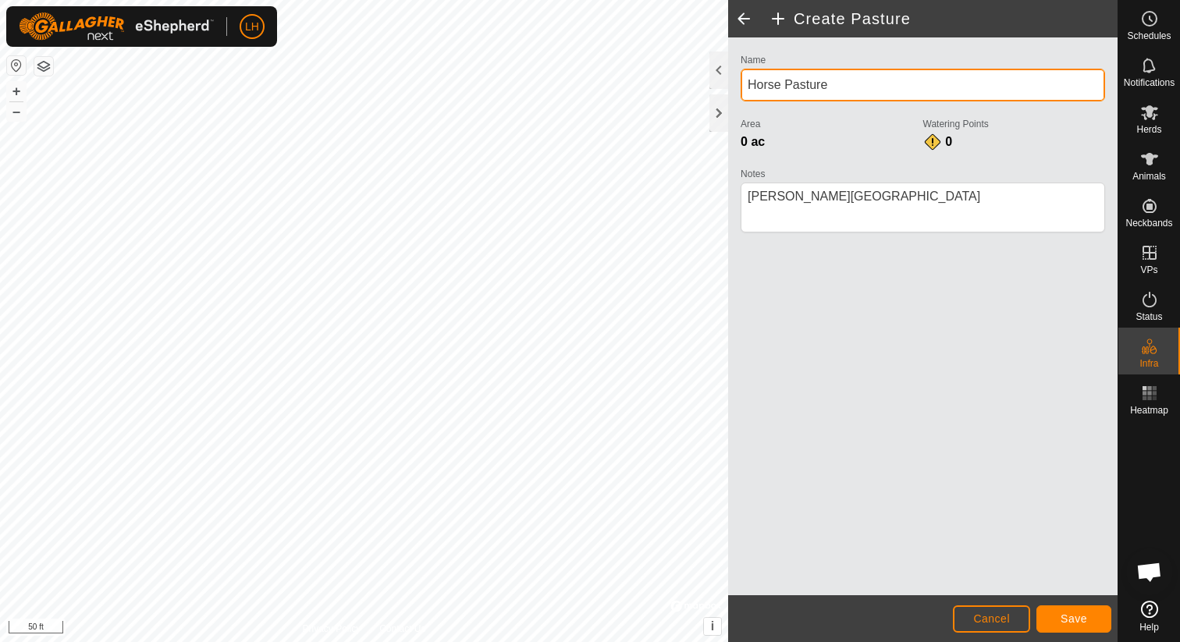
click at [750, 89] on input "Horse Pasture" at bounding box center [923, 85] width 365 height 33
type input "SV Horse Pasture"
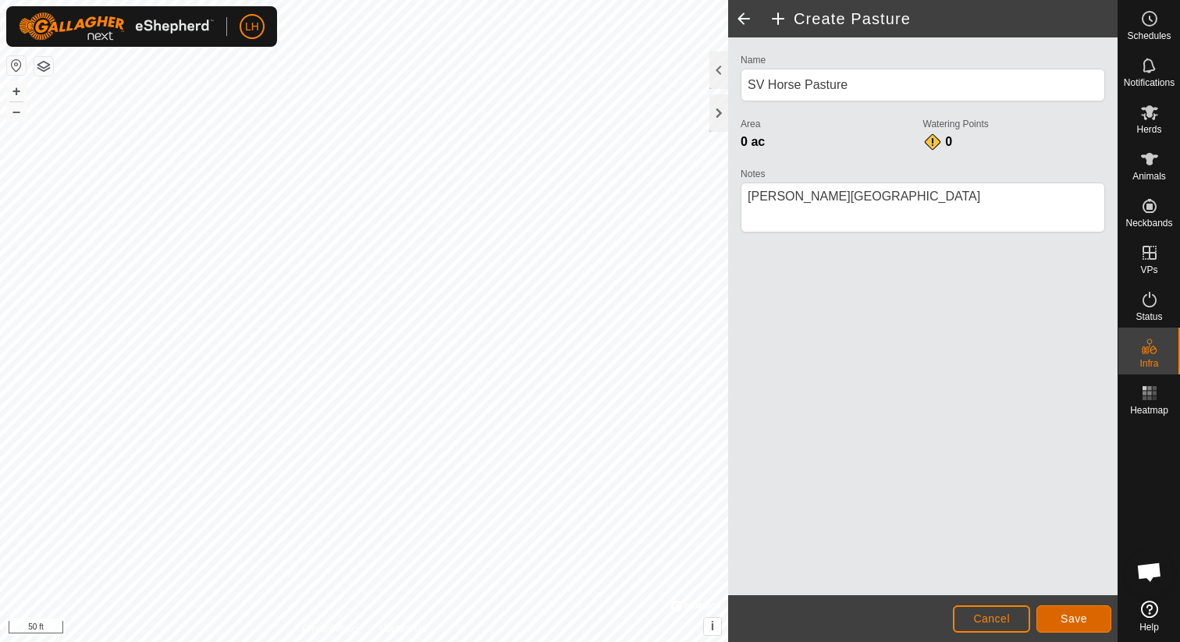
click at [1062, 621] on span "Save" at bounding box center [1074, 619] width 27 height 12
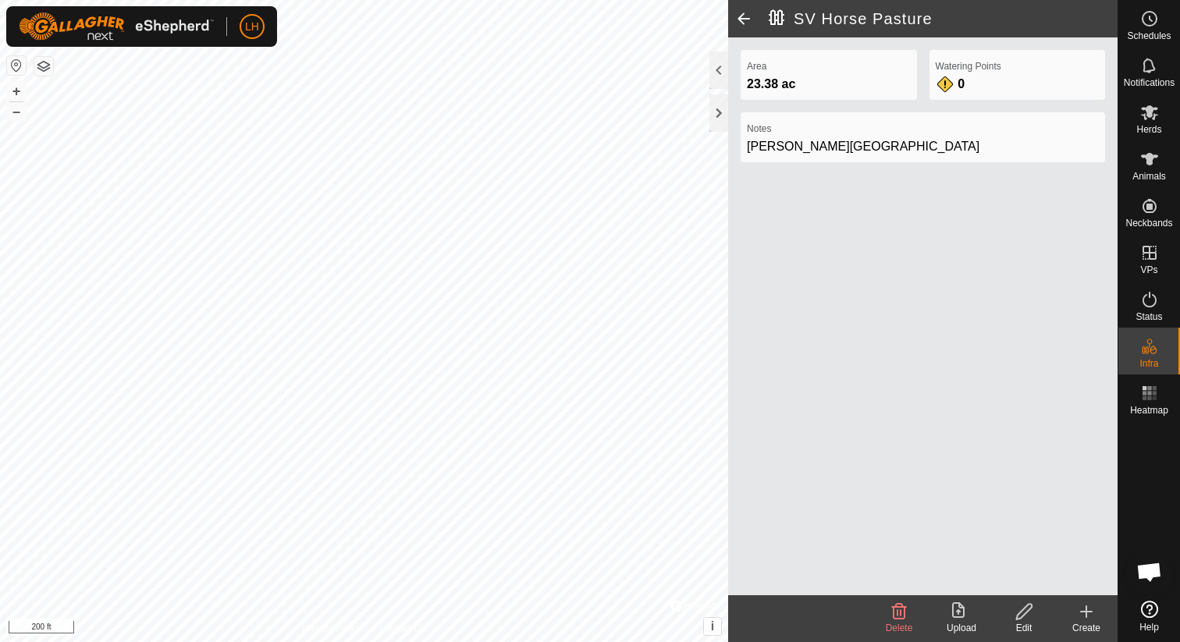
click at [1088, 609] on icon at bounding box center [1086, 612] width 19 height 19
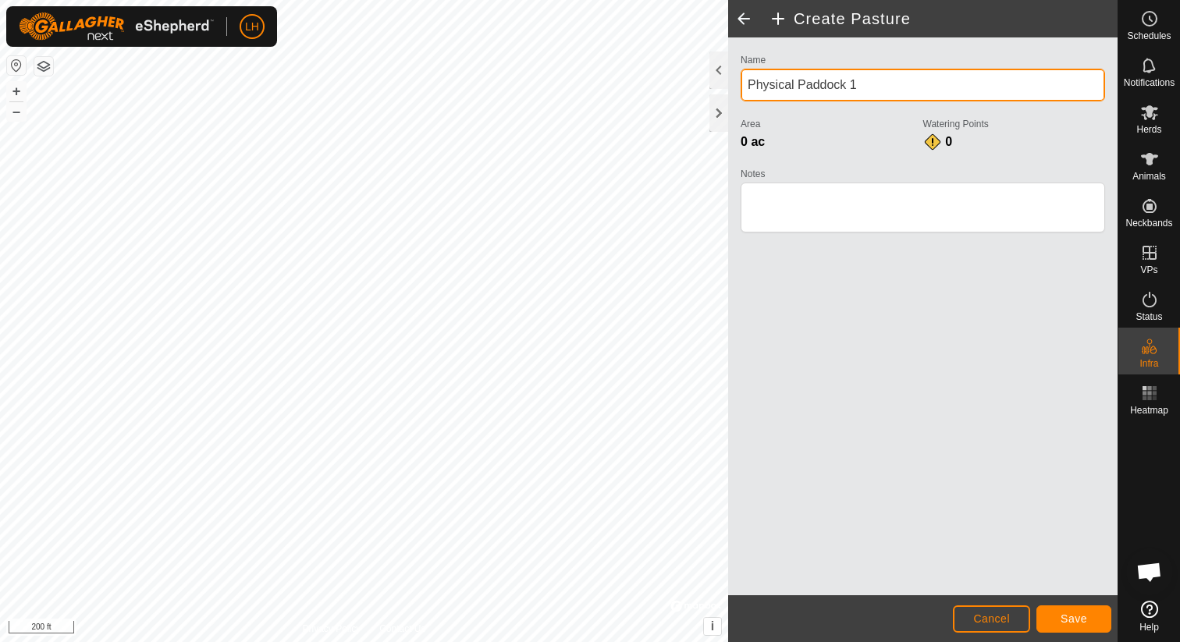
drag, startPoint x: 866, startPoint y: 85, endPoint x: 735, endPoint y: 84, distance: 131.1
click at [735, 84] on div "Name Physical Paddock 1 Area 0 ac Watering Points 0 Notes" at bounding box center [922, 150] width 377 height 201
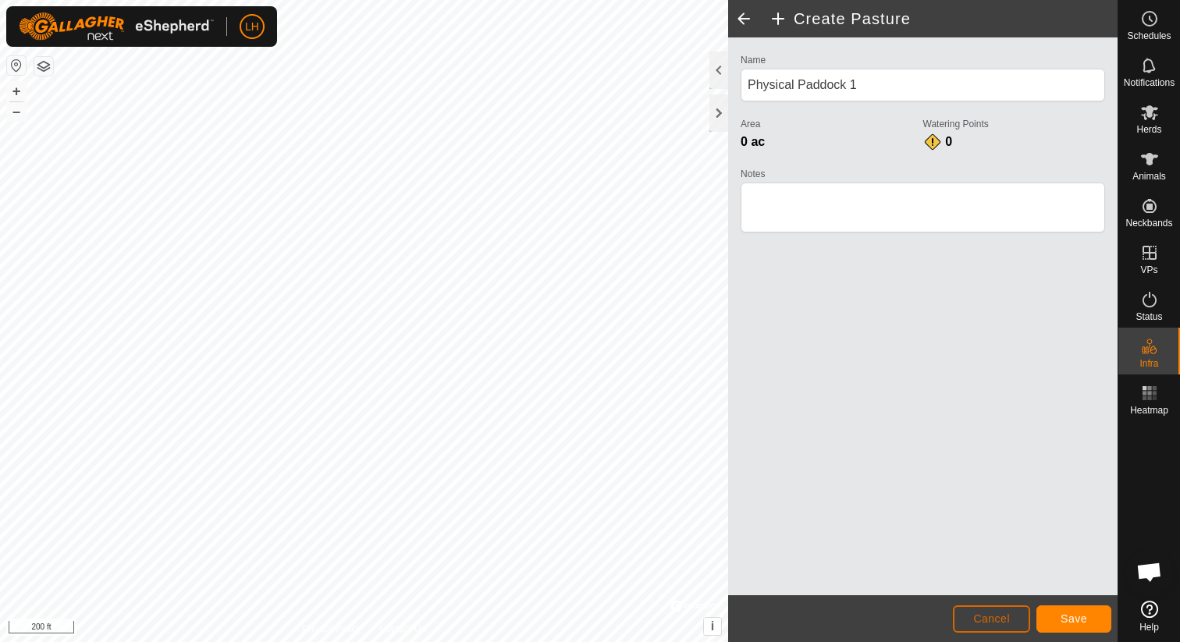
click at [995, 612] on button "Cancel" at bounding box center [991, 619] width 77 height 27
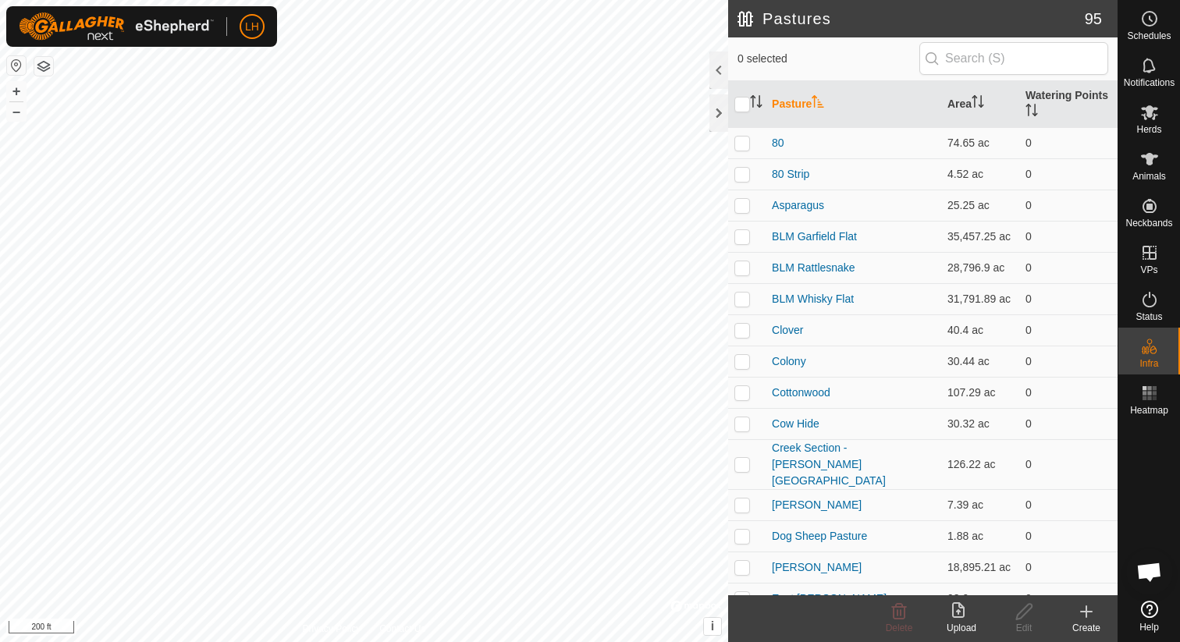
click at [824, 105] on icon "Activate to sort" at bounding box center [818, 101] width 12 height 12
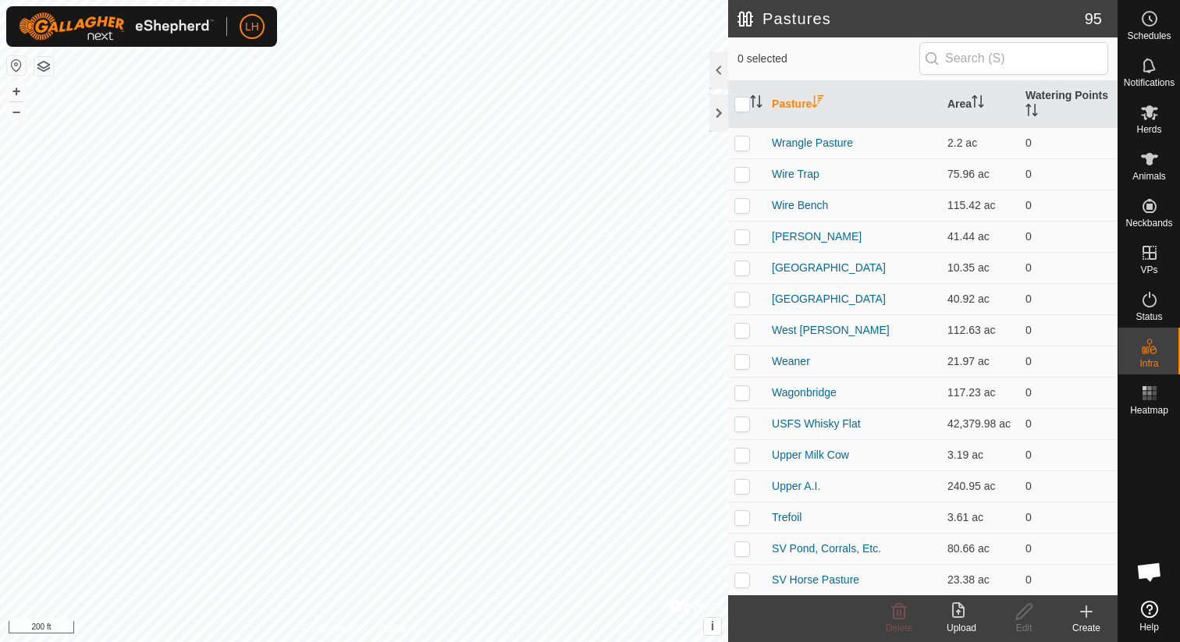
click at [824, 101] on icon "Activate to sort" at bounding box center [818, 101] width 12 height 12
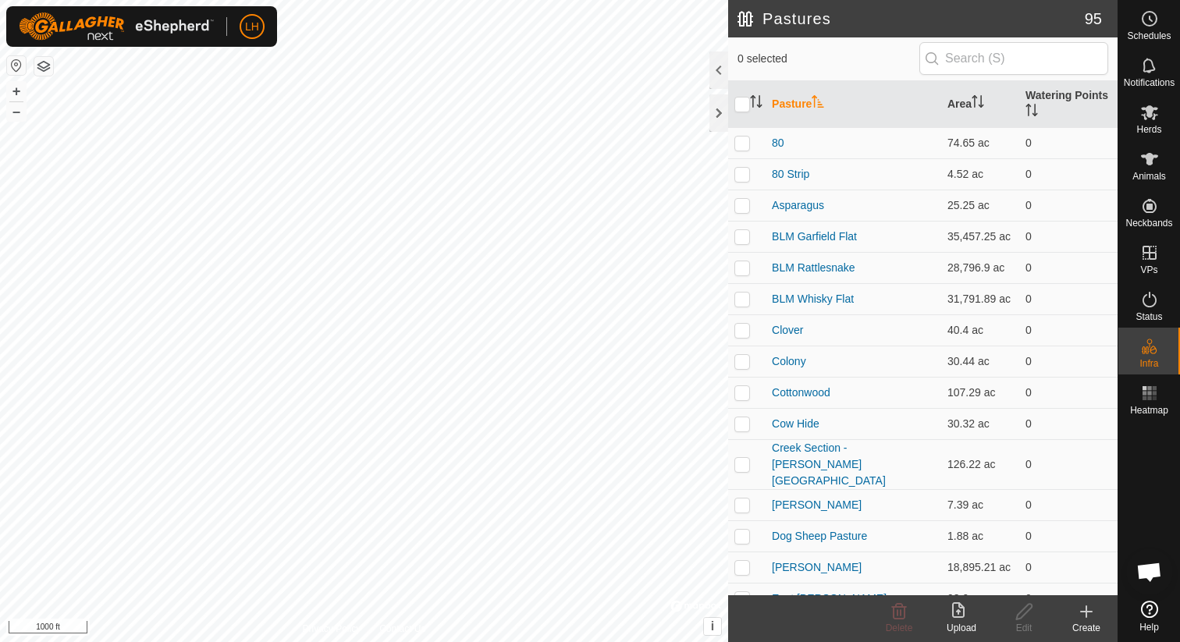
click at [1089, 612] on icon at bounding box center [1086, 612] width 11 height 0
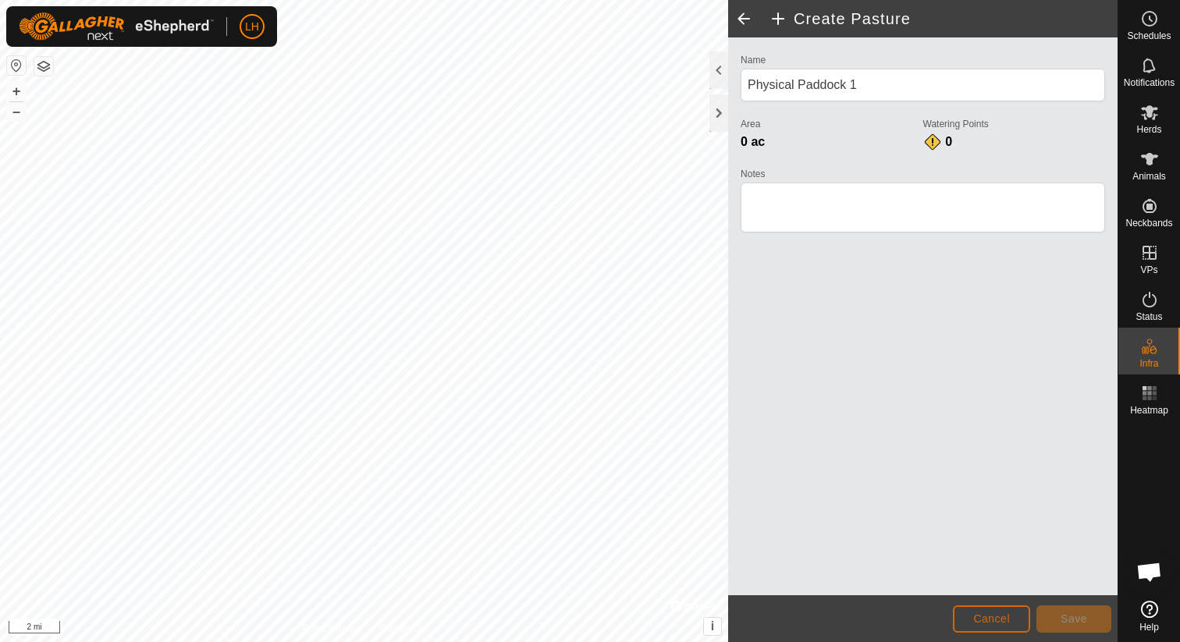
click at [1001, 623] on span "Cancel" at bounding box center [991, 619] width 37 height 12
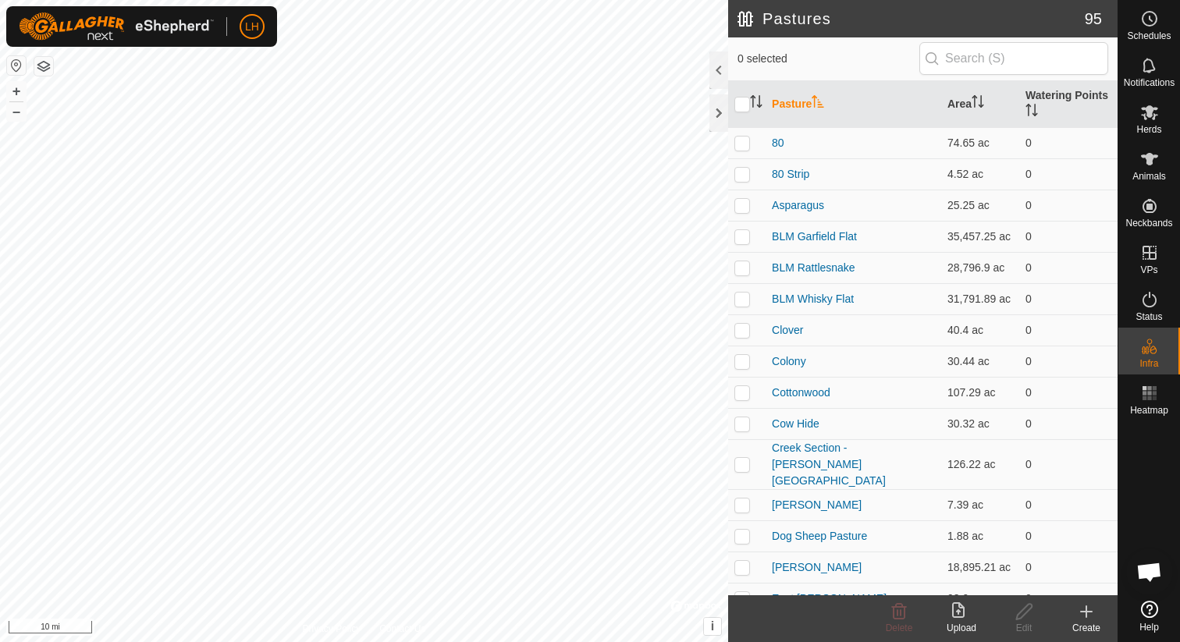
click at [963, 616] on icon at bounding box center [958, 611] width 12 height 16
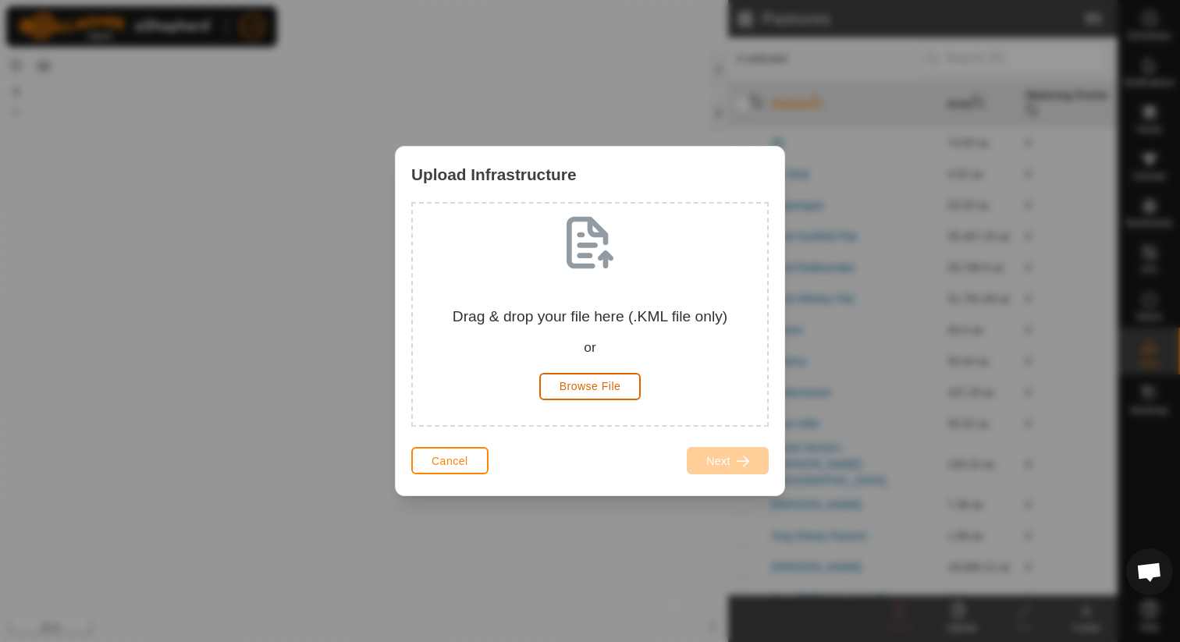
click at [574, 393] on button "Browse File" at bounding box center [590, 386] width 102 height 27
click at [471, 464] on button "Cancel" at bounding box center [449, 460] width 77 height 27
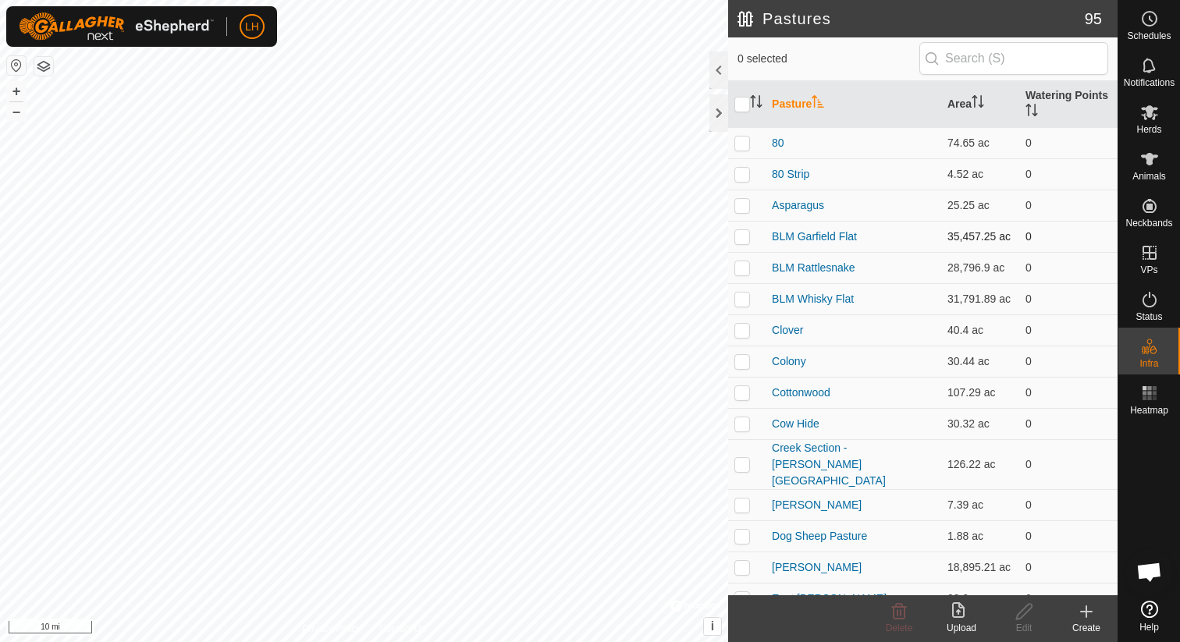
click at [743, 238] on p-checkbox at bounding box center [742, 236] width 16 height 12
checkbox input "true"
click at [744, 265] on p-checkbox at bounding box center [742, 267] width 16 height 12
checkbox input "true"
click at [743, 295] on p-checkbox at bounding box center [742, 299] width 16 height 12
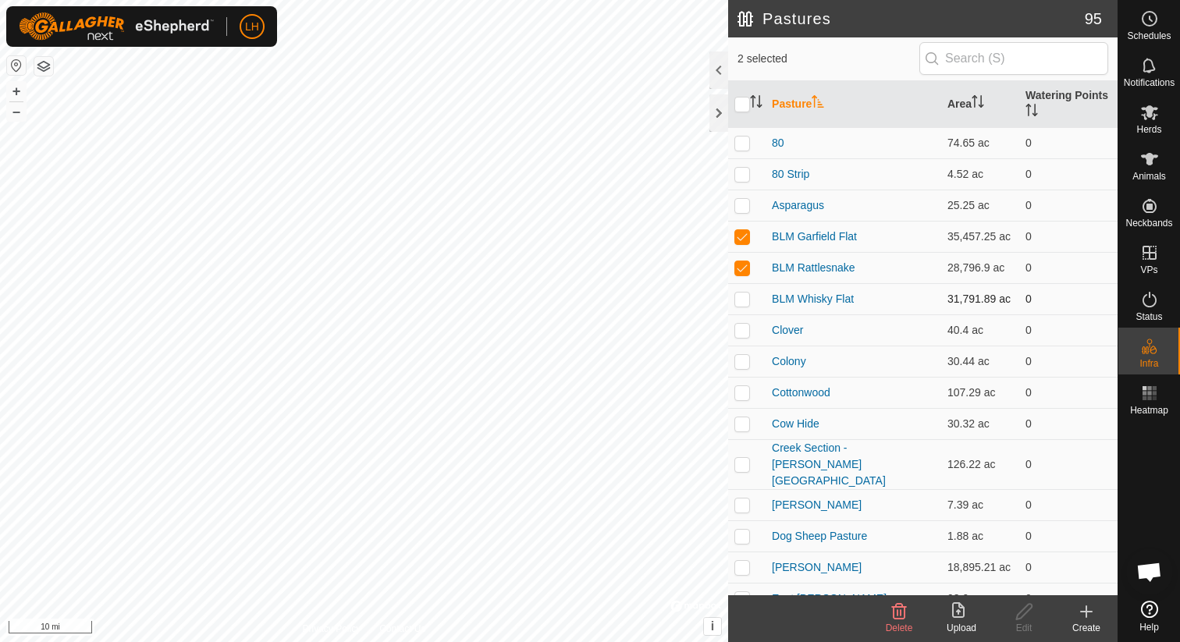
checkbox input "true"
drag, startPoint x: 752, startPoint y: 399, endPoint x: 752, endPoint y: 276, distance: 123.3
click at [745, 554] on td at bounding box center [746, 567] width 37 height 31
checkbox input "true"
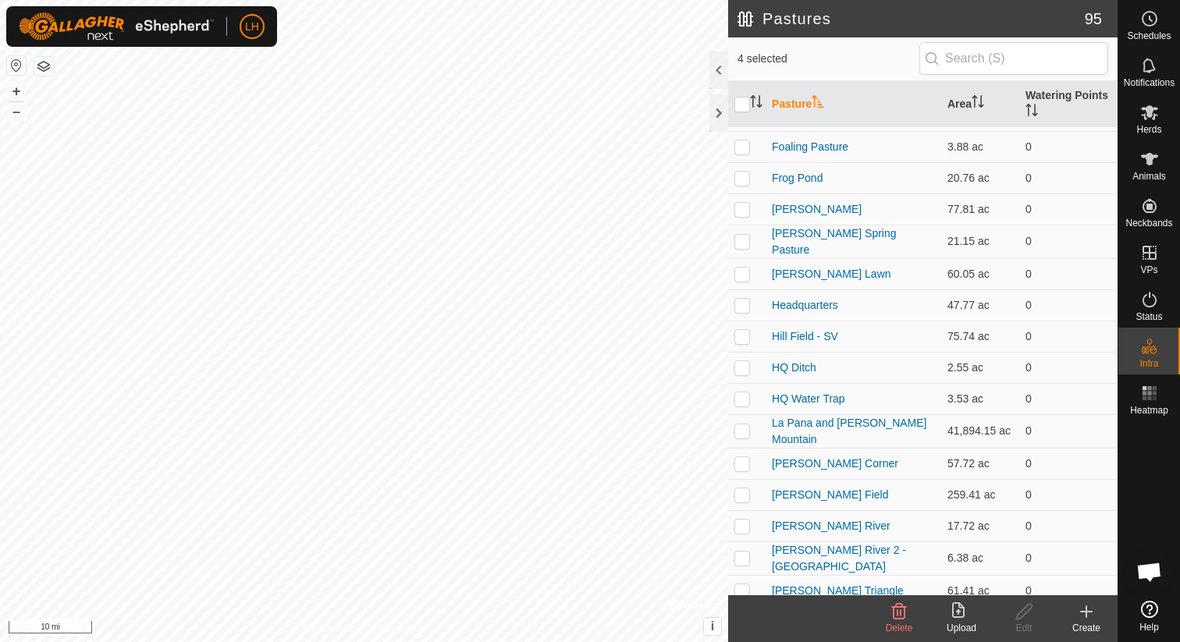
scroll to position [631, 0]
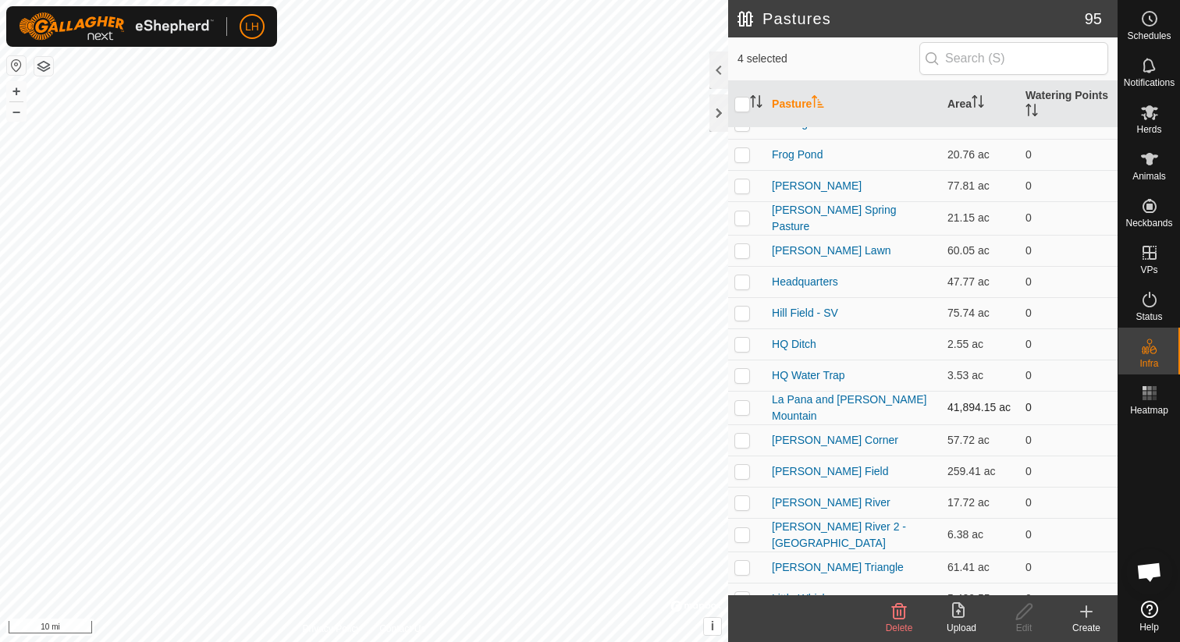
click at [739, 401] on p-checkbox at bounding box center [742, 407] width 16 height 12
checkbox input "true"
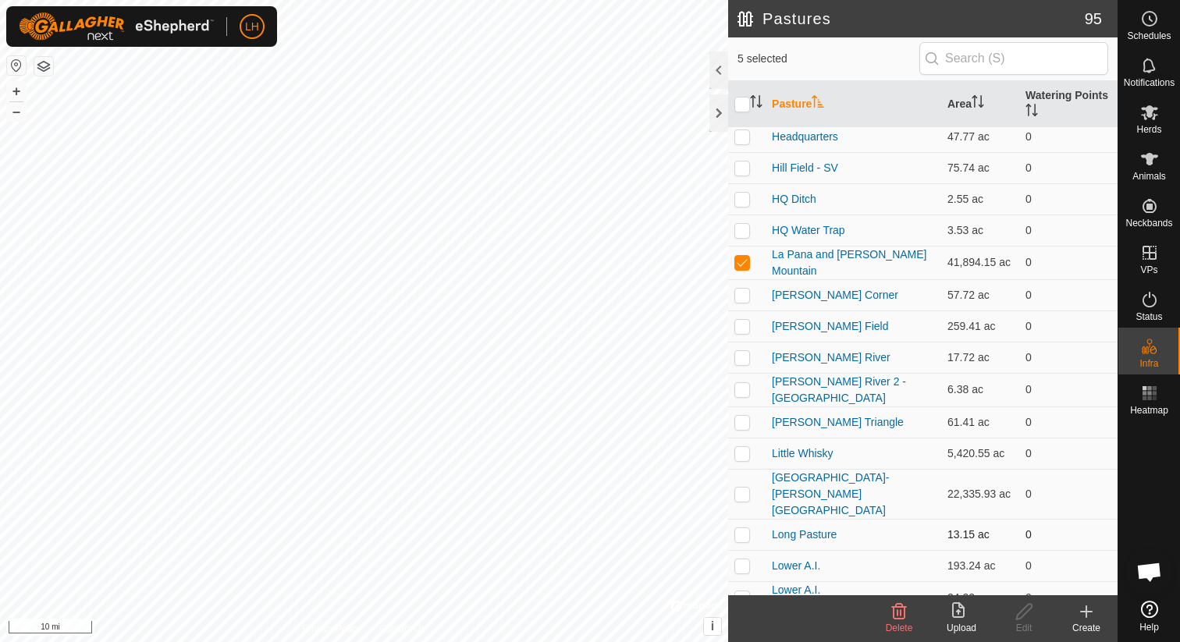
scroll to position [787, 0]
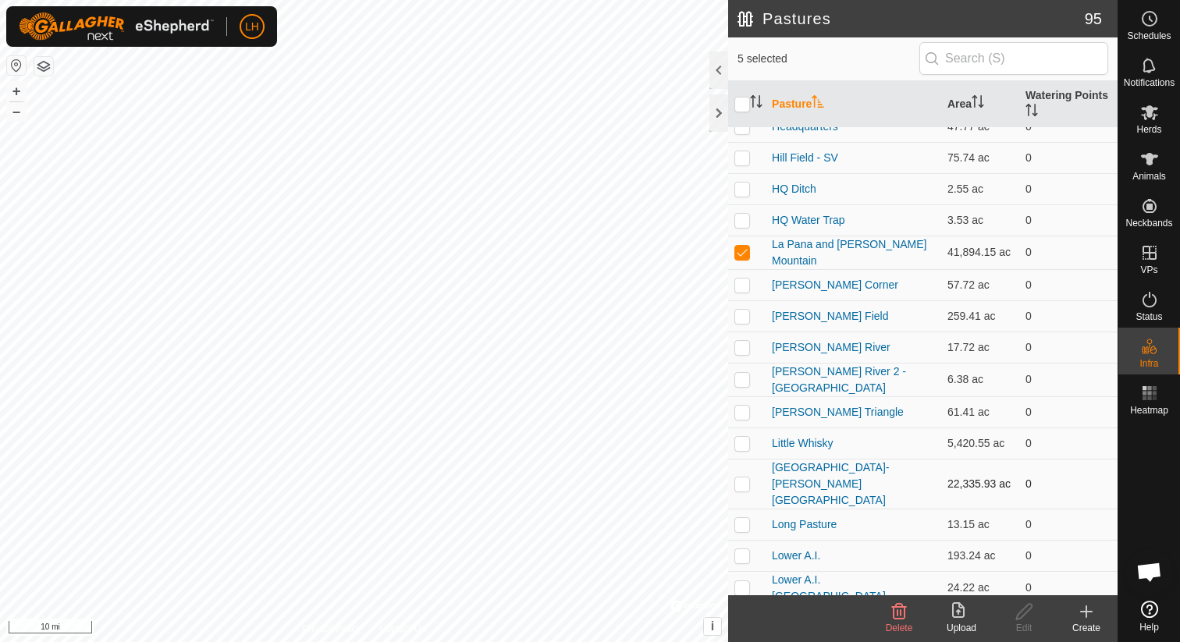
click at [745, 478] on p-checkbox at bounding box center [742, 484] width 16 height 12
checkbox input "true"
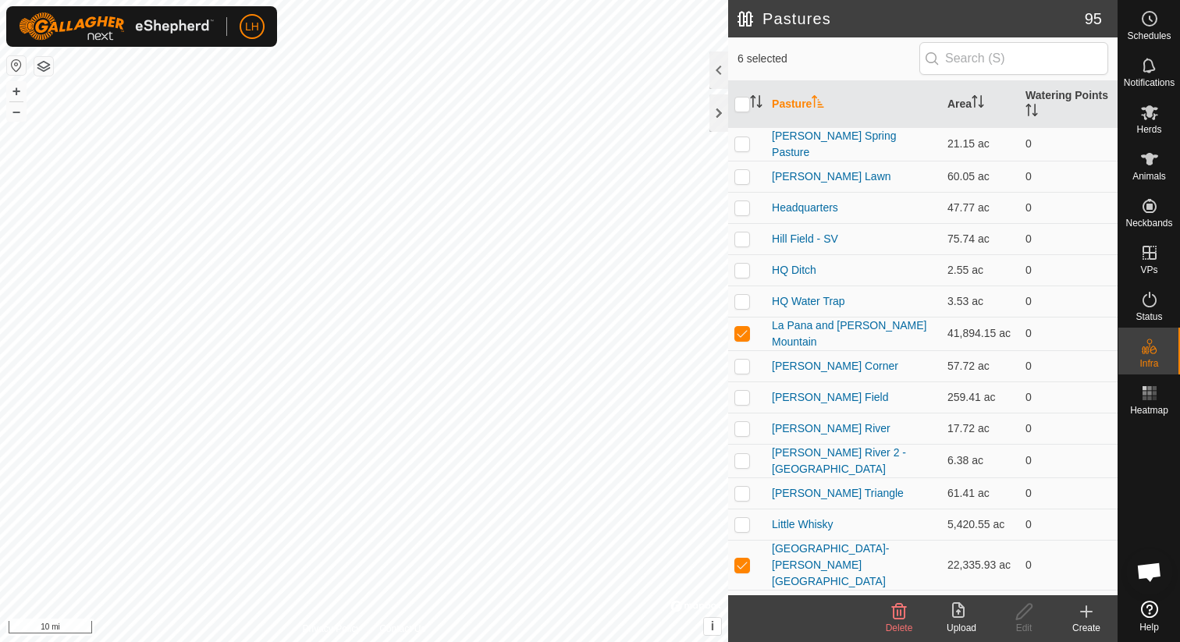
scroll to position [690, 0]
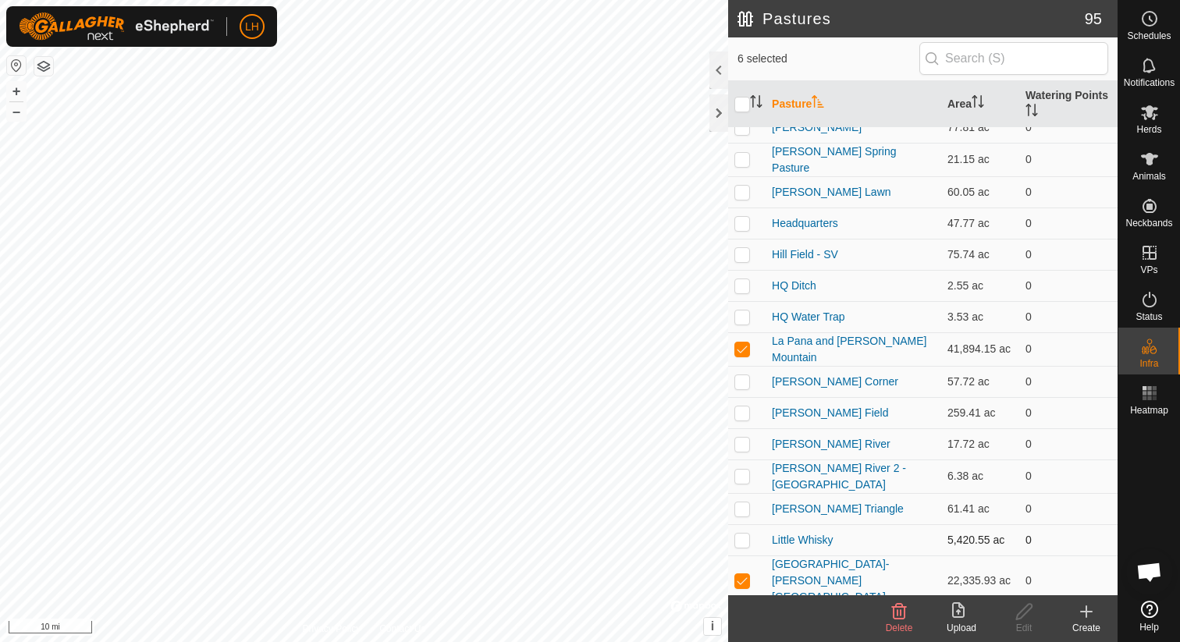
click at [742, 534] on p-checkbox at bounding box center [742, 540] width 16 height 12
checkbox input "true"
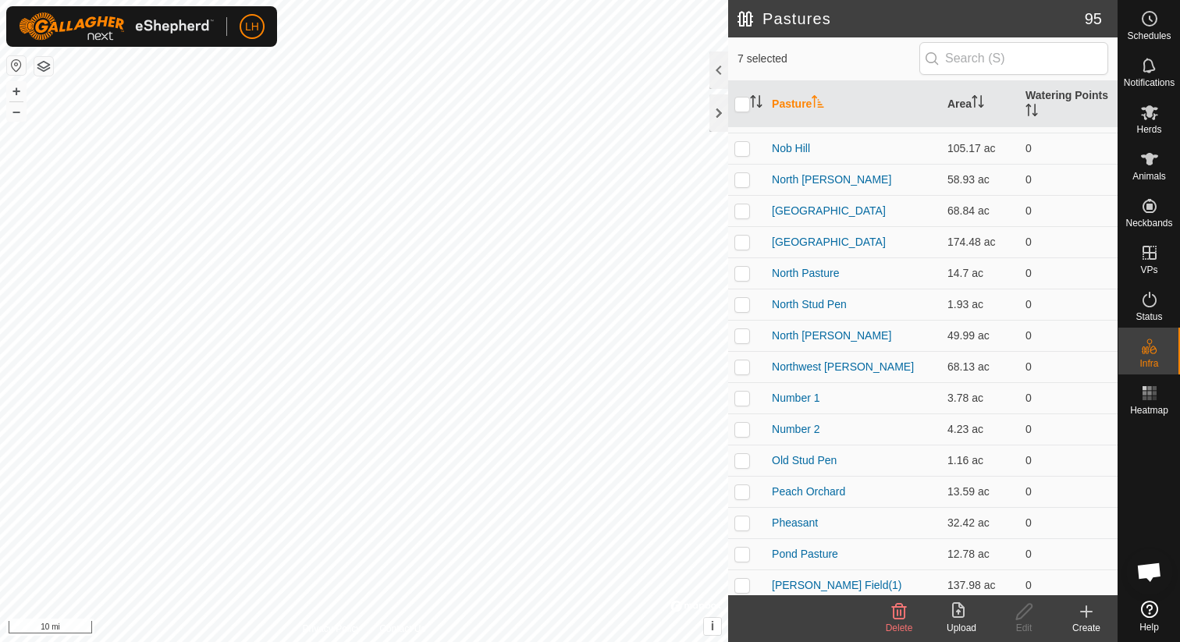
scroll to position [1417, 0]
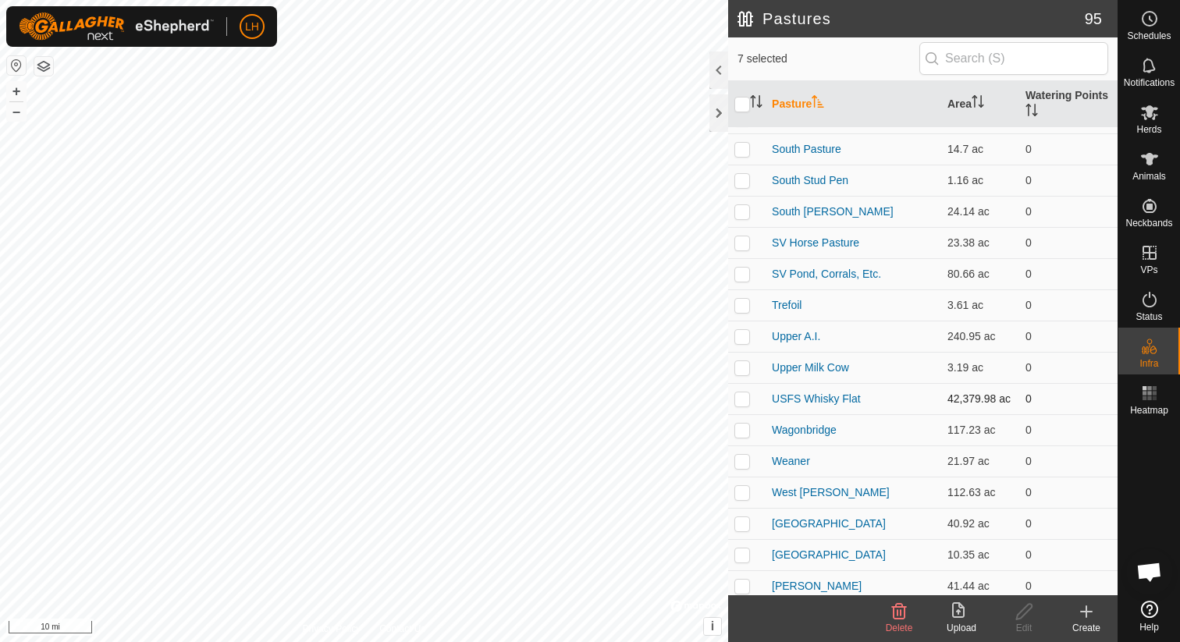
click at [740, 393] on p-checkbox at bounding box center [742, 399] width 16 height 12
checkbox input "true"
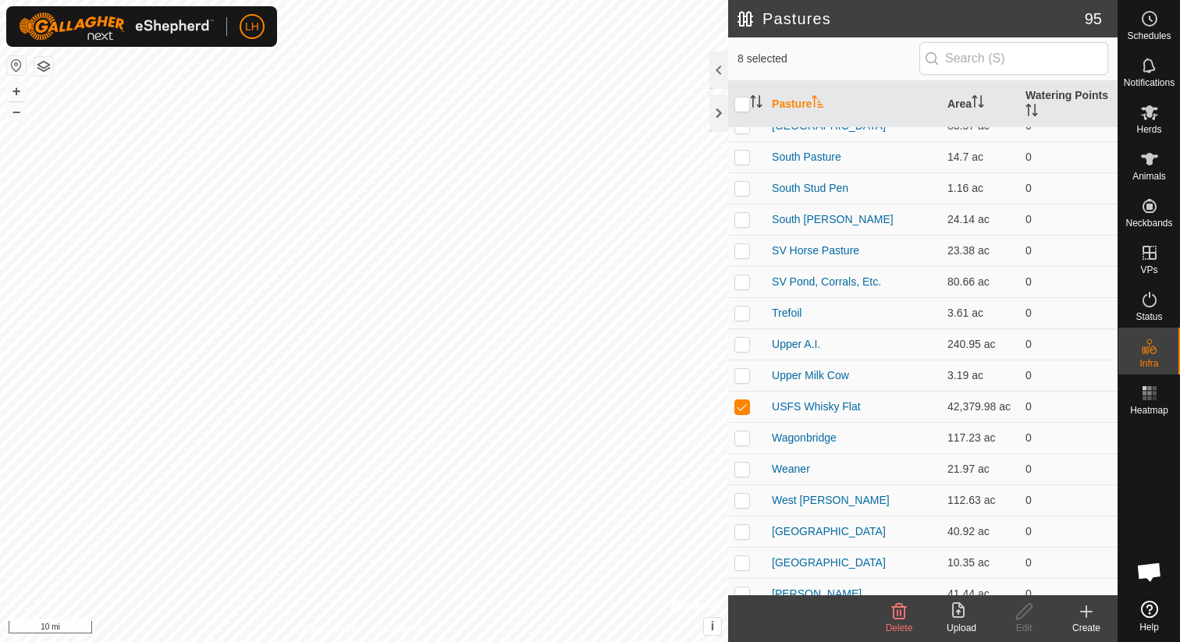
click at [901, 616] on icon at bounding box center [899, 612] width 15 height 16
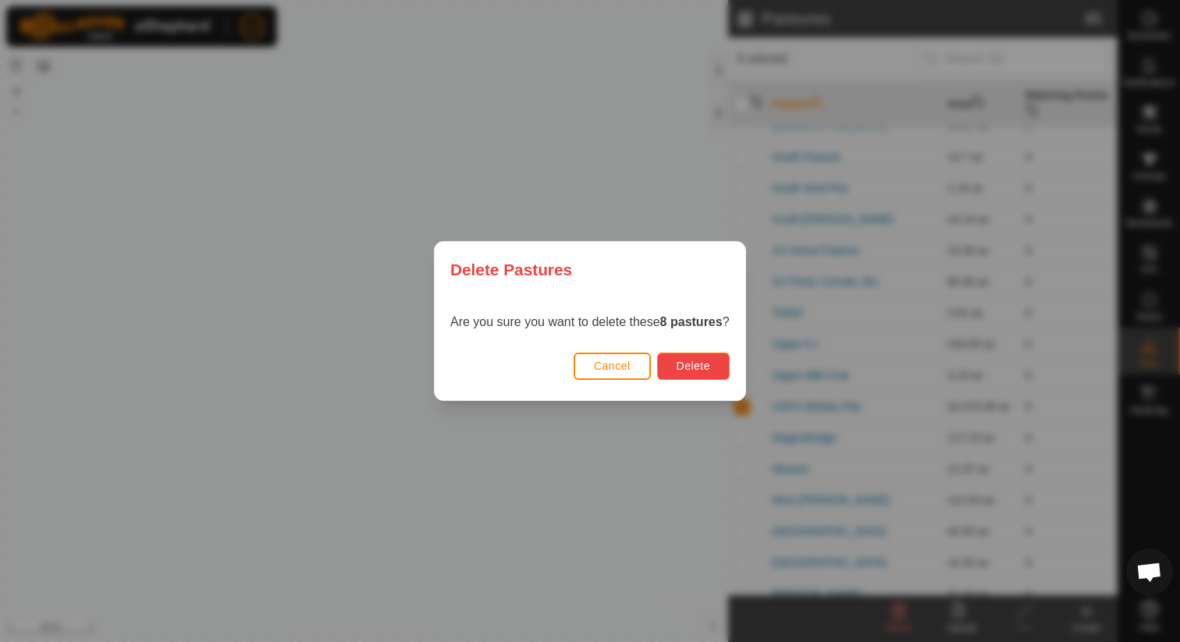
click at [686, 370] on span "Delete" at bounding box center [694, 366] width 34 height 12
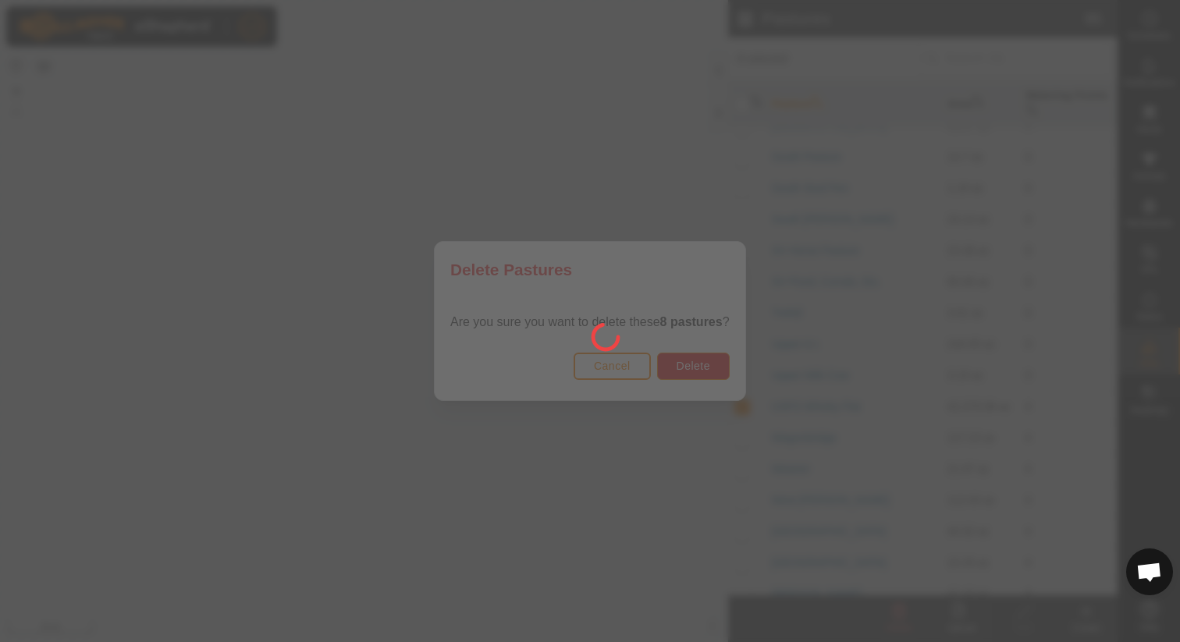
checkbox input "false"
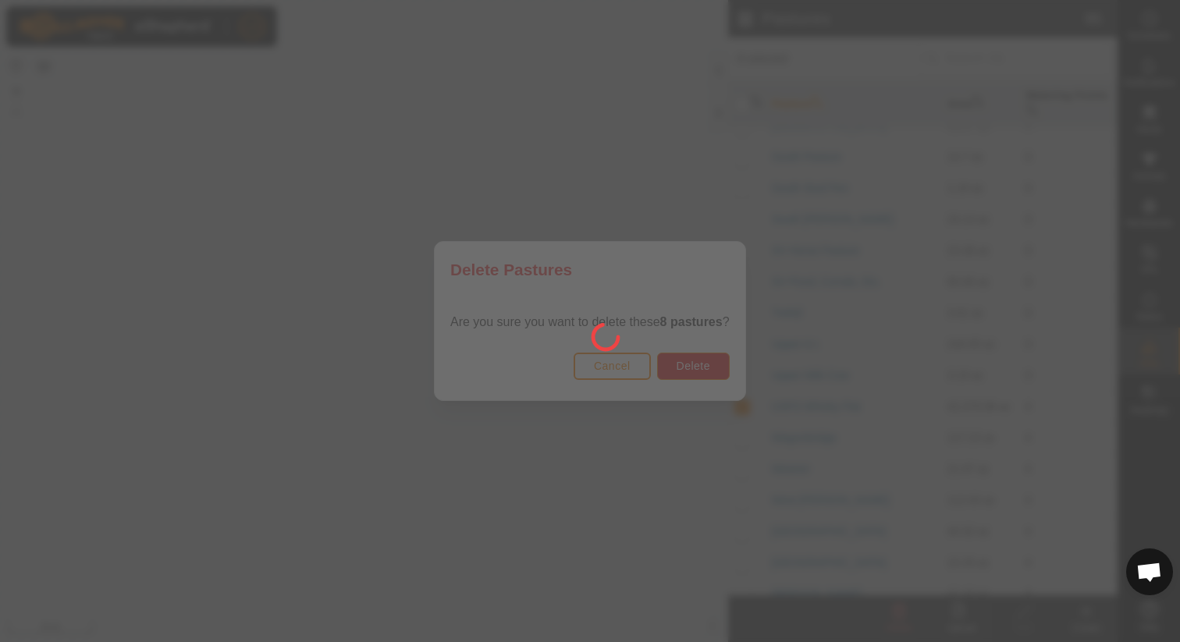
checkbox input "false"
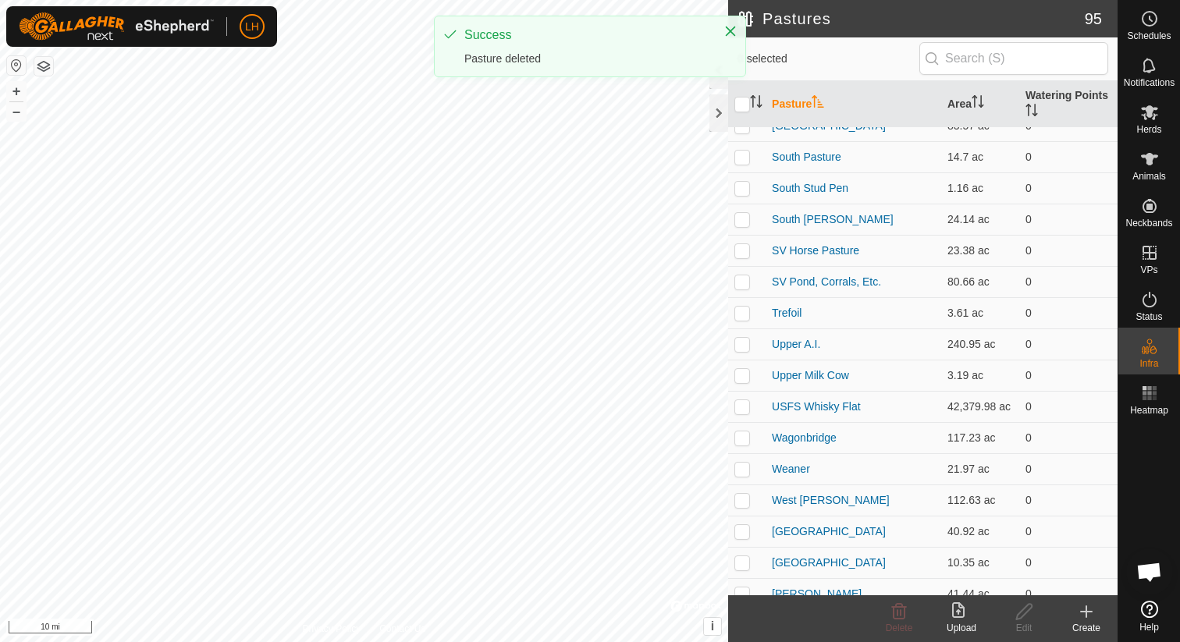
scroll to position [2248, 0]
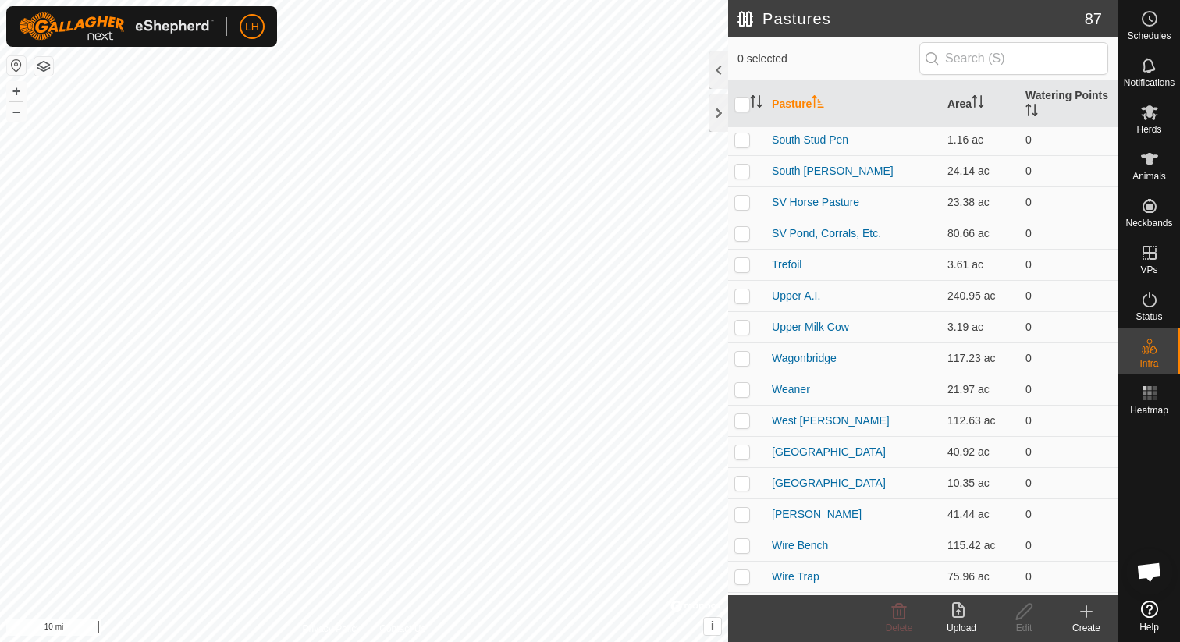
click at [954, 610] on icon at bounding box center [961, 612] width 19 height 19
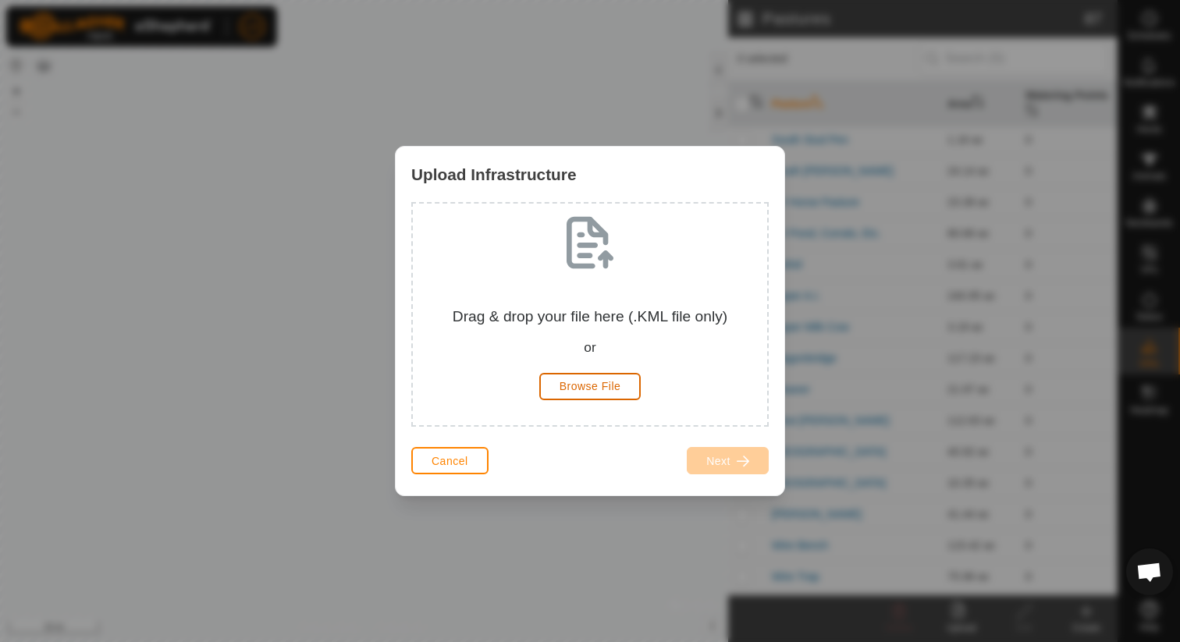
click at [607, 382] on span "Browse File" at bounding box center [591, 386] width 62 height 12
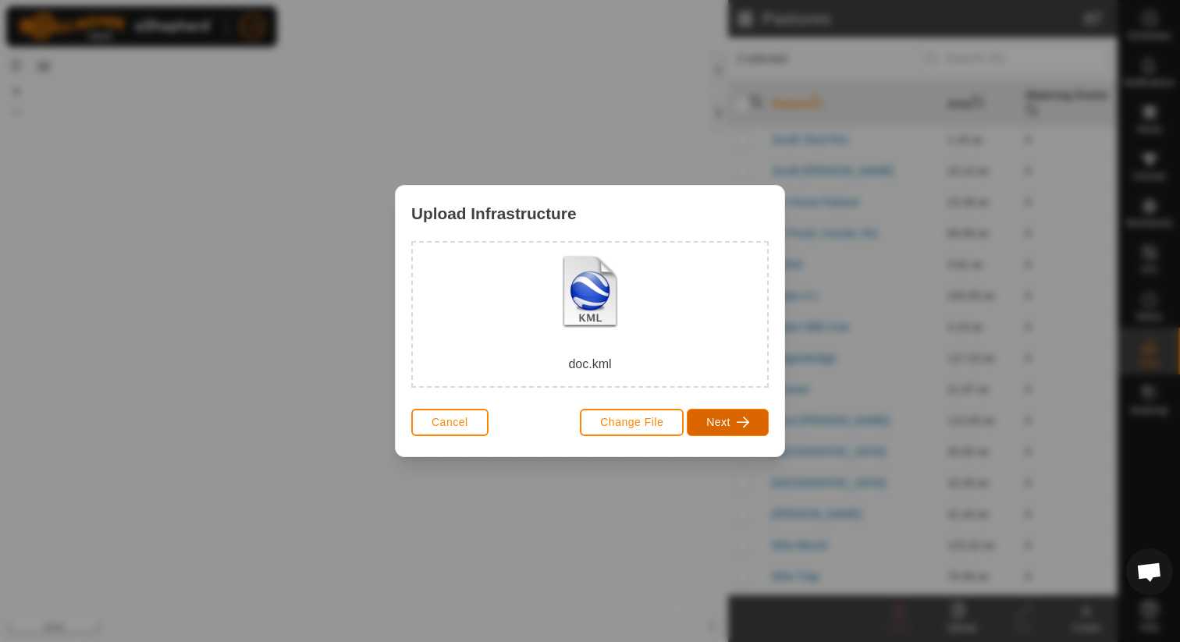
click at [723, 412] on button "Next" at bounding box center [728, 422] width 82 height 27
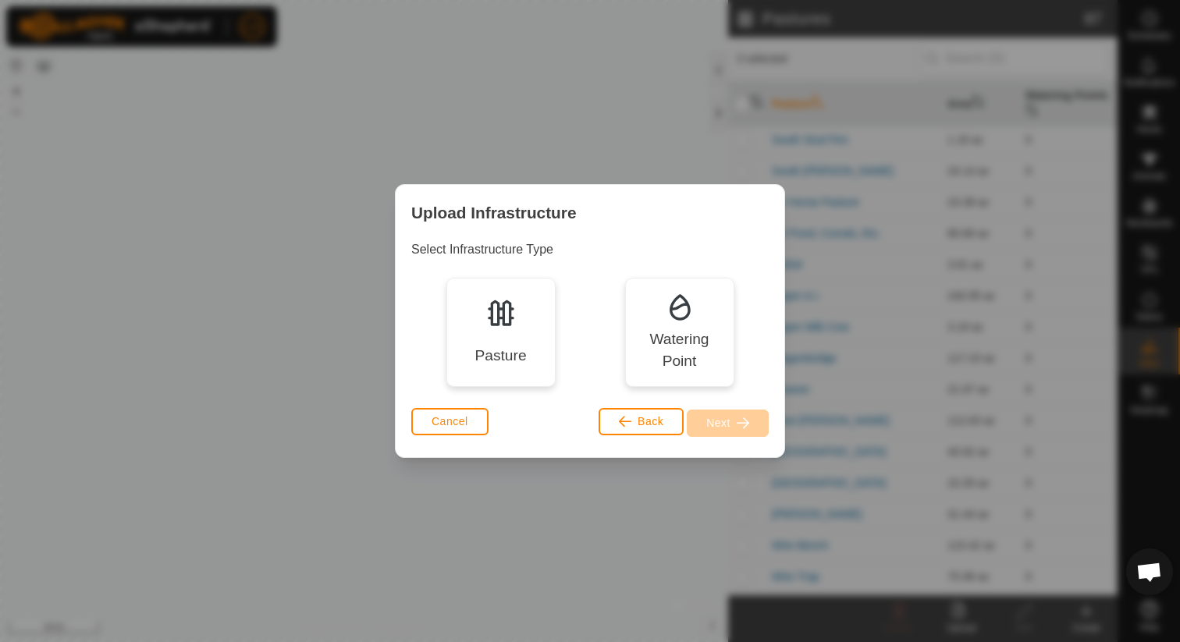
click at [530, 340] on div "Pasture" at bounding box center [500, 332] width 109 height 109
click at [758, 429] on button "Next" at bounding box center [728, 423] width 82 height 27
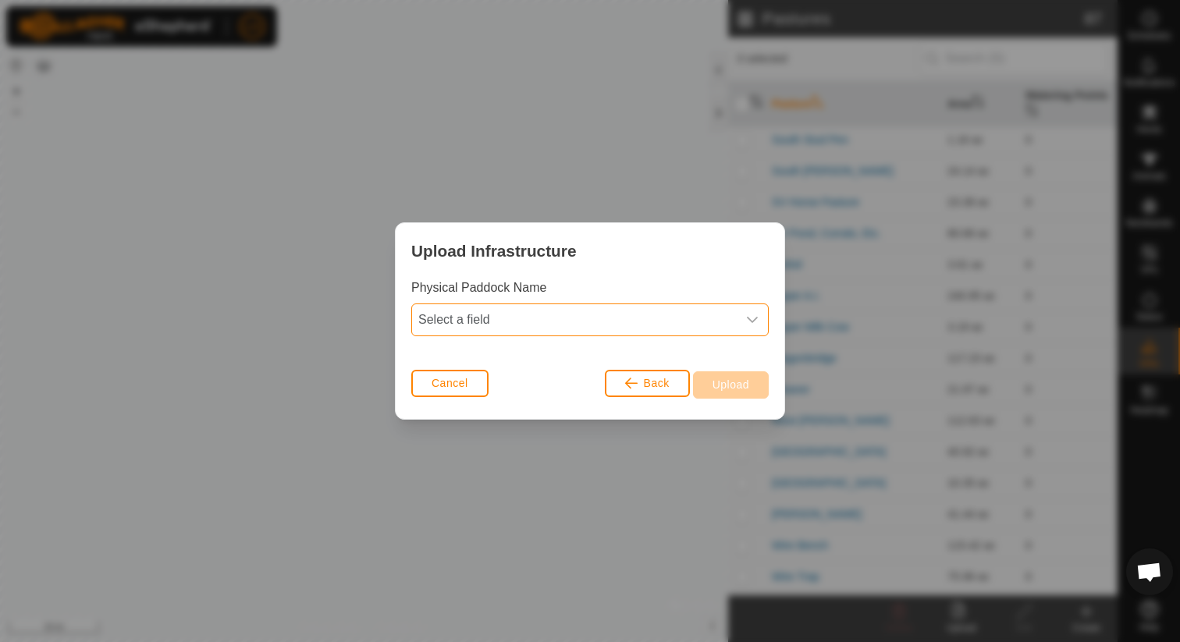
click at [603, 325] on span "Select a field" at bounding box center [574, 319] width 325 height 31
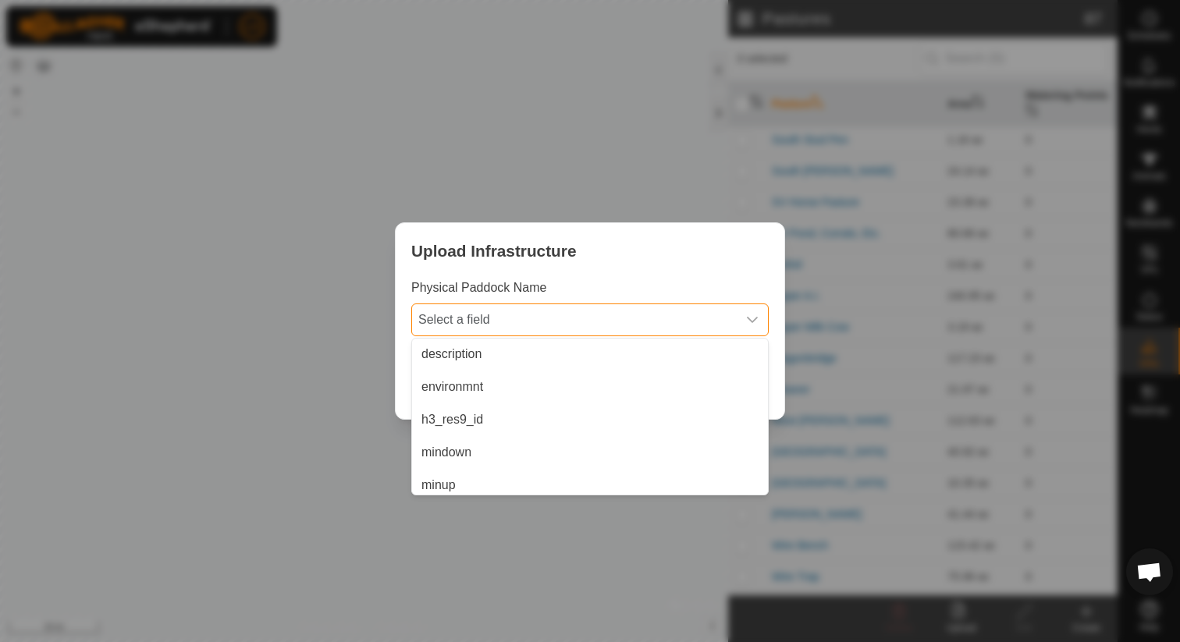
click at [603, 325] on span "Select a field" at bounding box center [574, 319] width 325 height 31
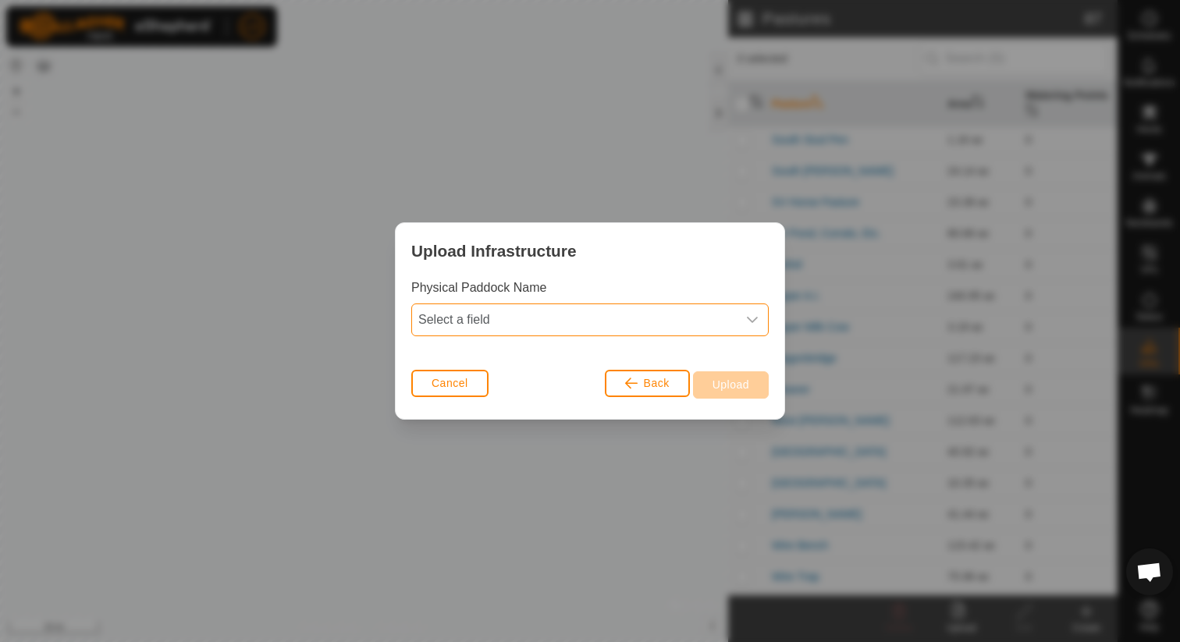
click at [478, 318] on span "Select a field" at bounding box center [574, 319] width 325 height 31
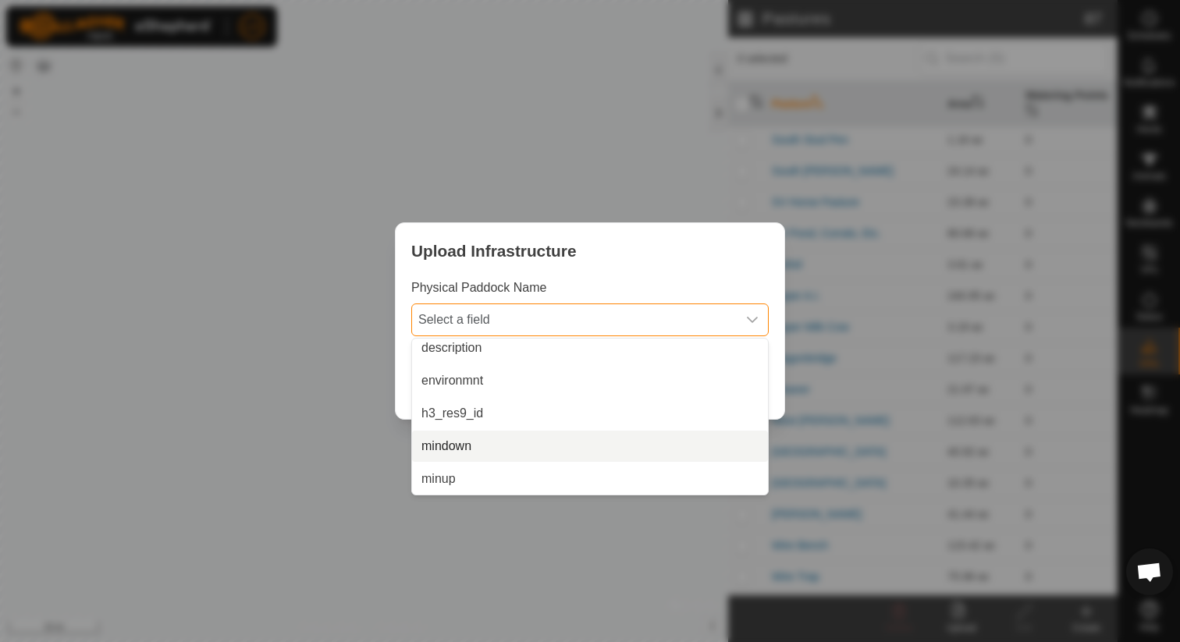
scroll to position [0, 0]
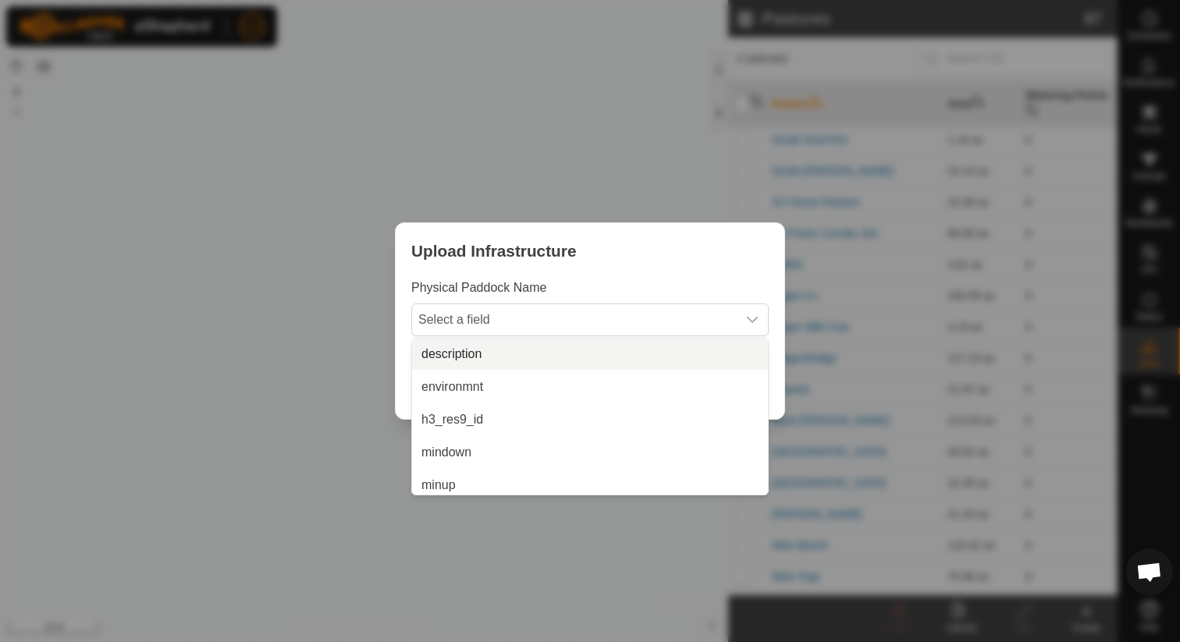
click at [524, 357] on li "description" at bounding box center [590, 354] width 356 height 31
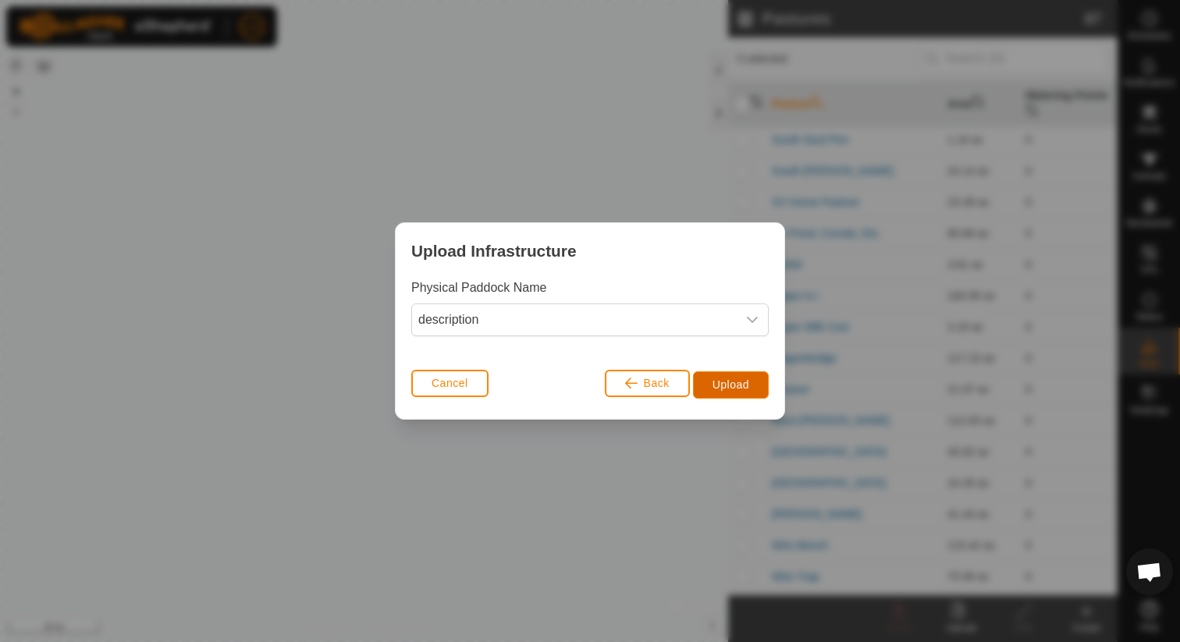
click at [713, 383] on span "Upload" at bounding box center [731, 385] width 37 height 12
click at [443, 384] on span "Cancel" at bounding box center [450, 383] width 37 height 12
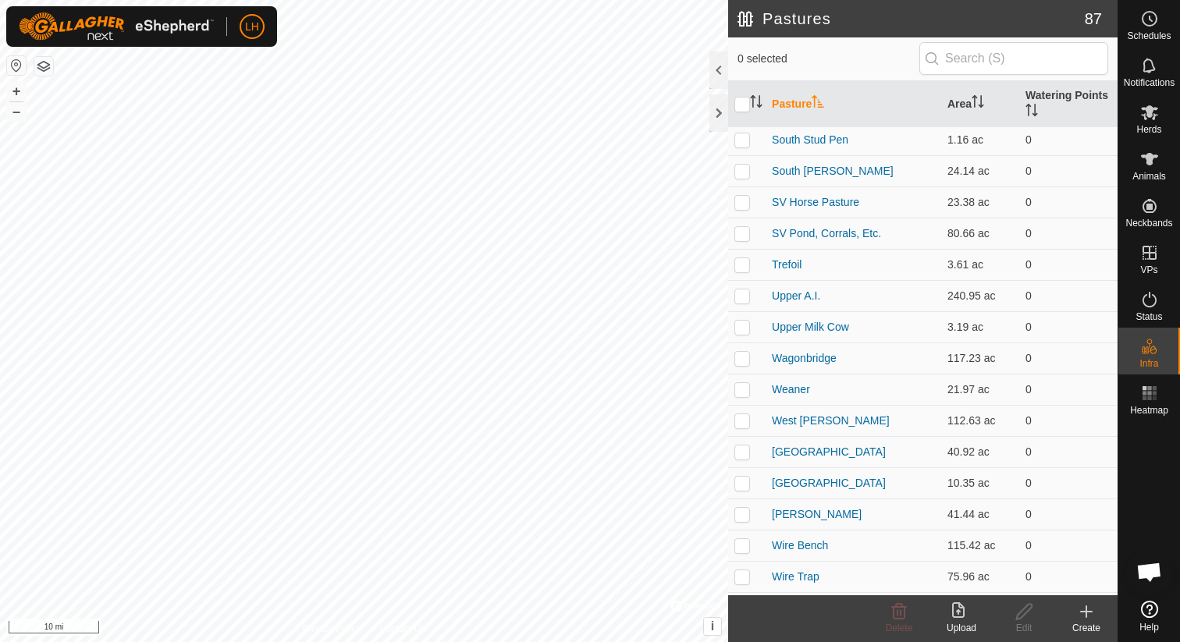
click at [955, 606] on icon at bounding box center [961, 612] width 19 height 19
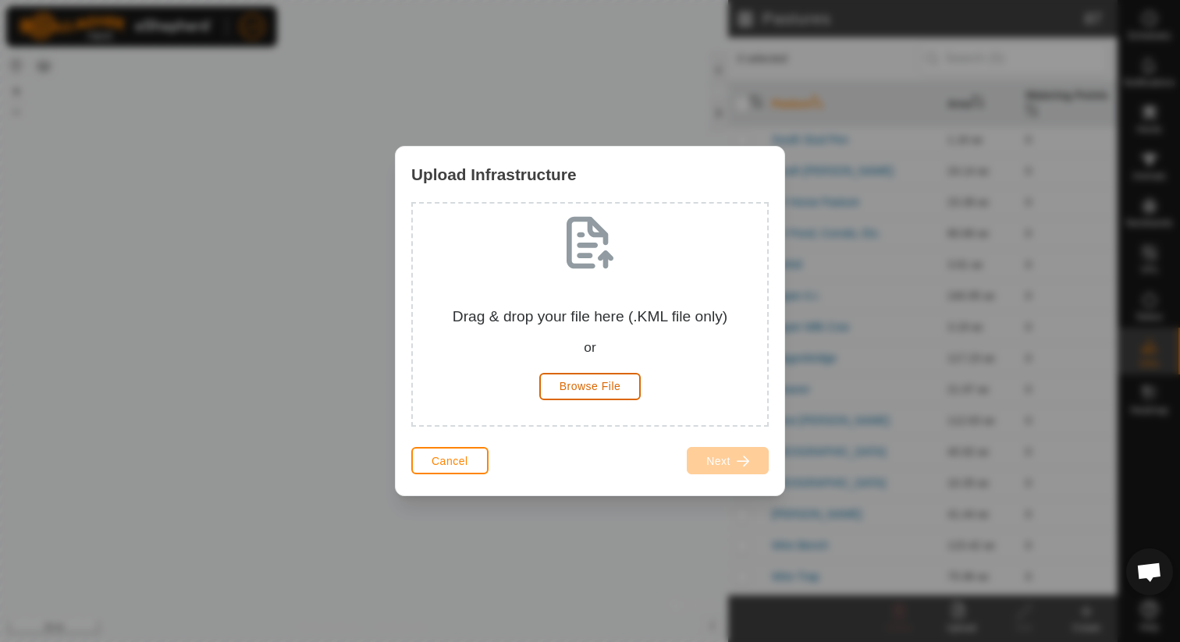
click at [602, 389] on span "Browse File" at bounding box center [591, 386] width 62 height 12
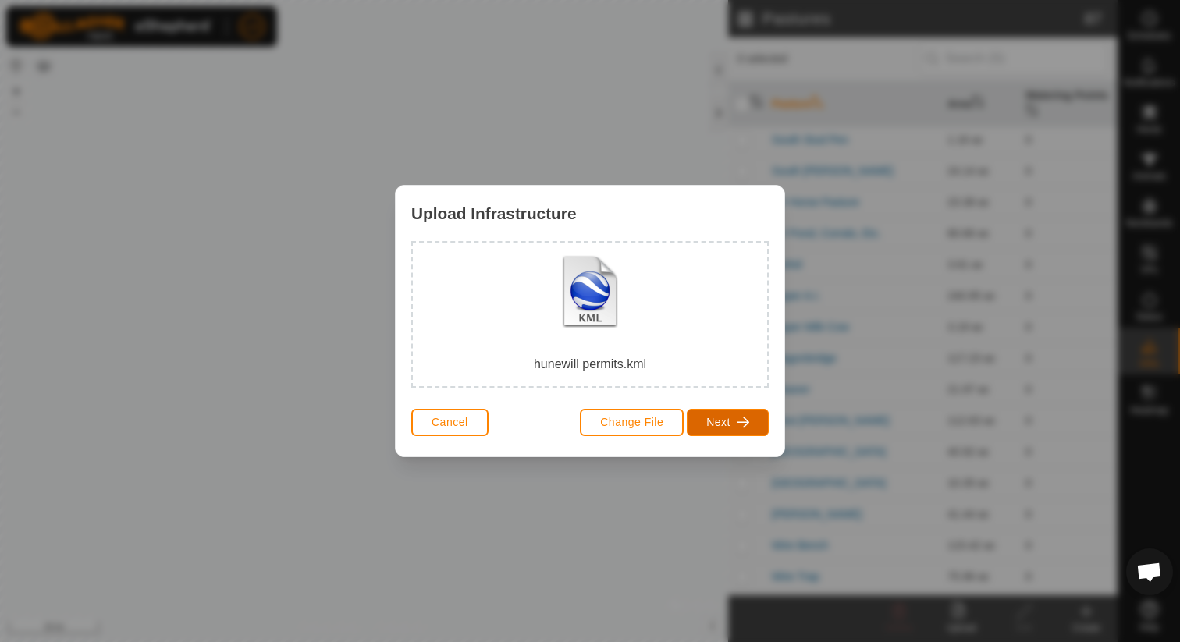
click at [724, 428] on span "Next" at bounding box center [718, 422] width 24 height 12
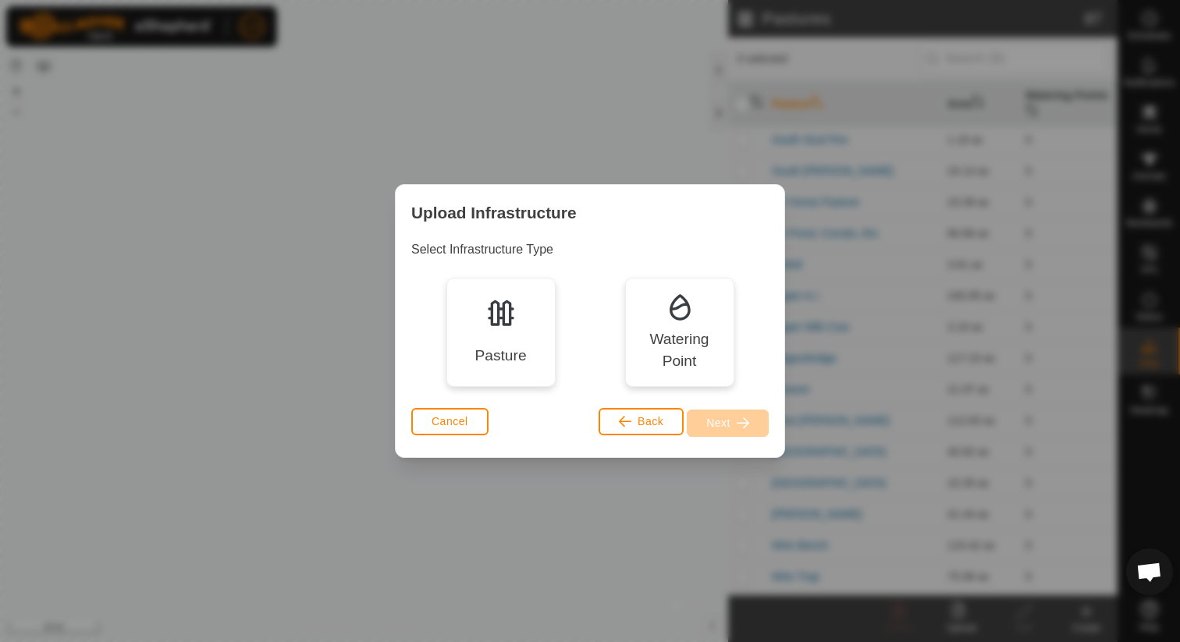
click at [501, 325] on img at bounding box center [500, 312] width 31 height 31
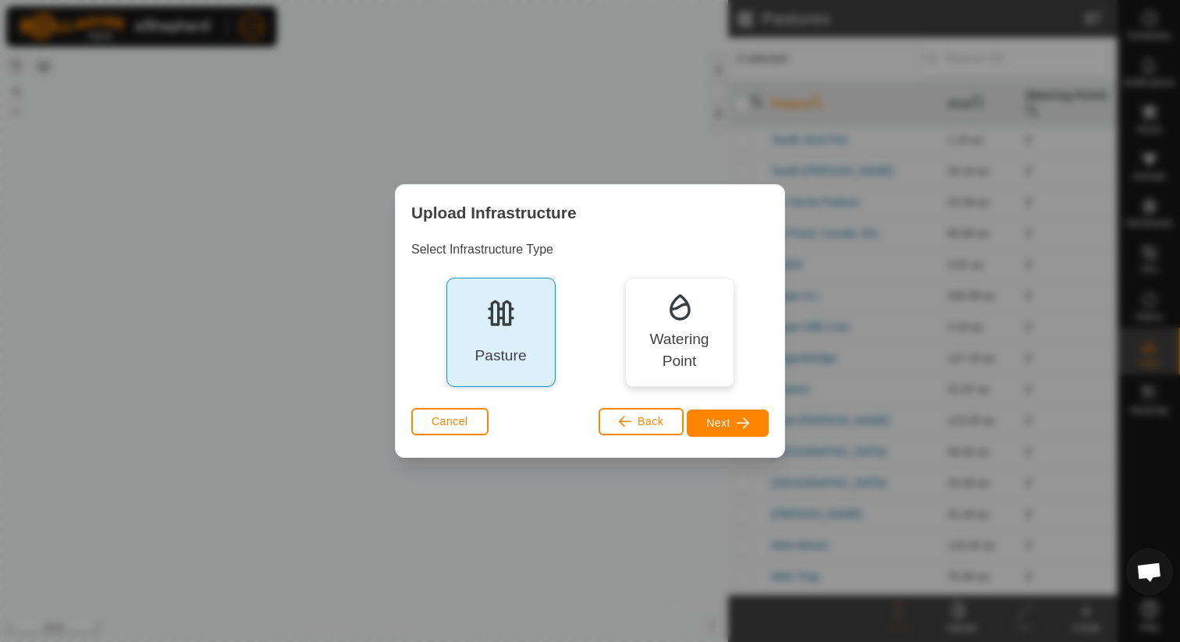
click at [727, 431] on button "Next" at bounding box center [728, 423] width 82 height 27
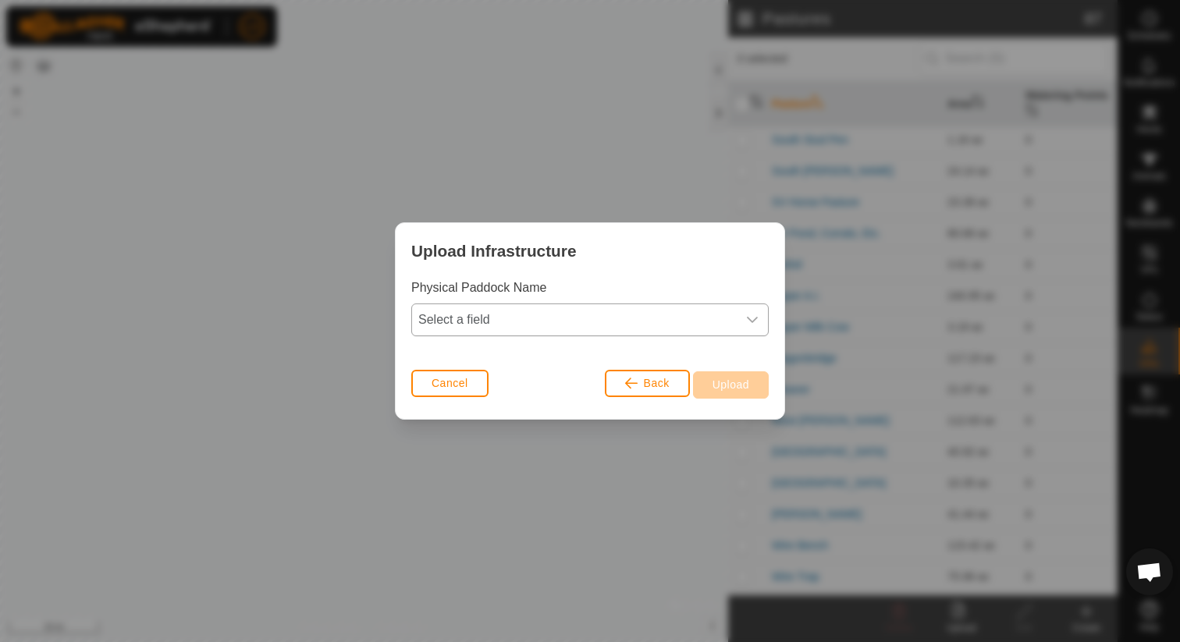
click at [516, 318] on span "Select a field" at bounding box center [574, 319] width 325 height 31
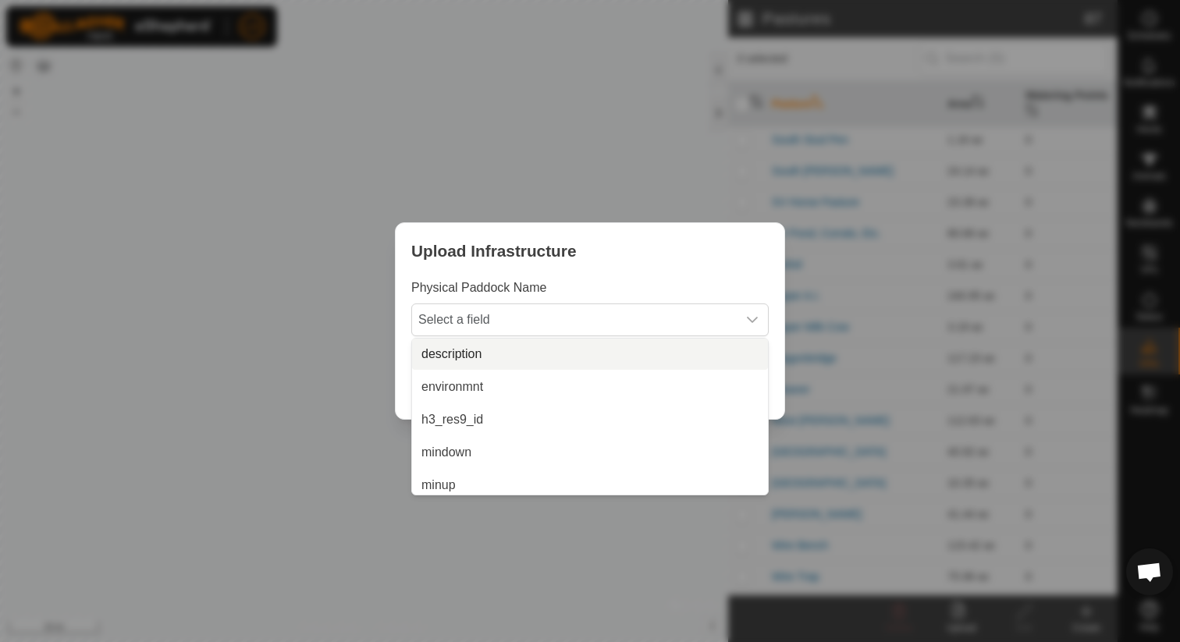
click at [475, 351] on li "description" at bounding box center [590, 354] width 356 height 31
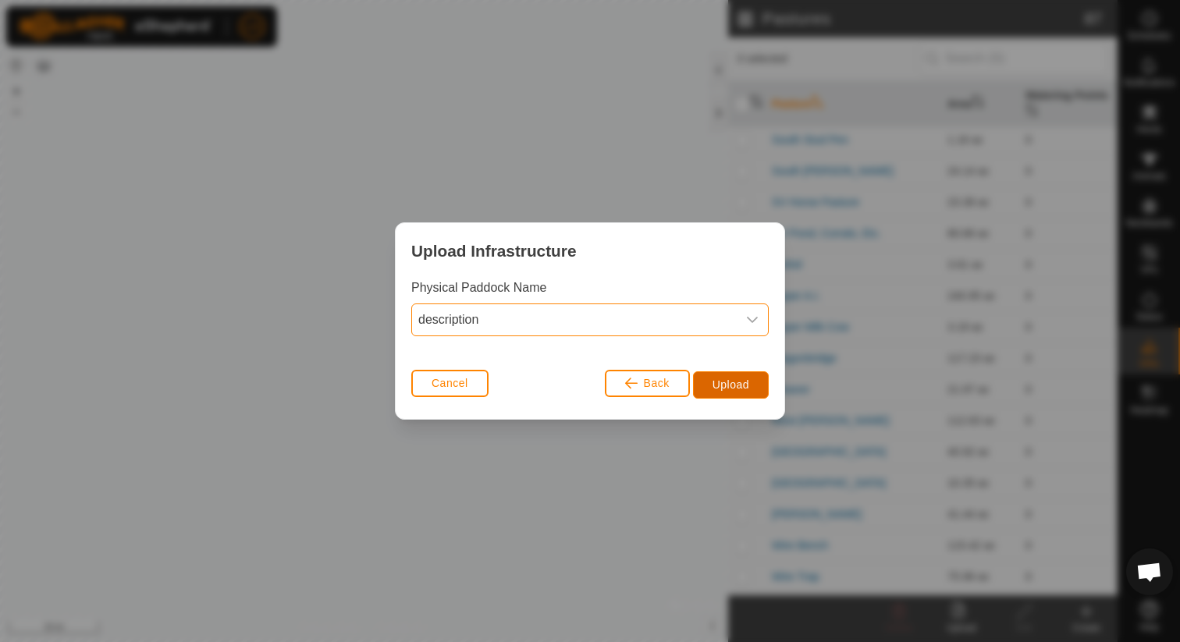
click at [733, 386] on span "Upload" at bounding box center [731, 385] width 37 height 12
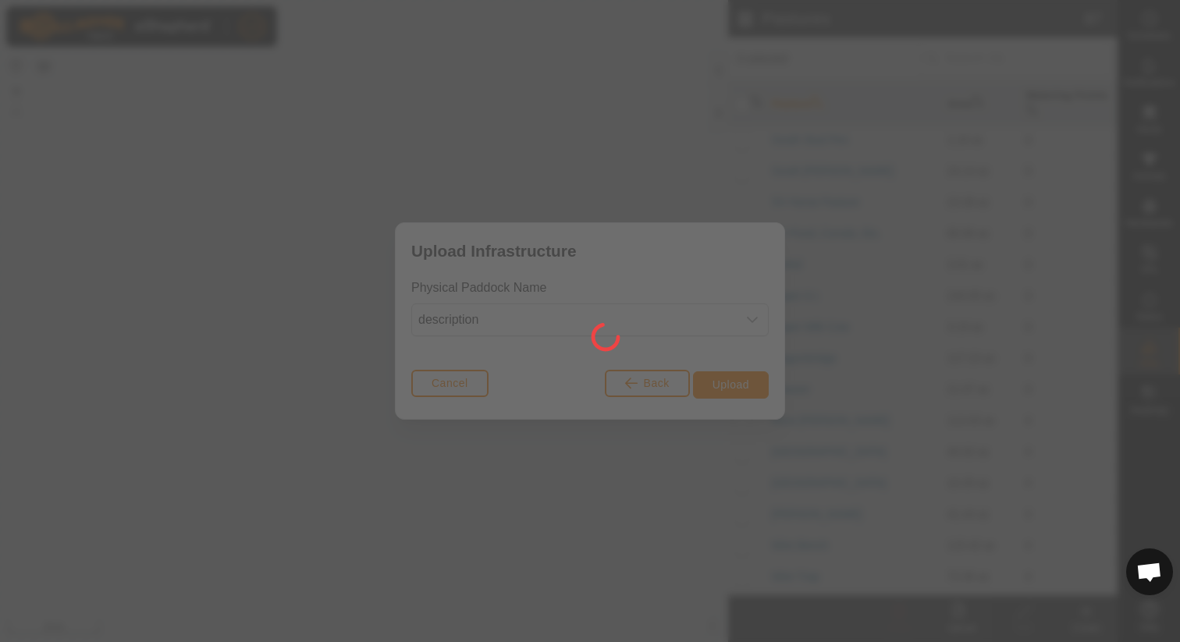
click at [650, 358] on div at bounding box center [590, 321] width 1180 height 642
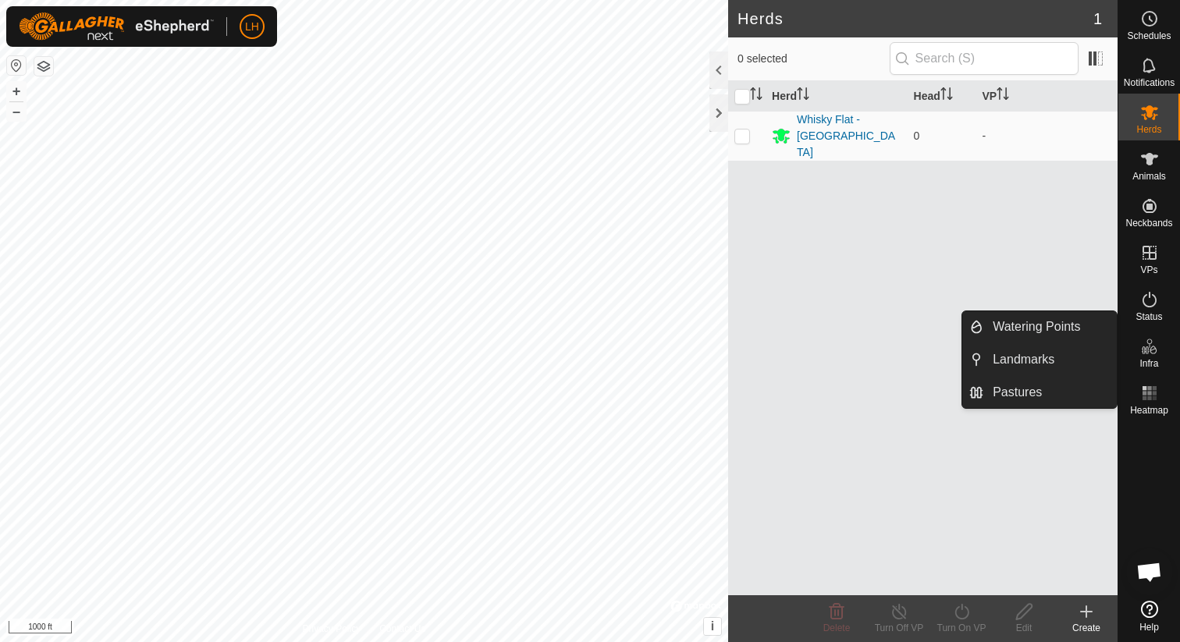
click at [1157, 343] on icon at bounding box center [1149, 346] width 19 height 19
click at [1149, 352] on icon at bounding box center [1149, 346] width 19 height 19
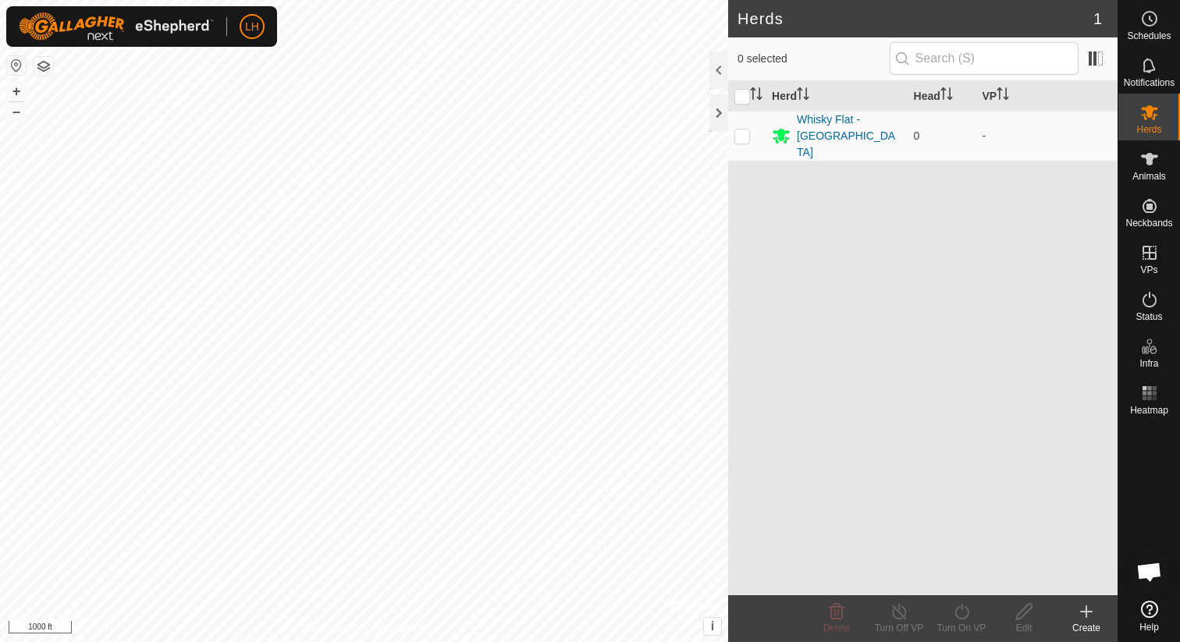
click at [813, 354] on div "Herds 1 0 selected Herd Head VP Whisky Flat - Garfield Flat 0 - Delete Turn Off…" at bounding box center [559, 321] width 1118 height 642
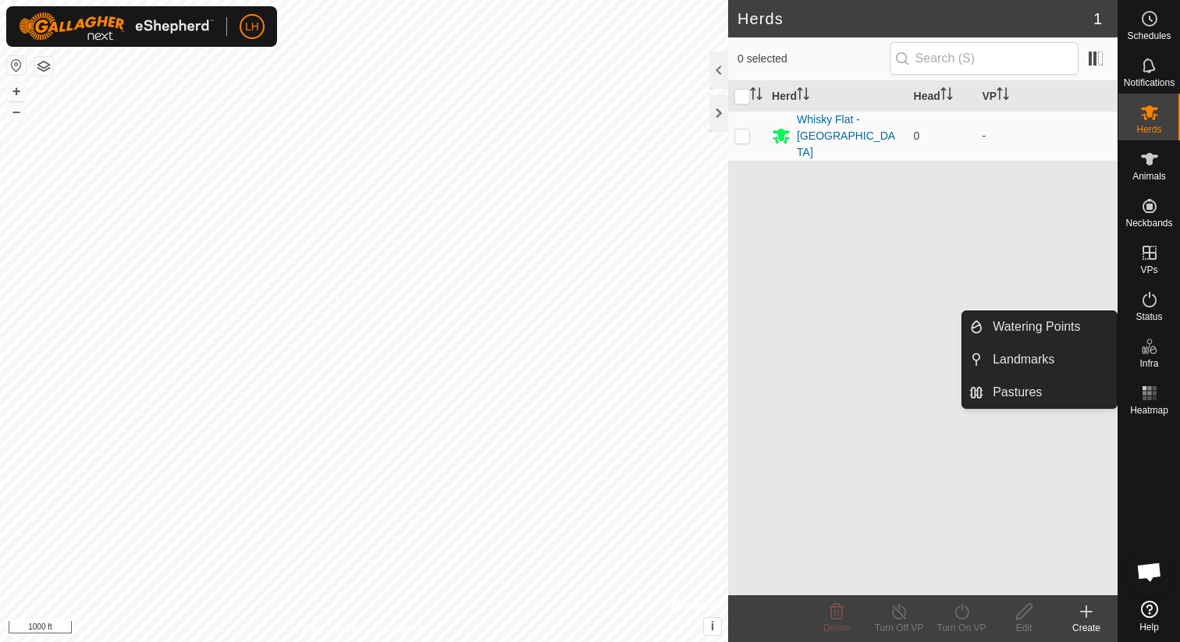
click at [1149, 356] on es-infrastructure-svg-icon at bounding box center [1150, 346] width 28 height 25
click at [1031, 391] on link "Pastures" at bounding box center [1049, 392] width 133 height 31
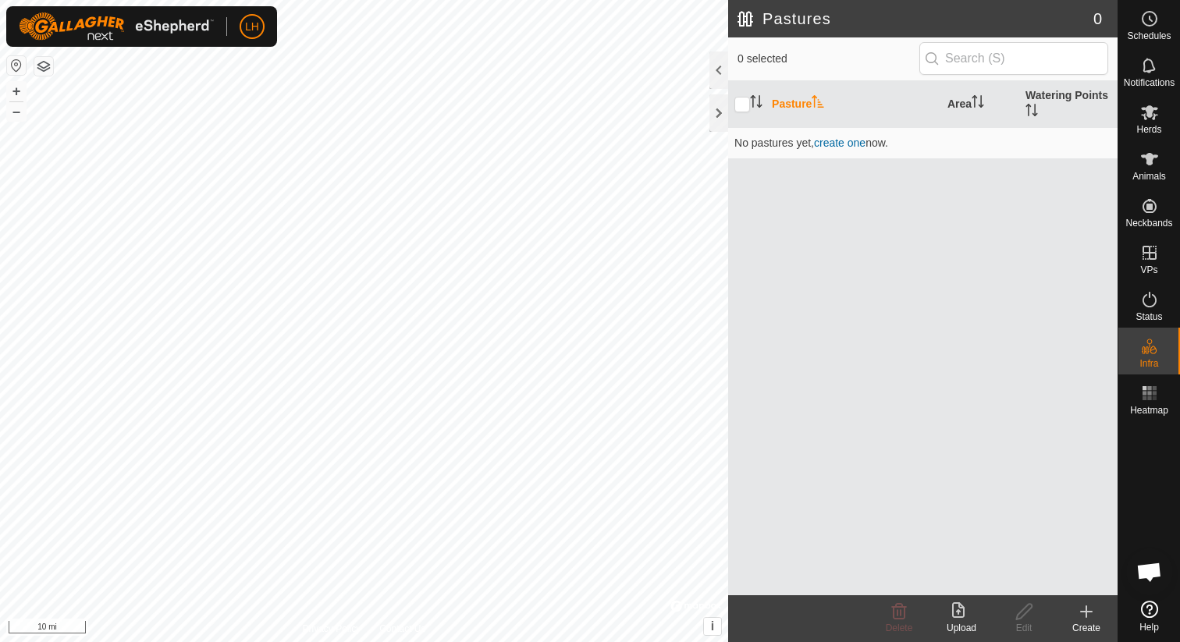
click at [958, 606] on icon at bounding box center [961, 612] width 19 height 19
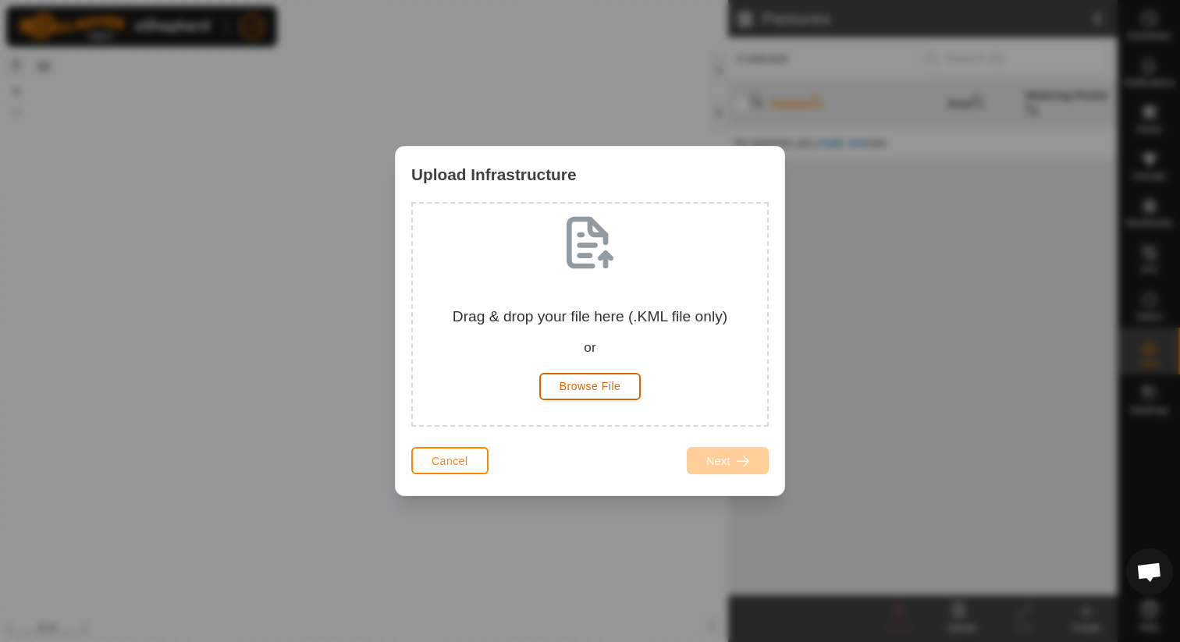
click at [593, 395] on button "Browse File" at bounding box center [590, 386] width 102 height 27
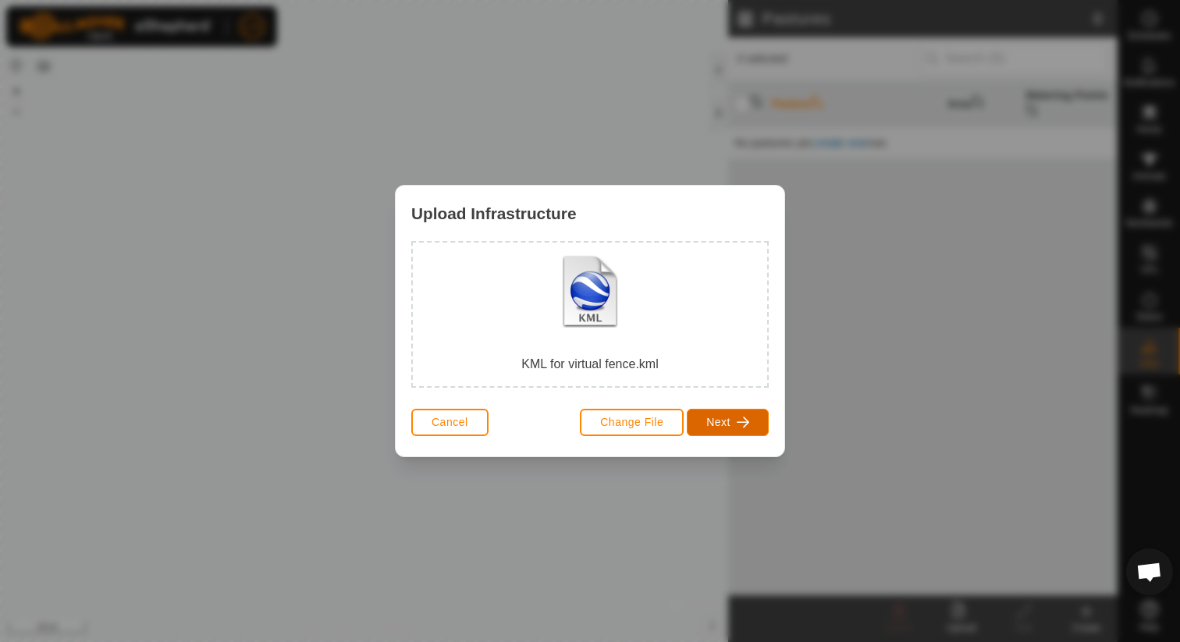
click at [745, 425] on span "button" at bounding box center [743, 422] width 12 height 12
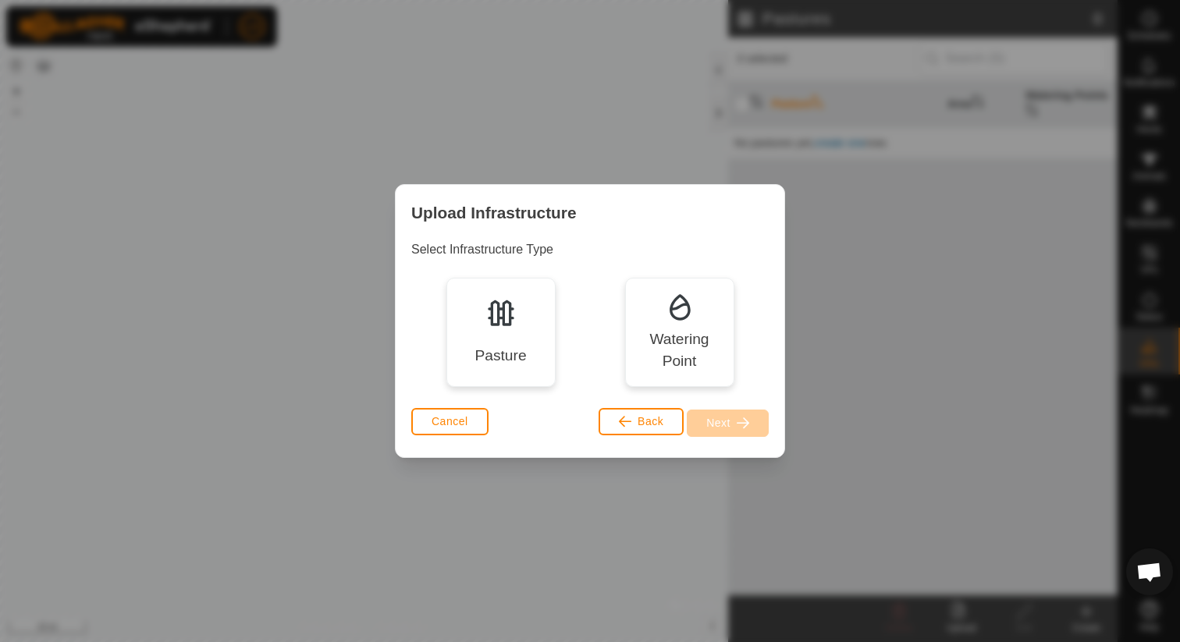
click at [526, 347] on div "Pasture" at bounding box center [501, 356] width 52 height 23
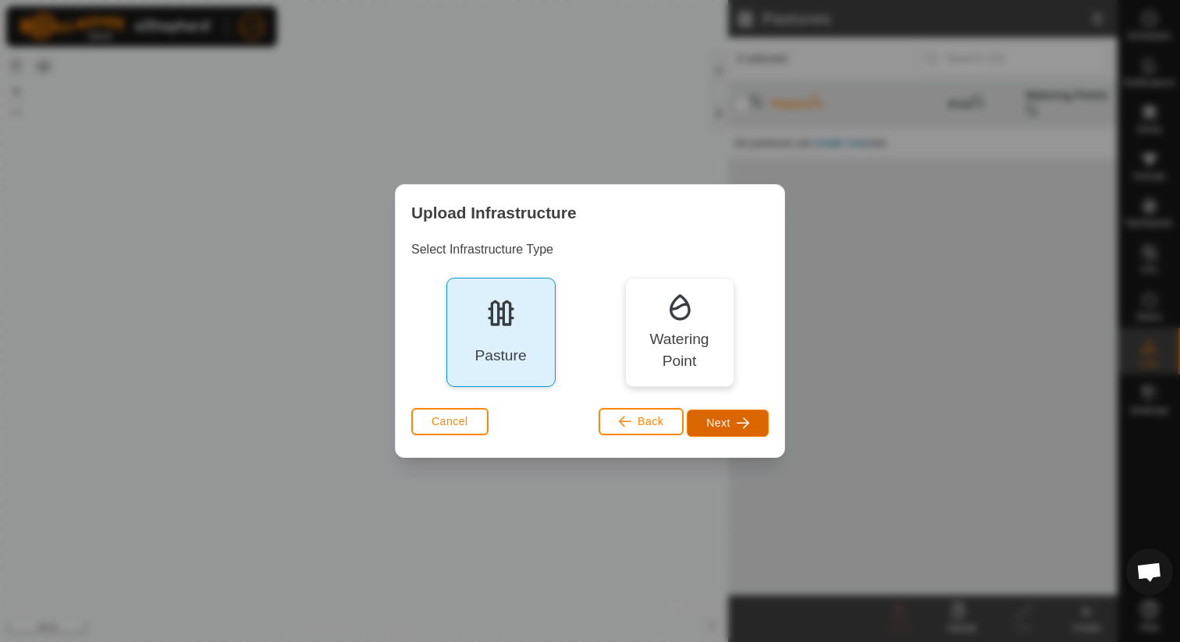
click at [712, 418] on span "Next" at bounding box center [718, 423] width 24 height 12
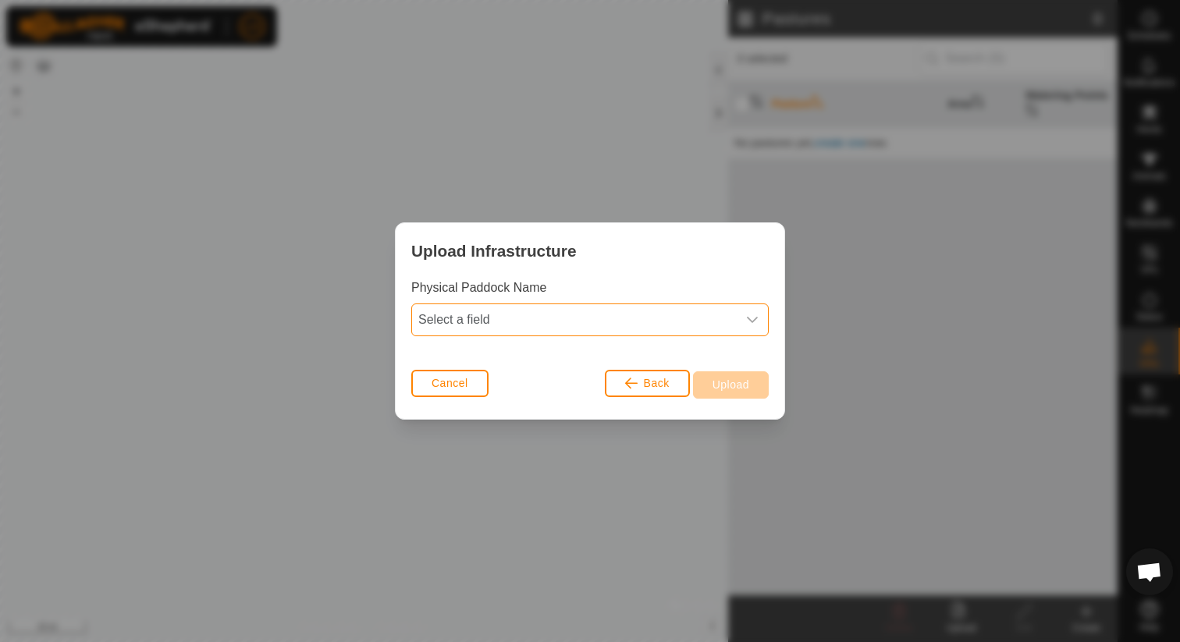
click at [644, 329] on span "Select a field" at bounding box center [574, 319] width 325 height 31
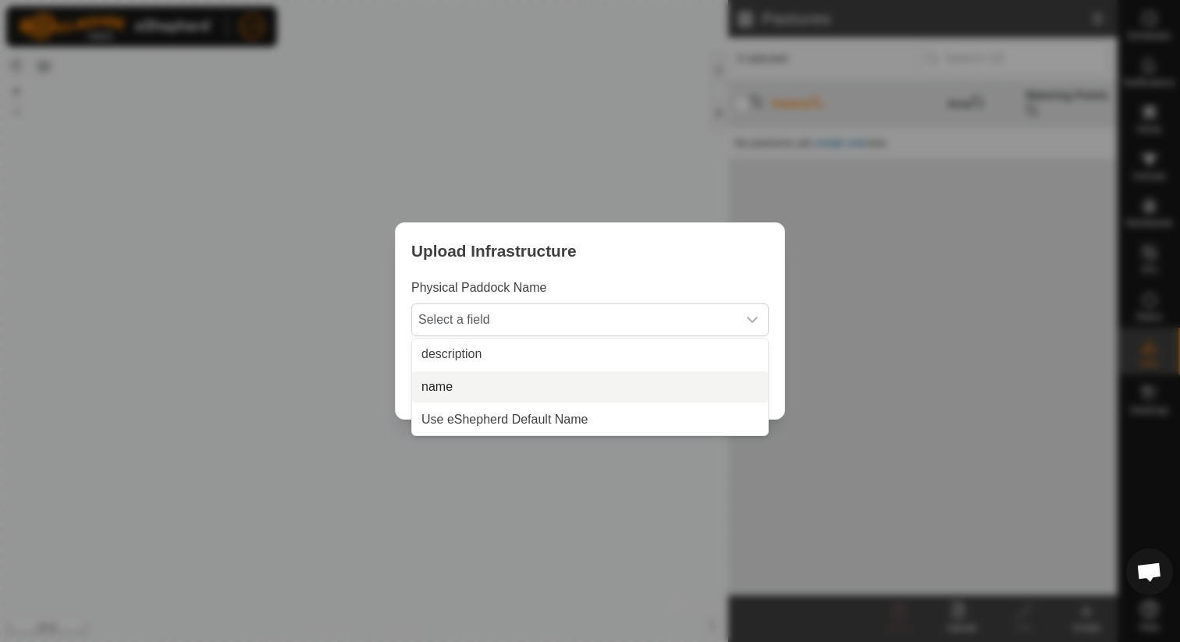
click at [450, 383] on li "name" at bounding box center [590, 387] width 356 height 31
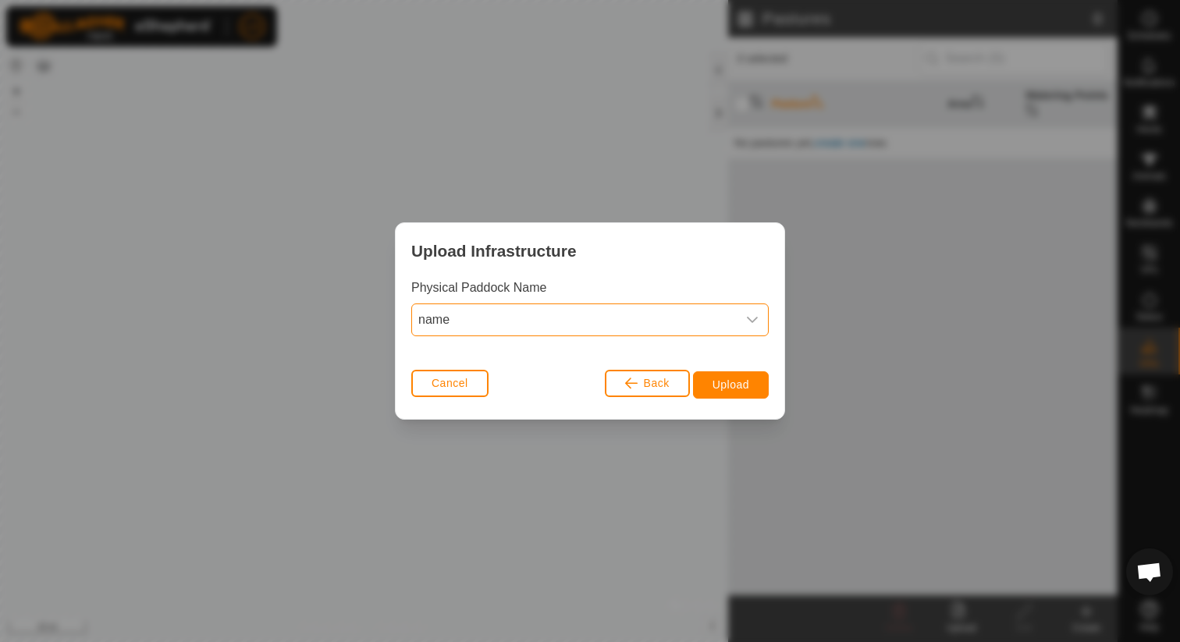
click at [469, 322] on span "name" at bounding box center [574, 319] width 325 height 31
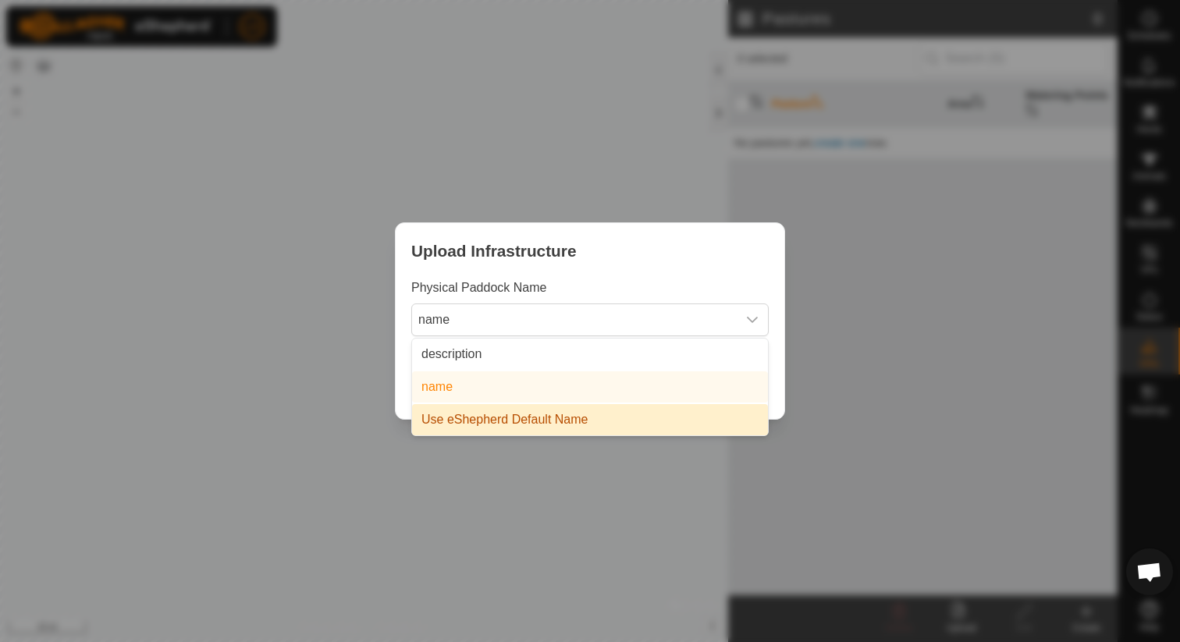
click at [476, 420] on li "Use eShepherd Default Name" at bounding box center [590, 419] width 356 height 31
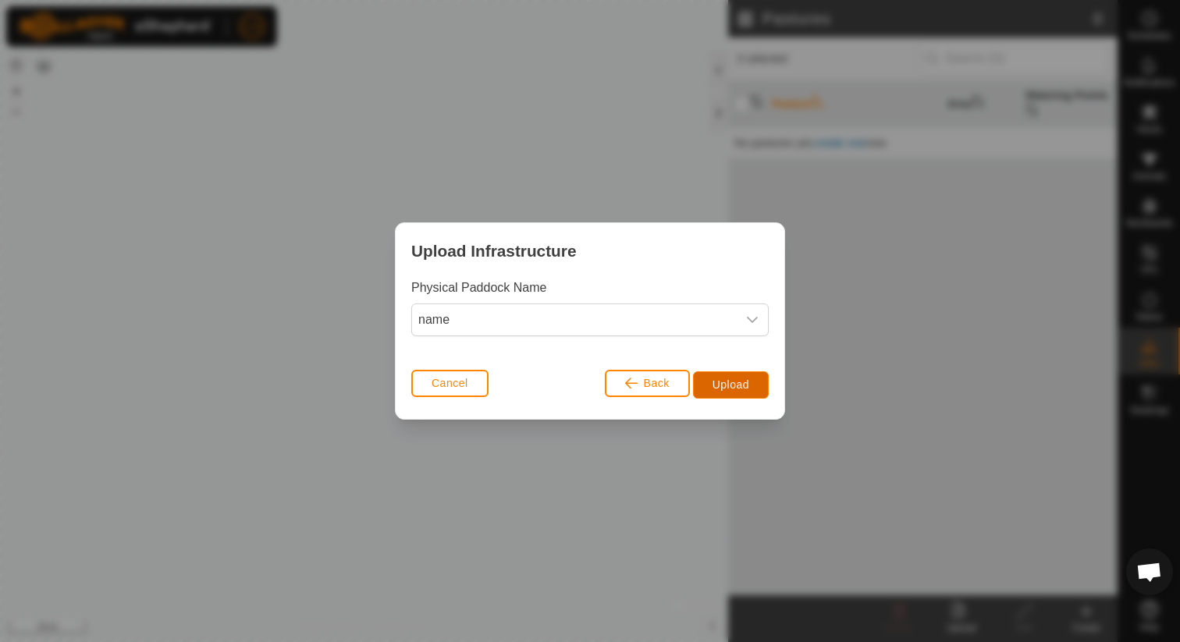
click at [714, 385] on span "Upload" at bounding box center [731, 385] width 37 height 12
click at [740, 383] on span "Upload" at bounding box center [731, 385] width 37 height 12
click at [505, 323] on span "name" at bounding box center [574, 319] width 325 height 31
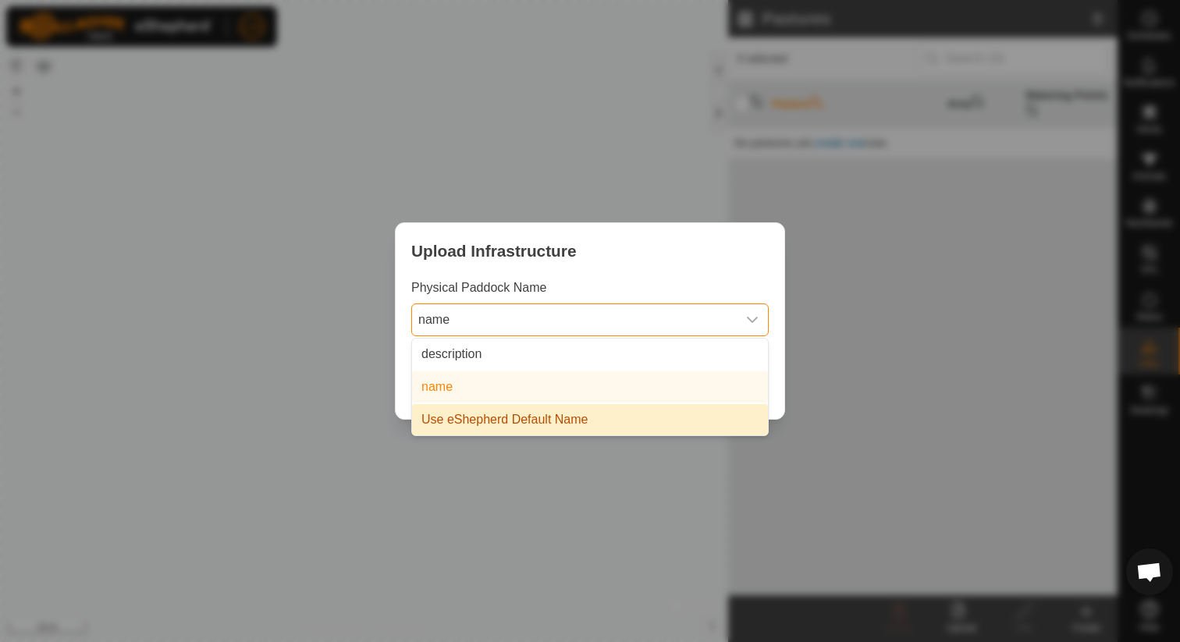
click at [539, 421] on li "Use eShepherd Default Name" at bounding box center [590, 419] width 356 height 31
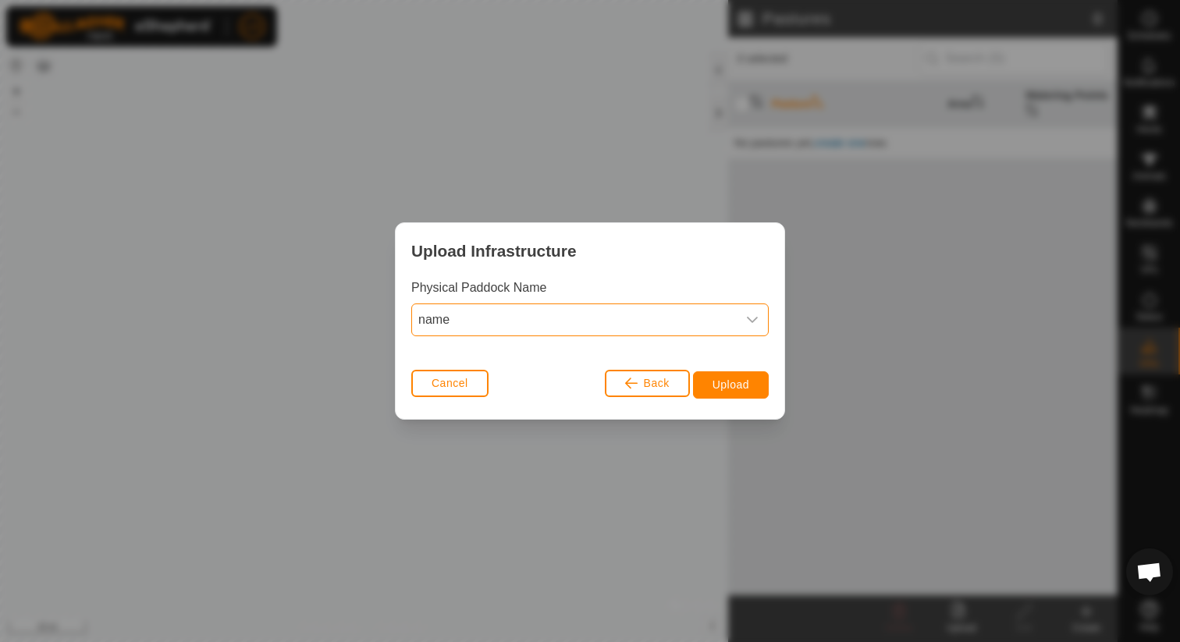
drag, startPoint x: 599, startPoint y: 324, endPoint x: 532, endPoint y: 324, distance: 66.3
click at [597, 323] on span "name" at bounding box center [574, 319] width 325 height 31
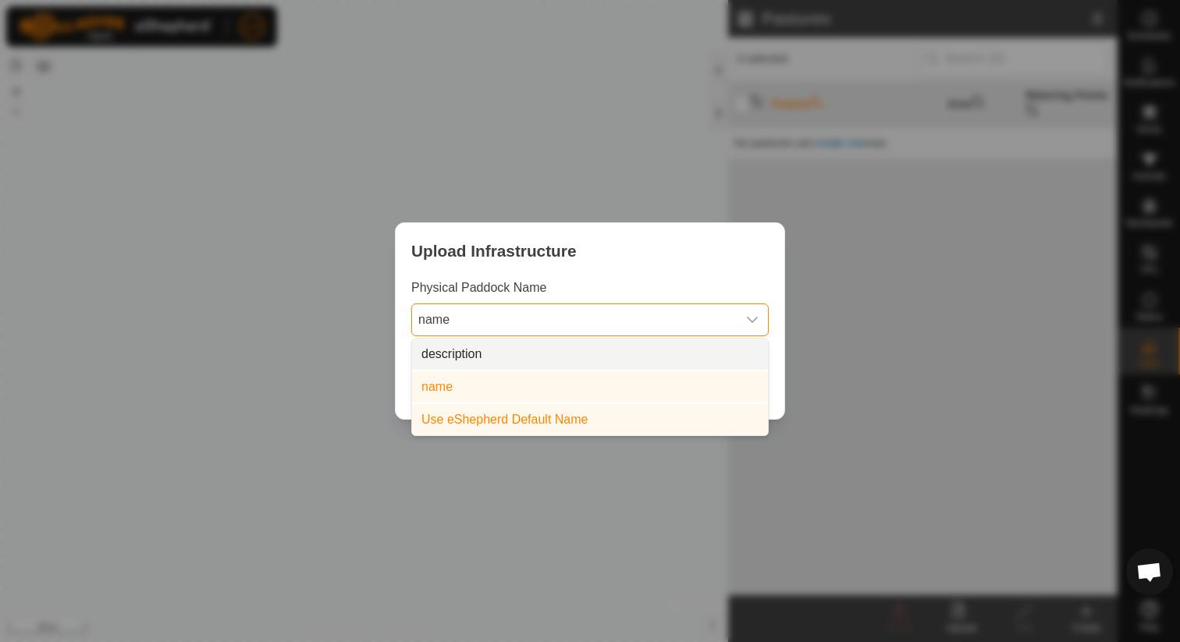
drag, startPoint x: 471, startPoint y: 349, endPoint x: 493, endPoint y: 350, distance: 21.1
click at [471, 349] on li "description" at bounding box center [590, 354] width 356 height 31
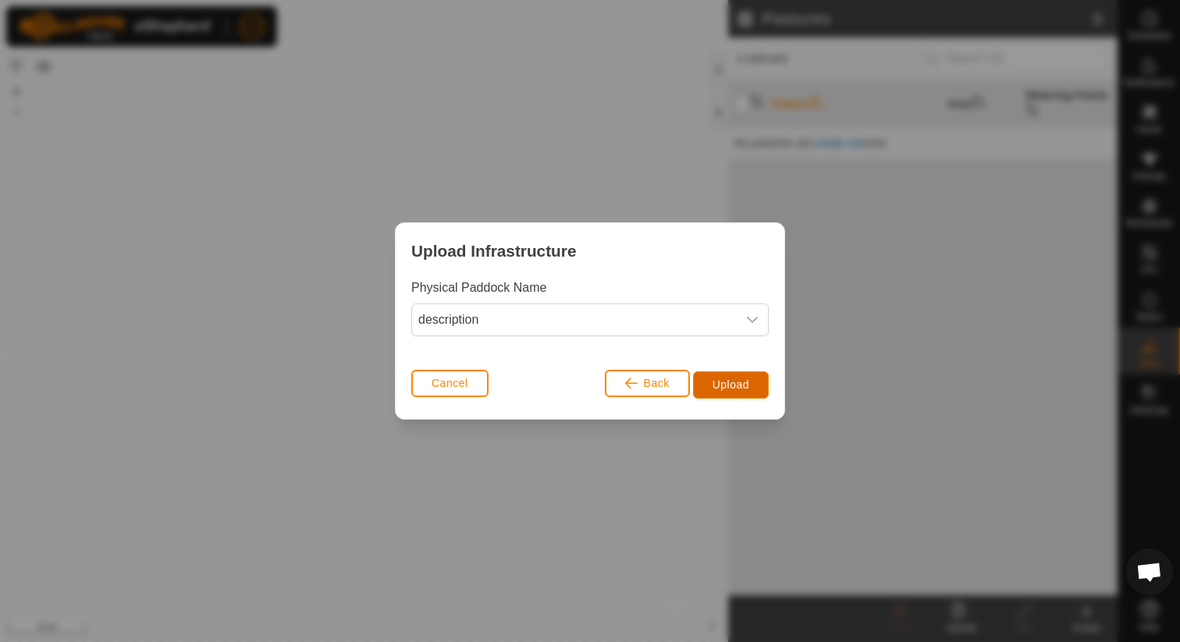
click at [717, 382] on span "Upload" at bounding box center [731, 385] width 37 height 12
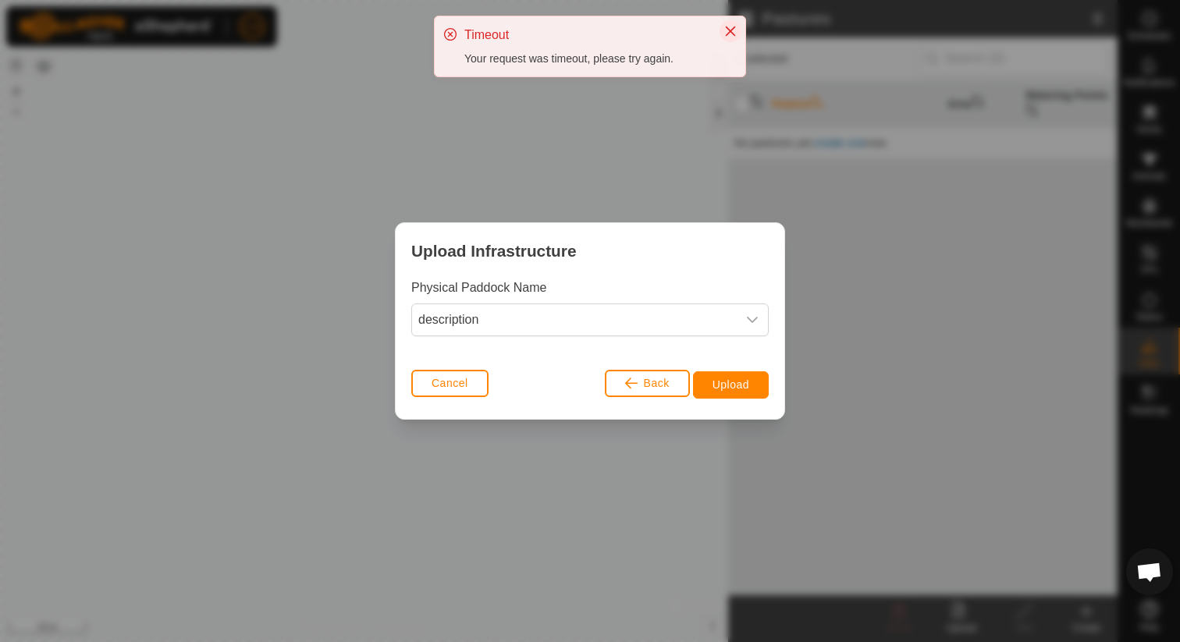
click at [726, 27] on icon "Close" at bounding box center [731, 32] width 10 height 10
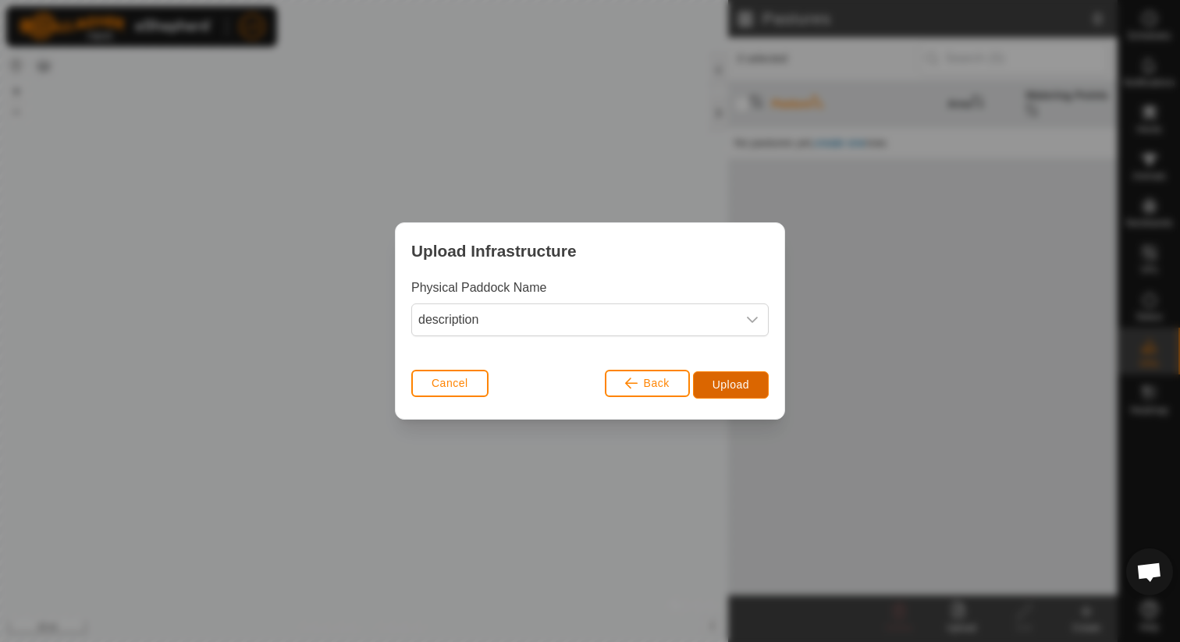
click at [732, 379] on span "Upload" at bounding box center [731, 385] width 37 height 12
click at [532, 319] on span "description" at bounding box center [574, 319] width 325 height 31
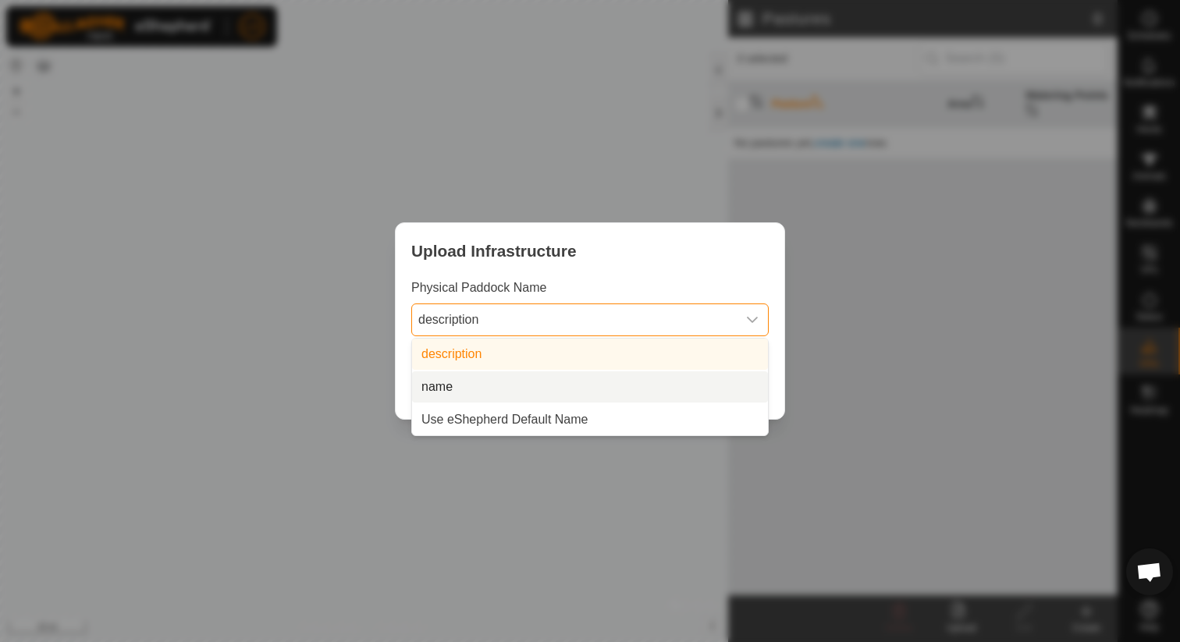
click at [528, 386] on li "name" at bounding box center [590, 387] width 356 height 31
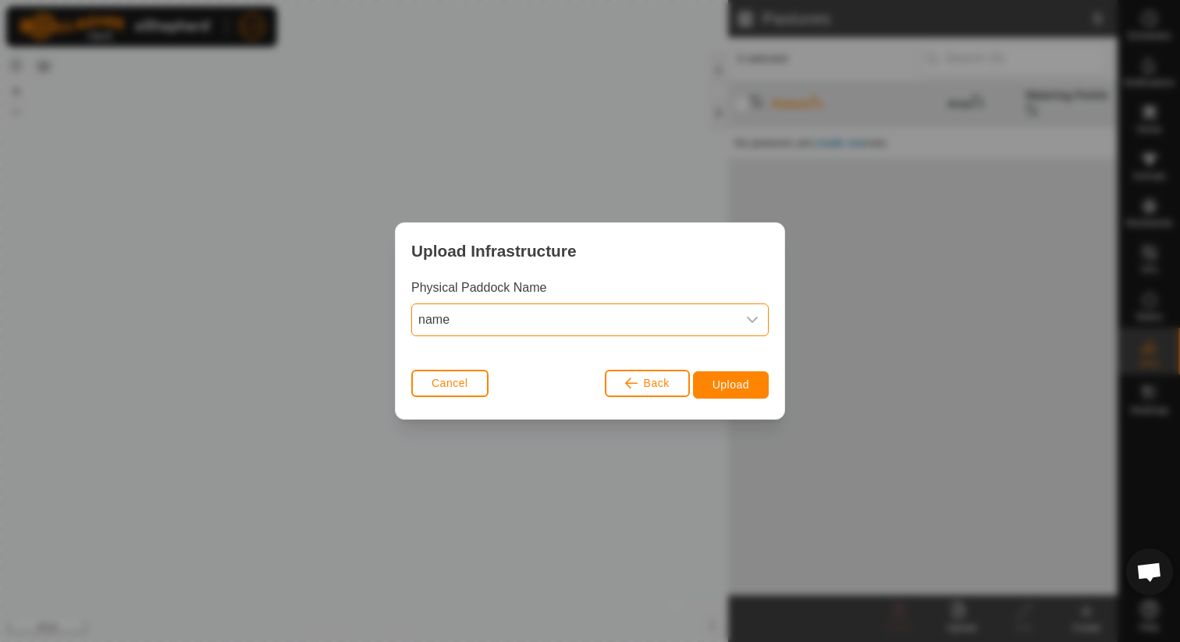
click at [685, 331] on span "name" at bounding box center [574, 319] width 325 height 31
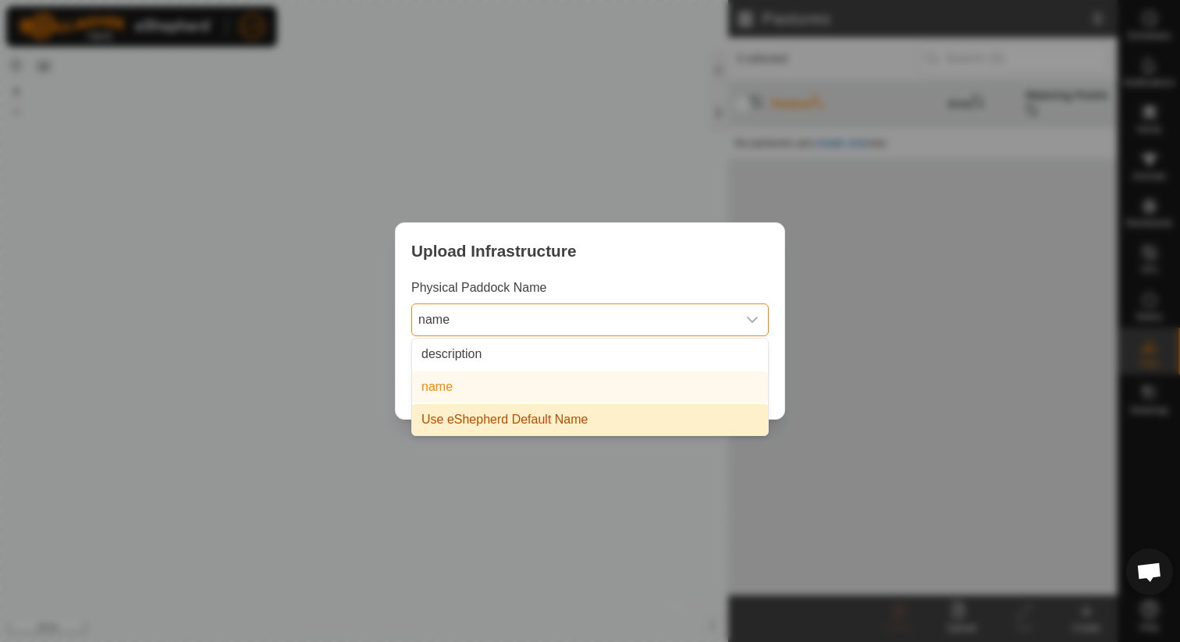
click at [566, 418] on li "Use eShepherd Default Name" at bounding box center [590, 419] width 356 height 31
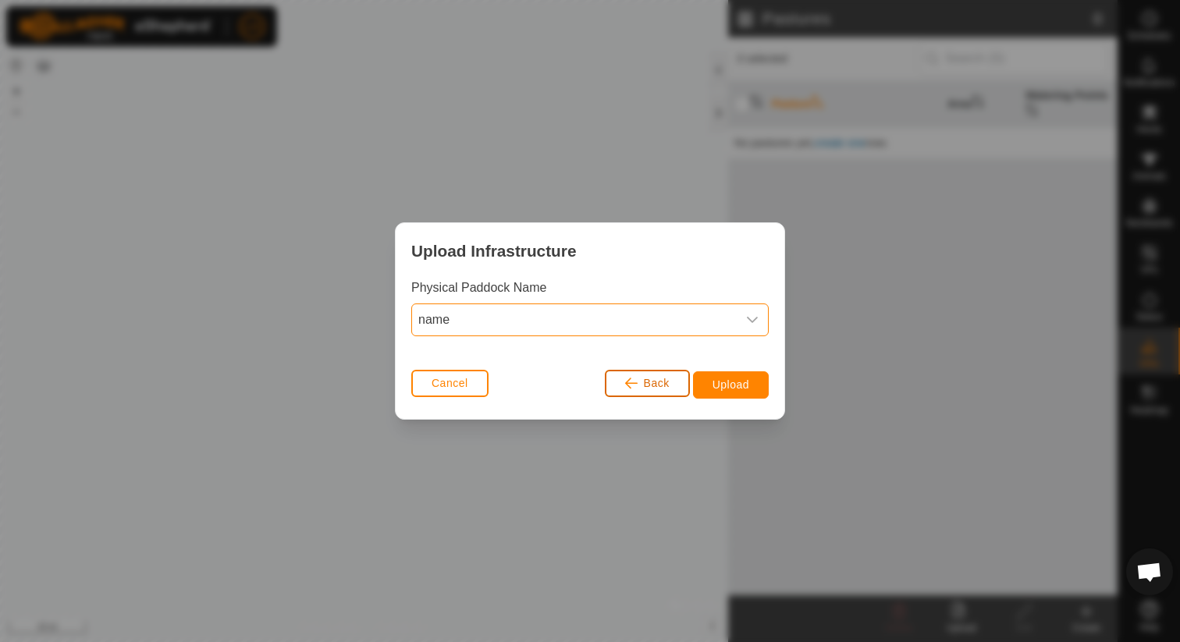
click at [644, 387] on span "Back" at bounding box center [657, 383] width 26 height 12
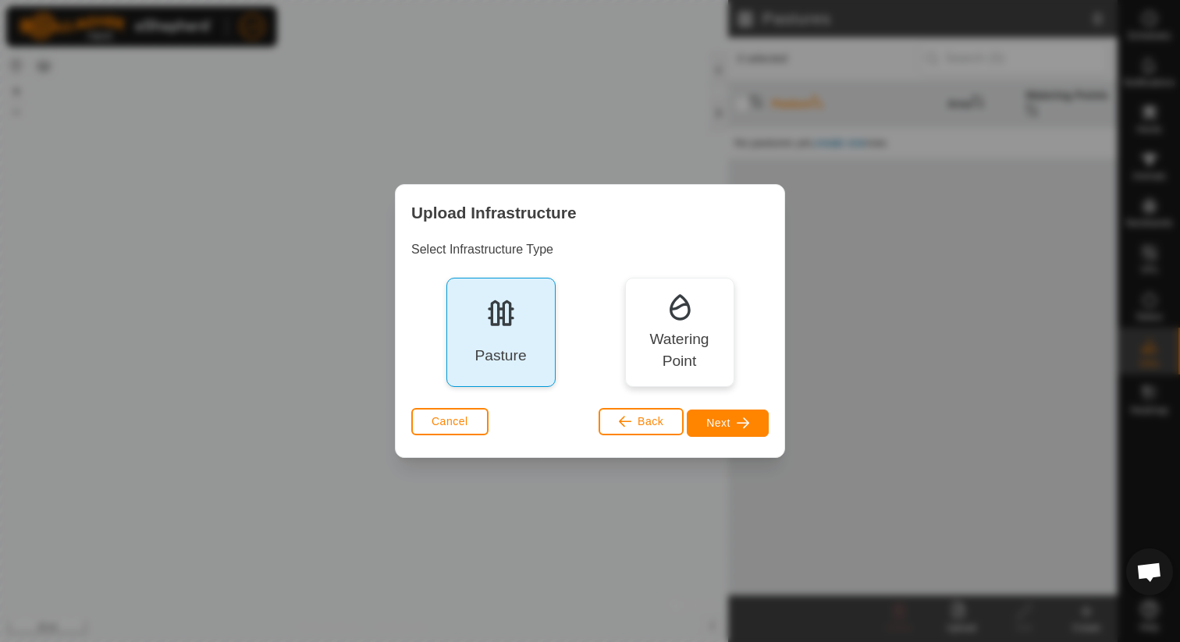
click at [505, 346] on div "Pasture" at bounding box center [501, 356] width 52 height 23
click at [712, 418] on span "Next" at bounding box center [718, 423] width 24 height 12
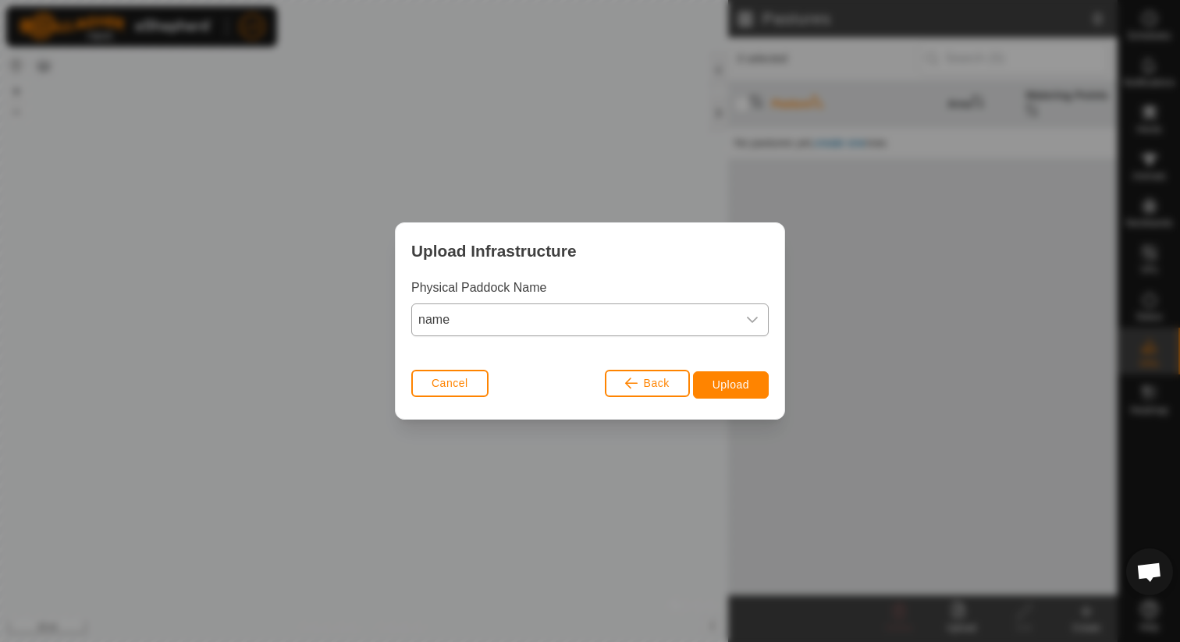
click at [560, 320] on span "name" at bounding box center [574, 319] width 325 height 31
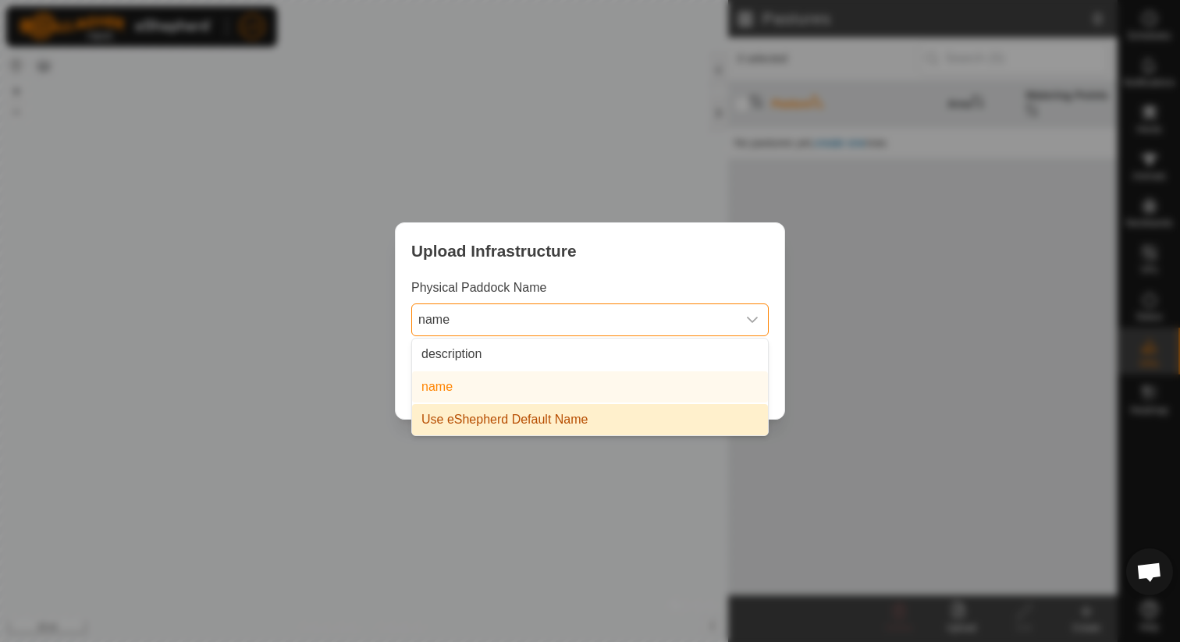
click at [549, 413] on li "Use eShepherd Default Name" at bounding box center [590, 419] width 356 height 31
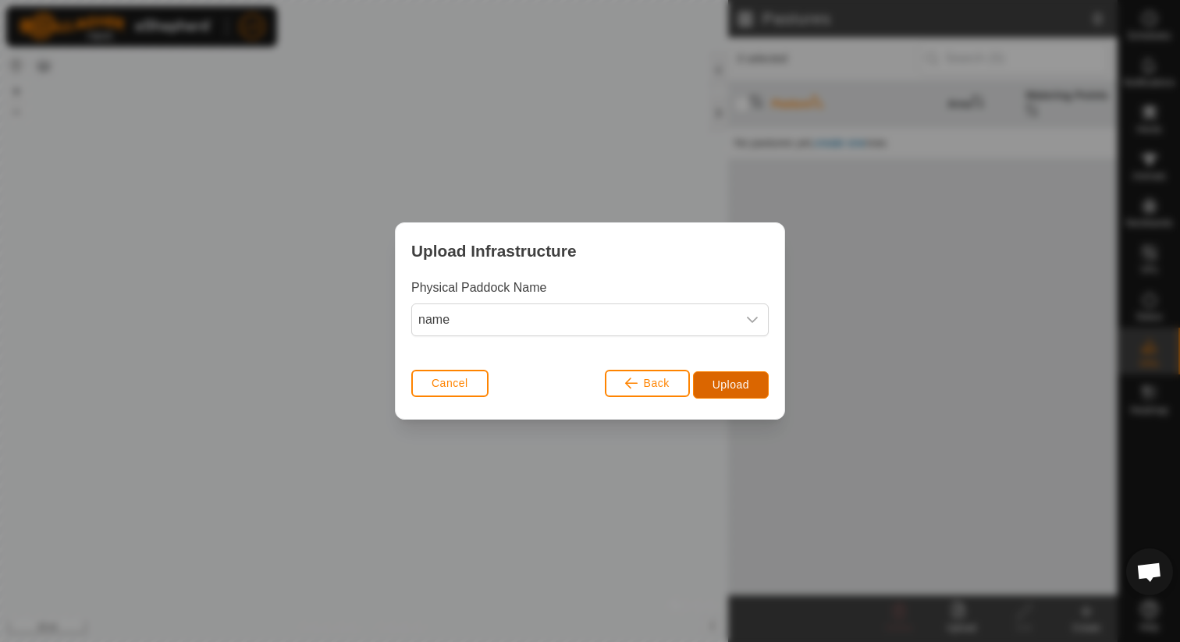
click at [733, 389] on span "Upload" at bounding box center [731, 385] width 37 height 12
click at [442, 382] on span "Cancel" at bounding box center [450, 383] width 37 height 12
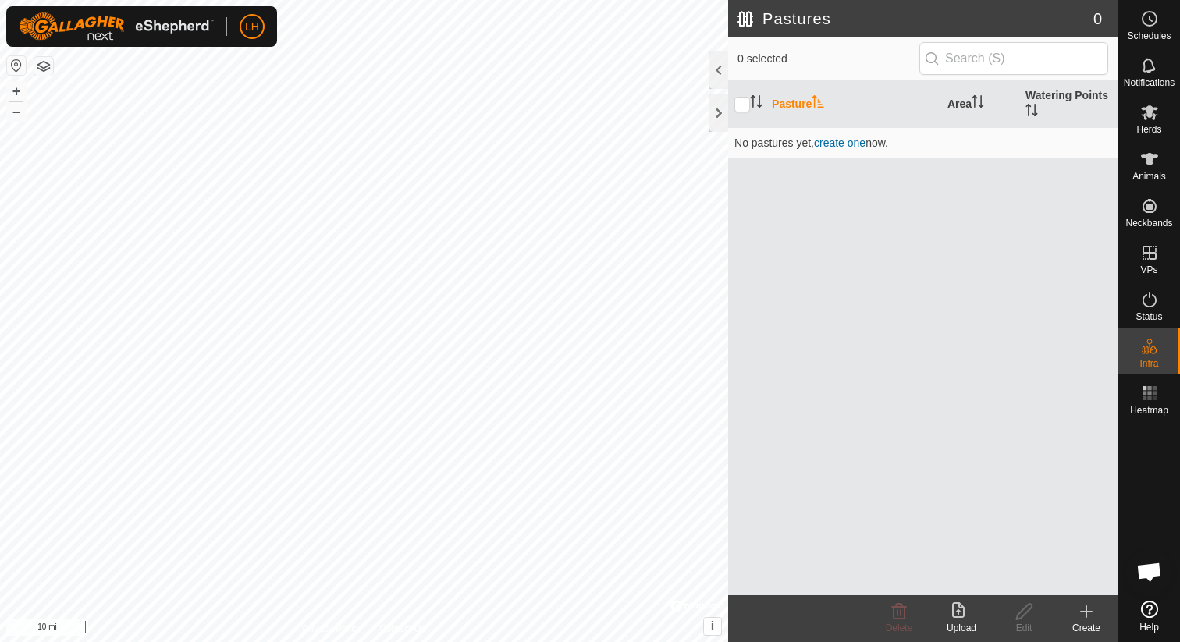
click at [959, 615] on icon at bounding box center [961, 612] width 19 height 19
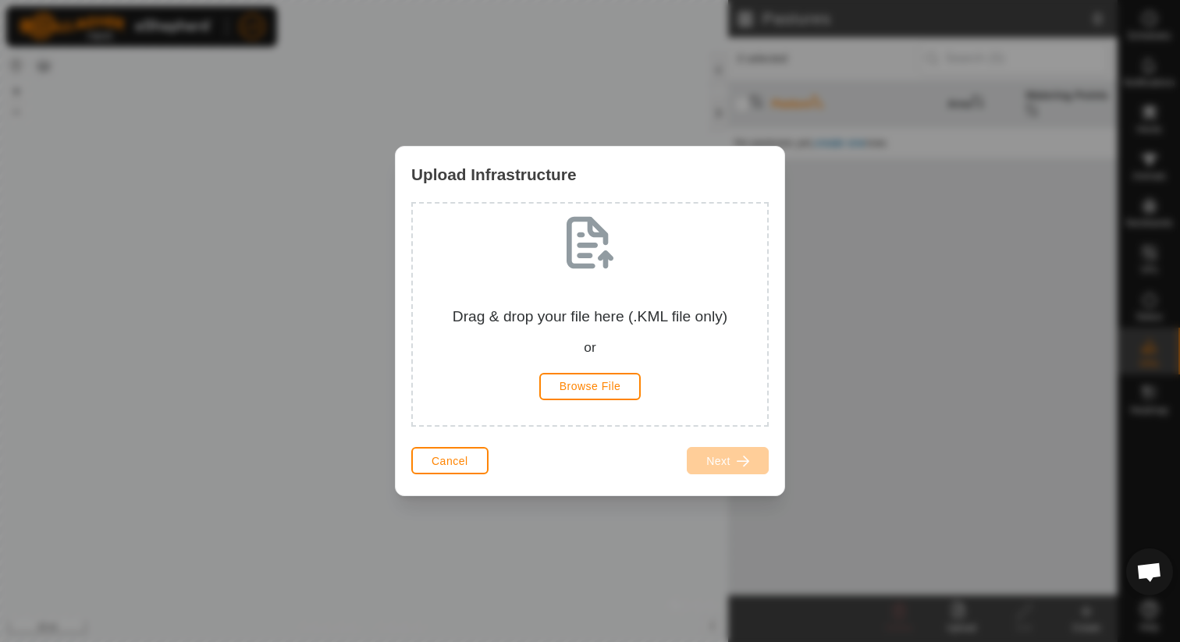
click at [377, 642] on div "Upload Infrastructure Drag & drop your file here (.KML file only) or Browse Fil…" at bounding box center [590, 321] width 1180 height 642
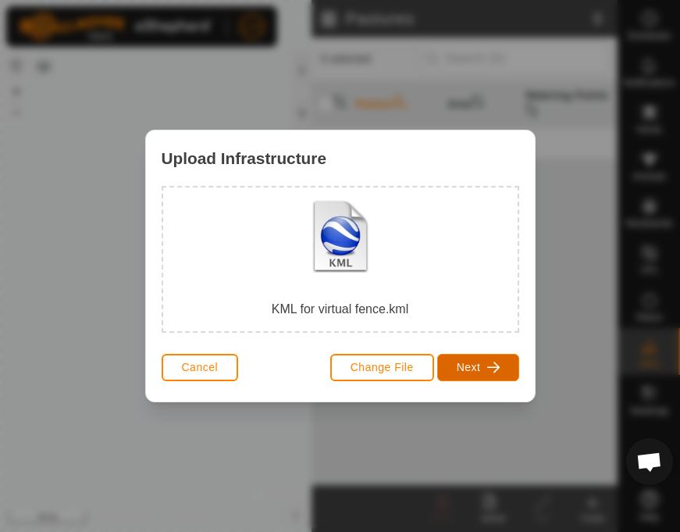
click at [487, 366] on span "button" at bounding box center [493, 367] width 12 height 12
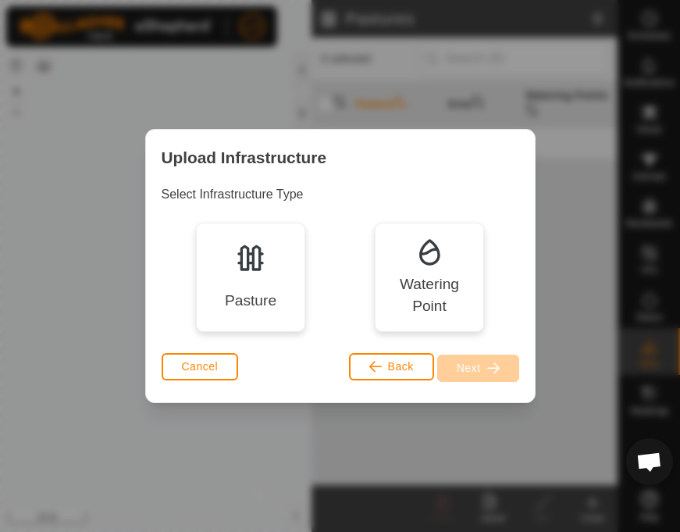
click at [280, 294] on div "Pasture" at bounding box center [250, 276] width 109 height 109
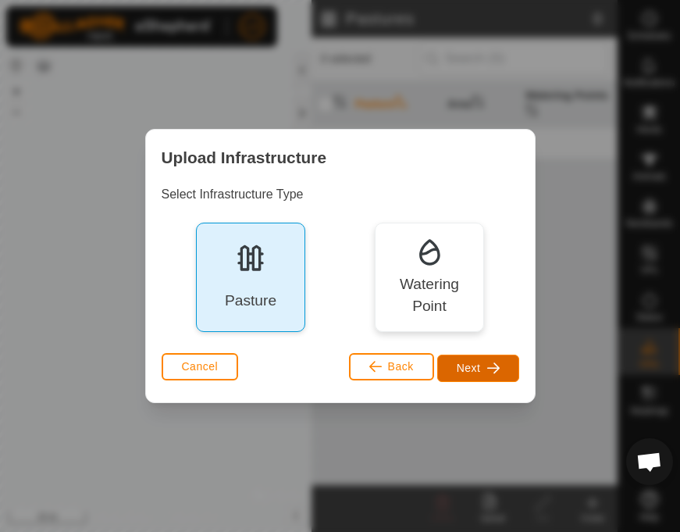
click at [488, 368] on span "button" at bounding box center [493, 367] width 12 height 12
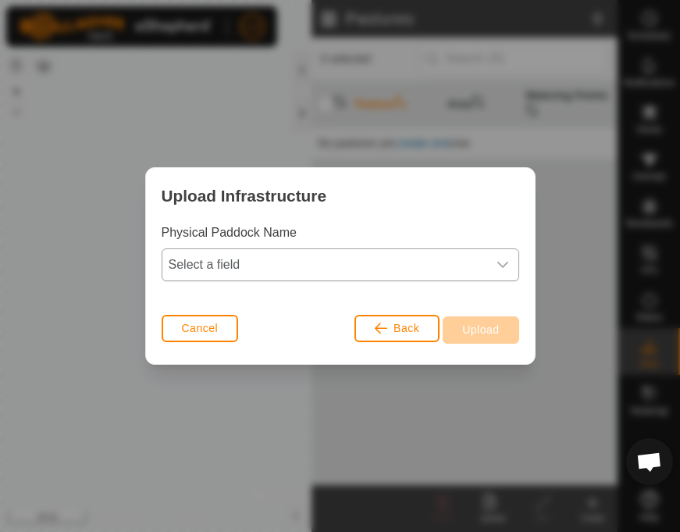
click at [504, 264] on icon "dropdown trigger" at bounding box center [502, 264] width 11 height 6
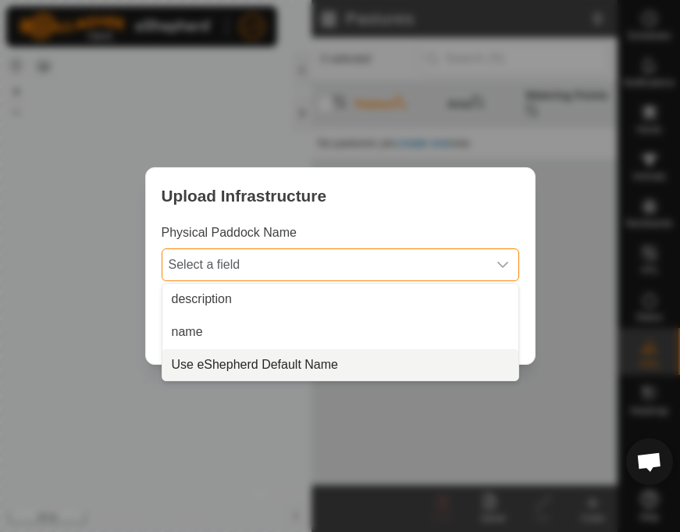
click at [303, 364] on li "Use eShepherd Default Name" at bounding box center [340, 364] width 356 height 31
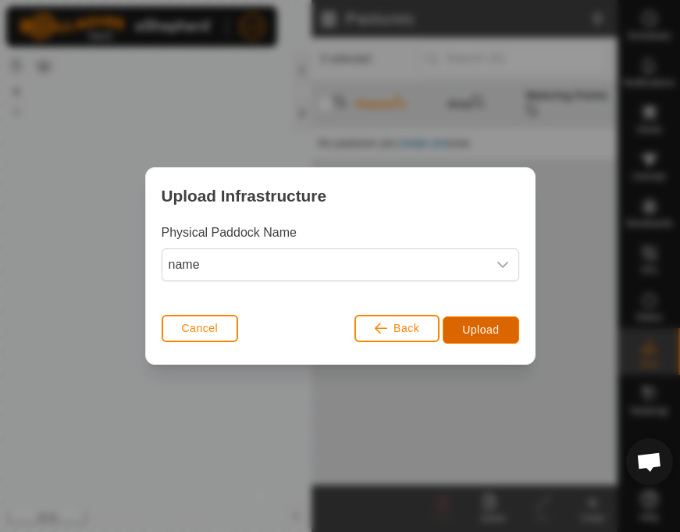
click at [471, 327] on span "Upload" at bounding box center [480, 329] width 37 height 12
click at [489, 333] on span "Upload" at bounding box center [480, 329] width 37 height 12
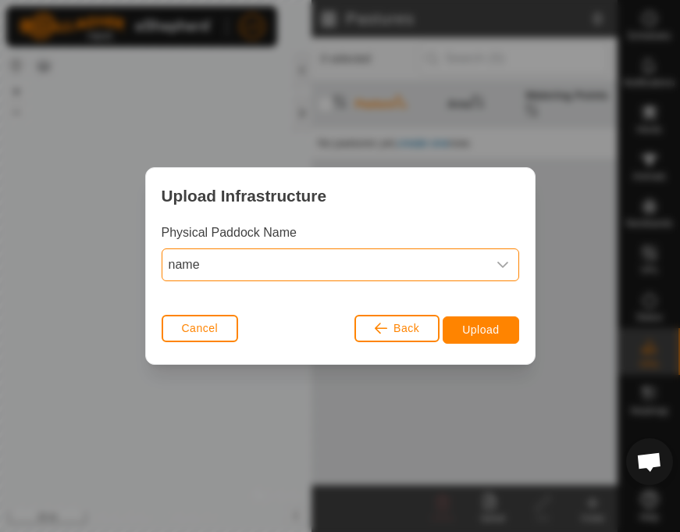
click at [412, 266] on span "name" at bounding box center [324, 264] width 325 height 31
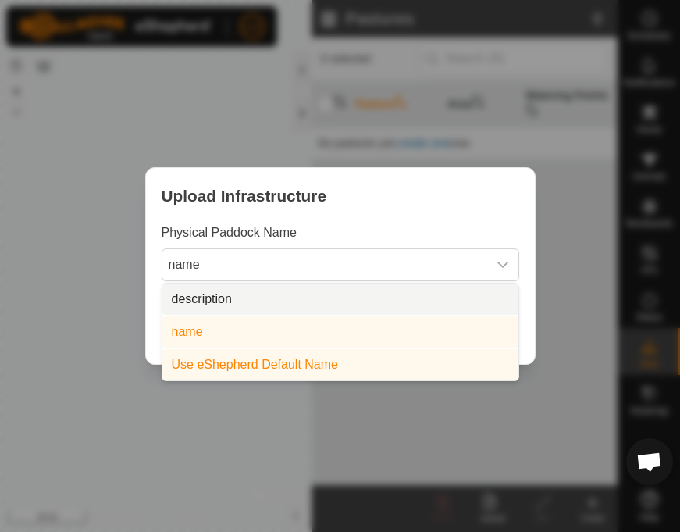
click at [400, 286] on li "description" at bounding box center [340, 298] width 356 height 31
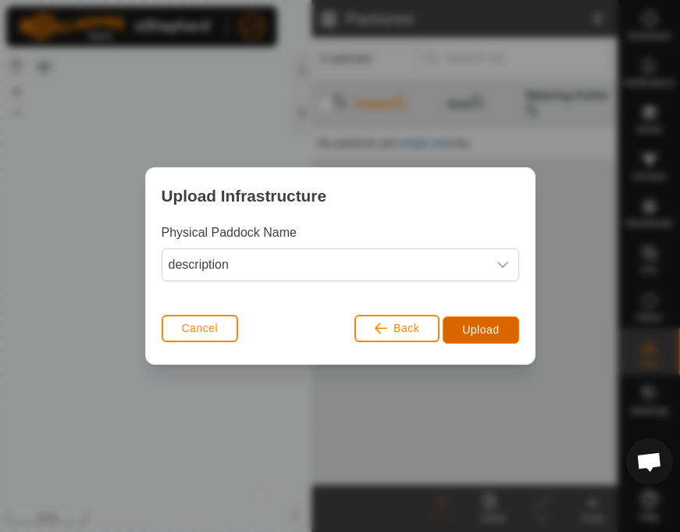
click at [483, 328] on span "Upload" at bounding box center [480, 329] width 37 height 12
click at [187, 327] on span "Cancel" at bounding box center [200, 328] width 37 height 12
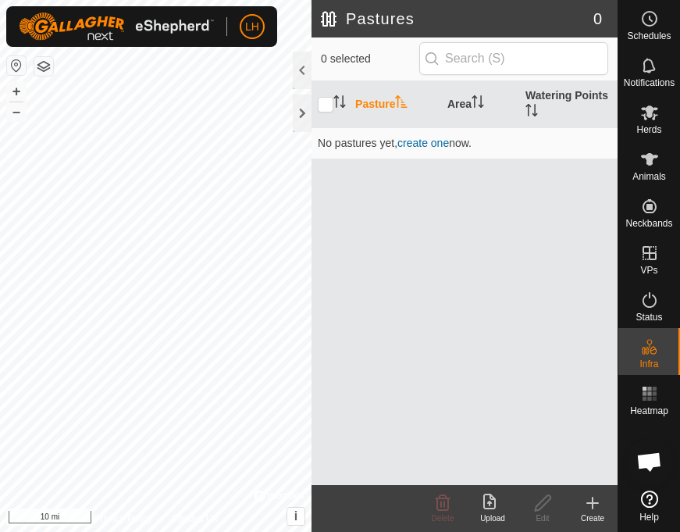
click at [646, 505] on icon at bounding box center [649, 498] width 17 height 17
